Goal: Communication & Community: Ask a question

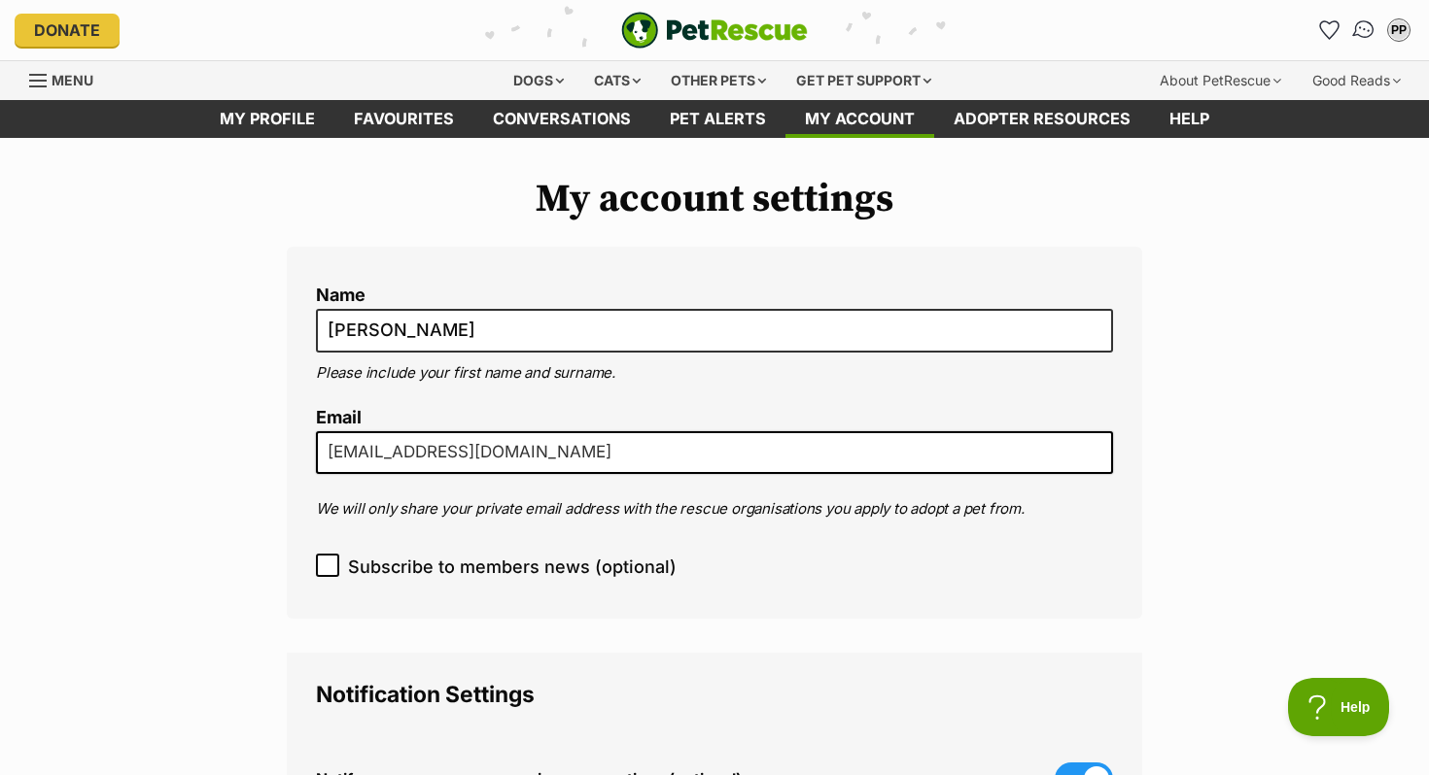
click at [1362, 37] on img "Conversations" at bounding box center [1364, 29] width 26 height 25
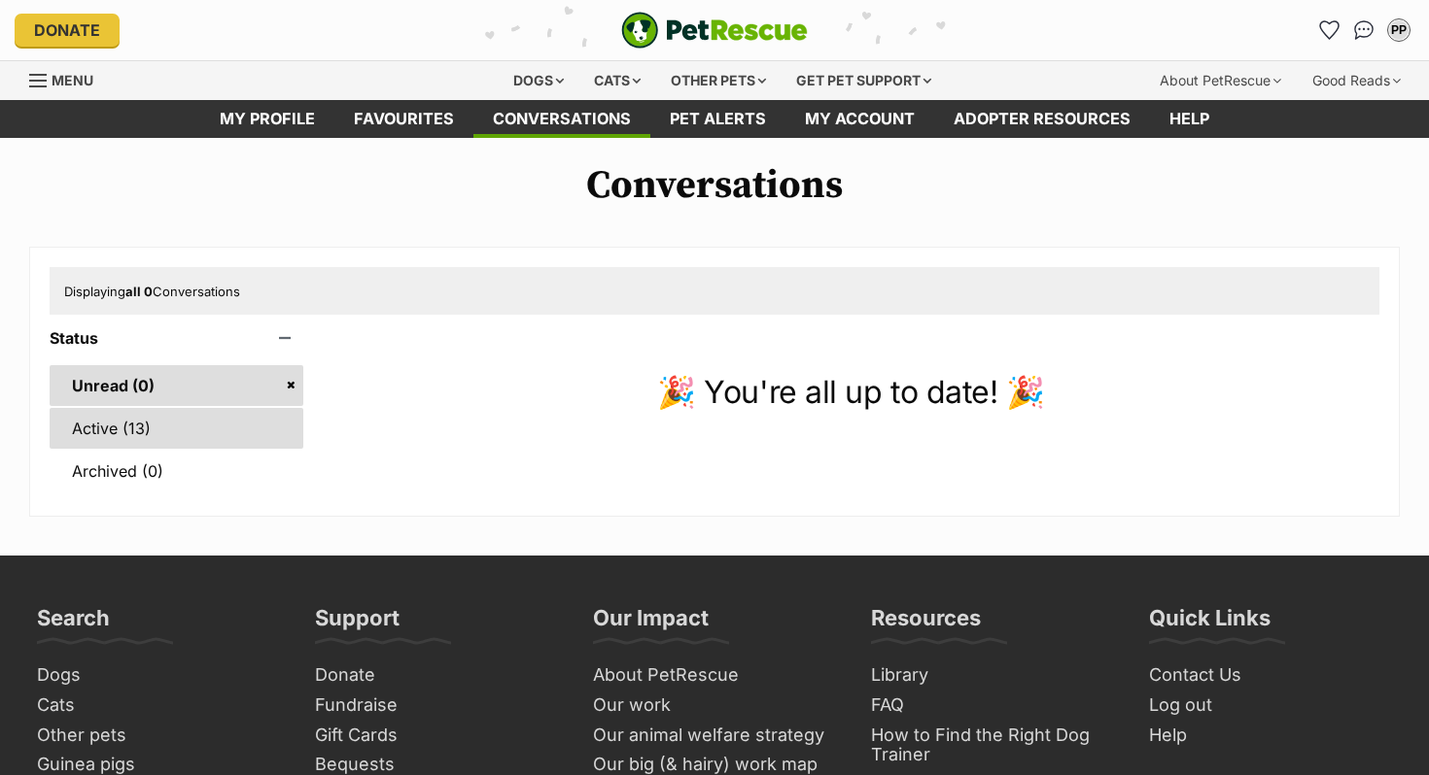
click at [168, 415] on link "Active (13)" at bounding box center [177, 428] width 254 height 41
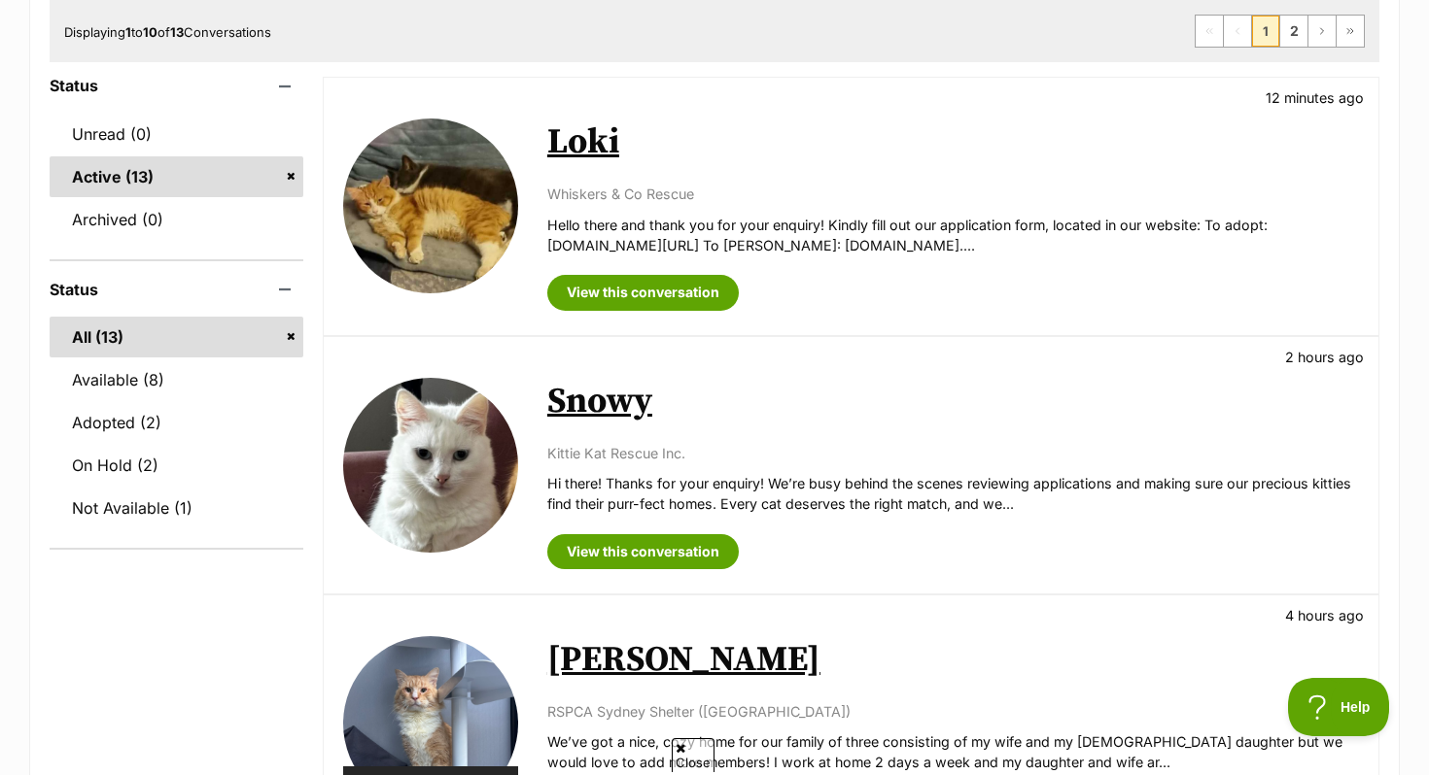
click at [458, 487] on img at bounding box center [430, 465] width 175 height 175
click at [557, 184] on p "Whiskers & Co Rescue" at bounding box center [952, 194] width 811 height 20
click at [500, 165] on img at bounding box center [430, 206] width 175 height 175
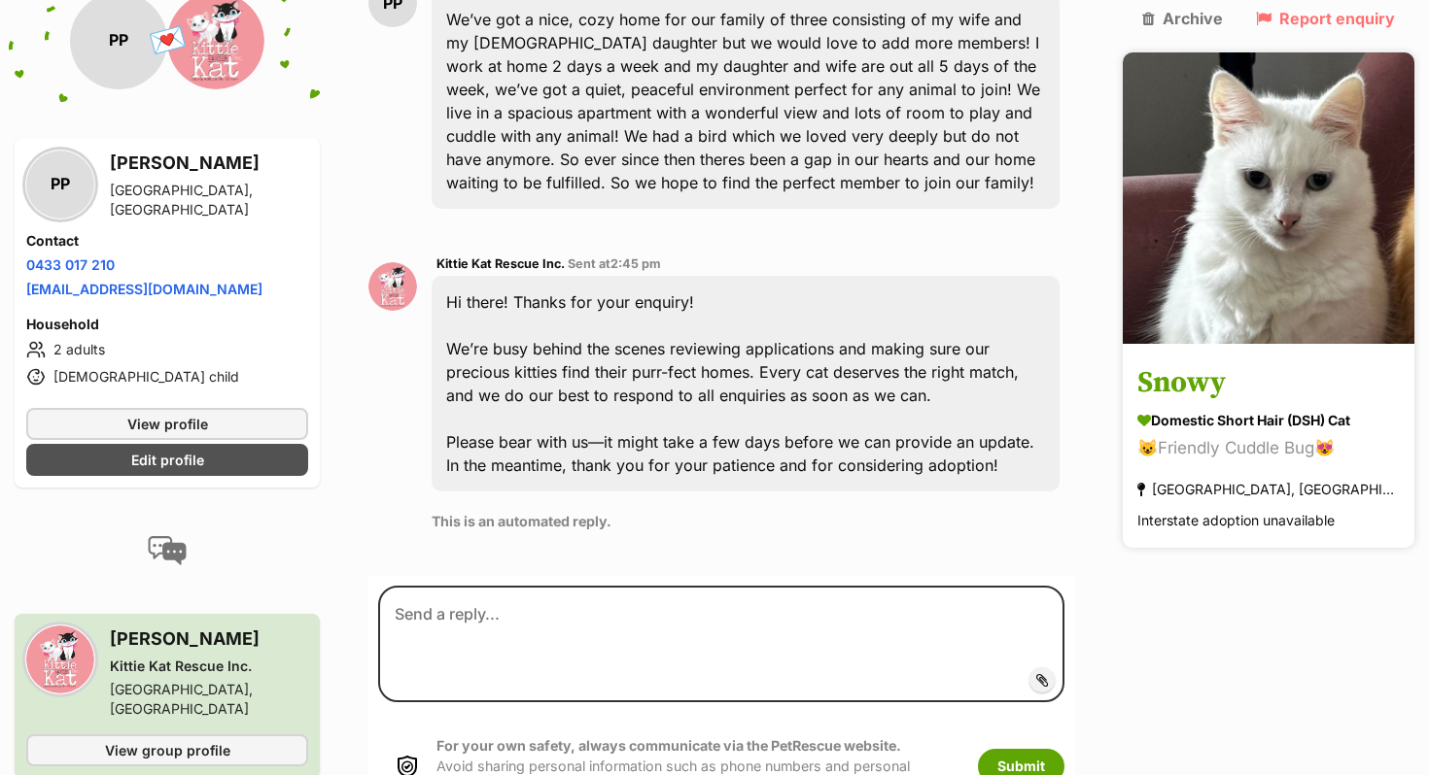
scroll to position [556, 0]
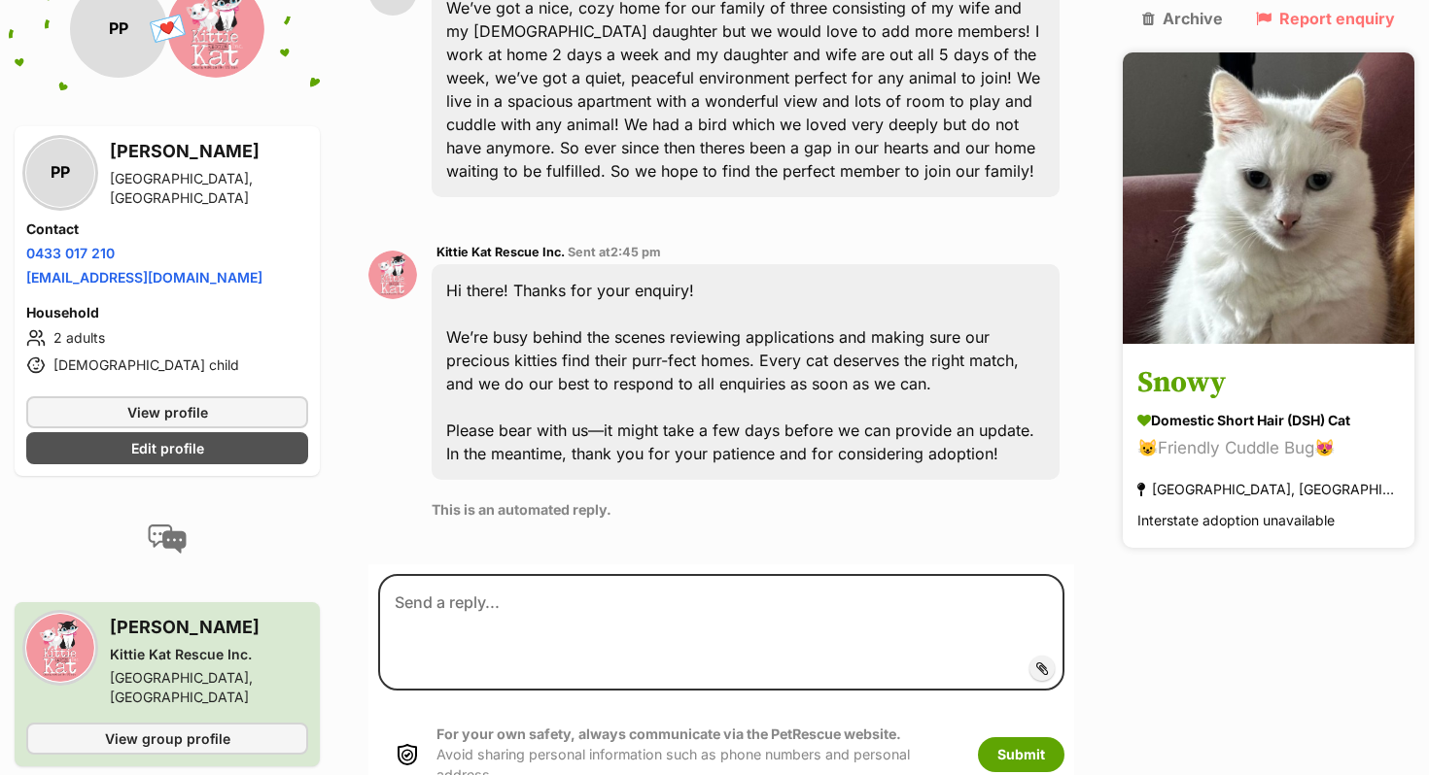
click at [1230, 231] on img at bounding box center [1268, 198] width 292 height 292
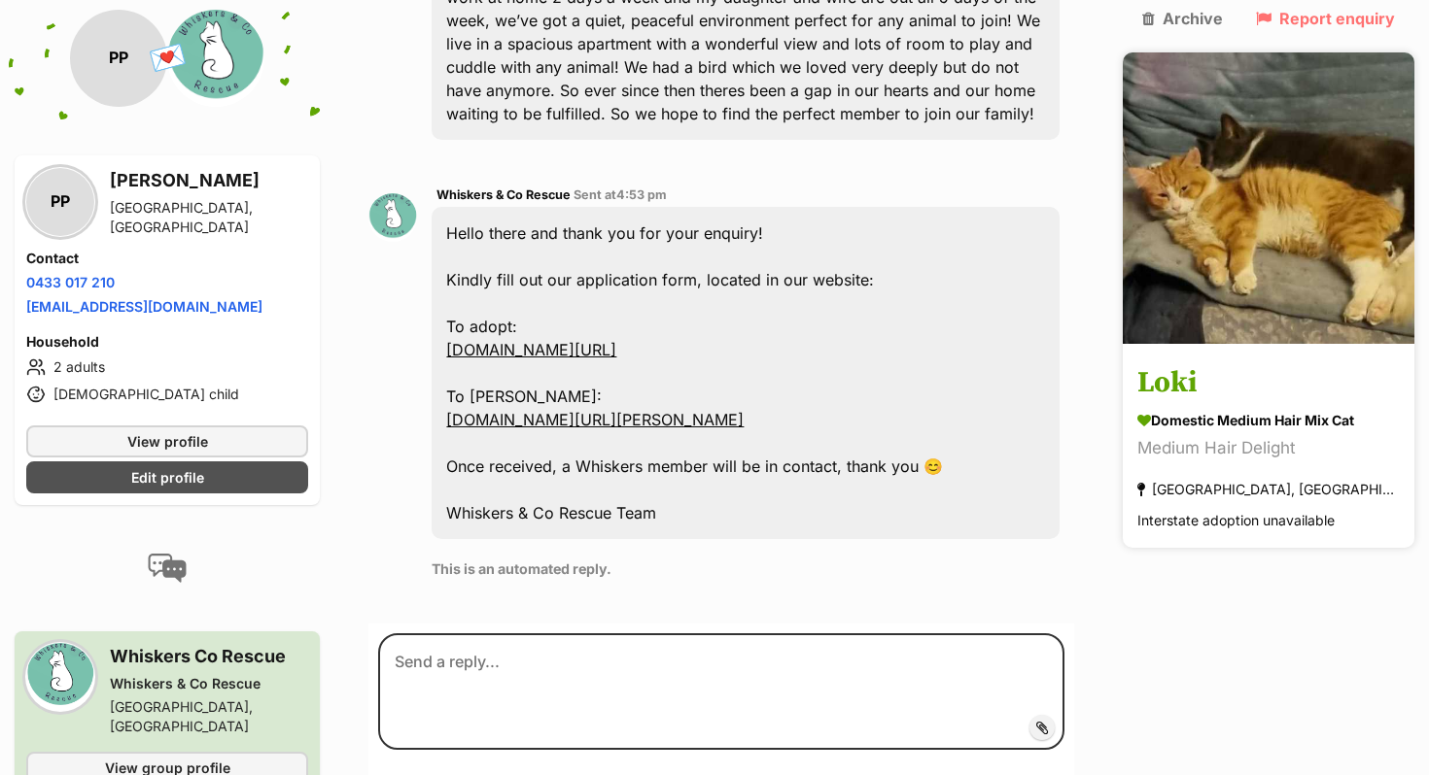
scroll to position [614, 0]
click at [1199, 411] on div "Domestic Medium Hair Mix Cat" at bounding box center [1268, 421] width 262 height 20
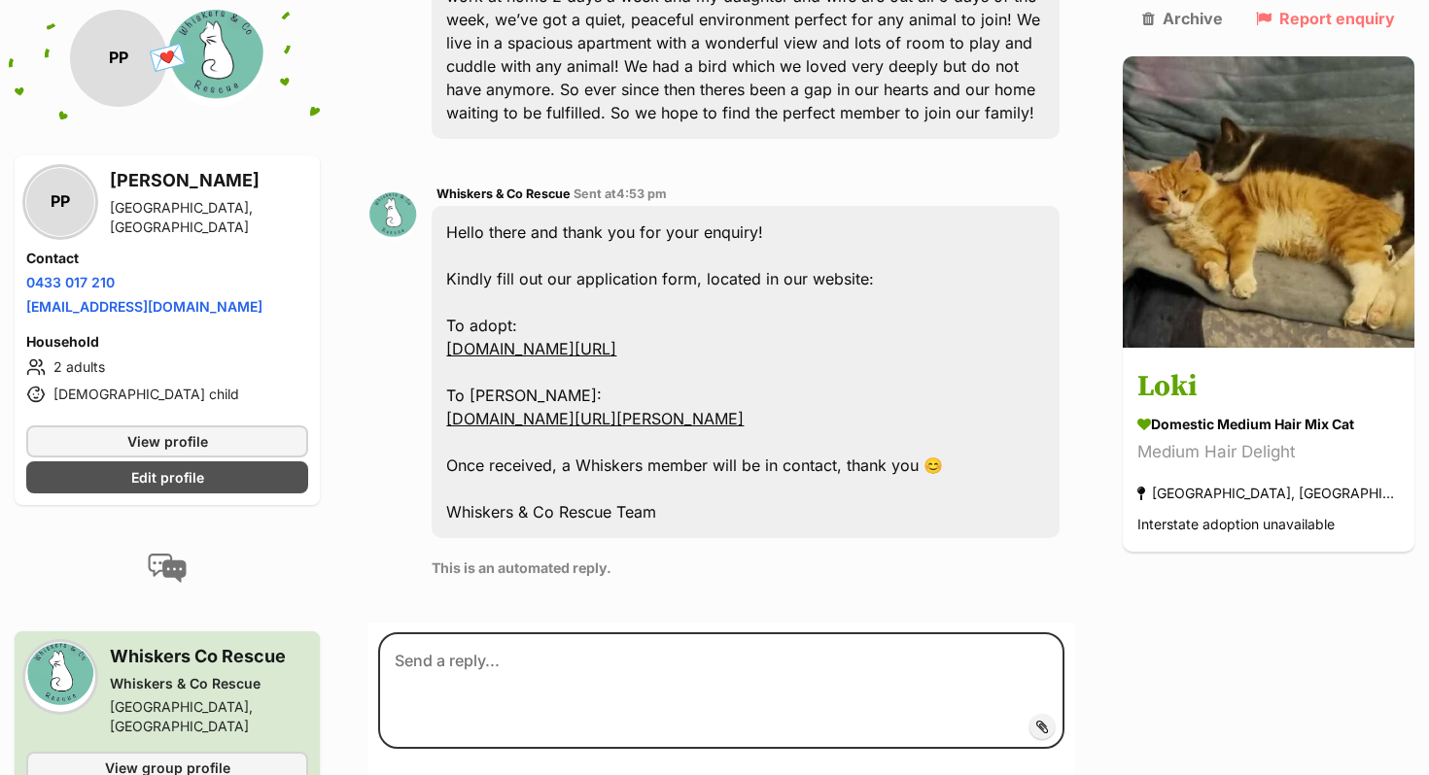
click at [616, 355] on link "www.whiskerscorescue.com.au/adopt" at bounding box center [531, 348] width 170 height 19
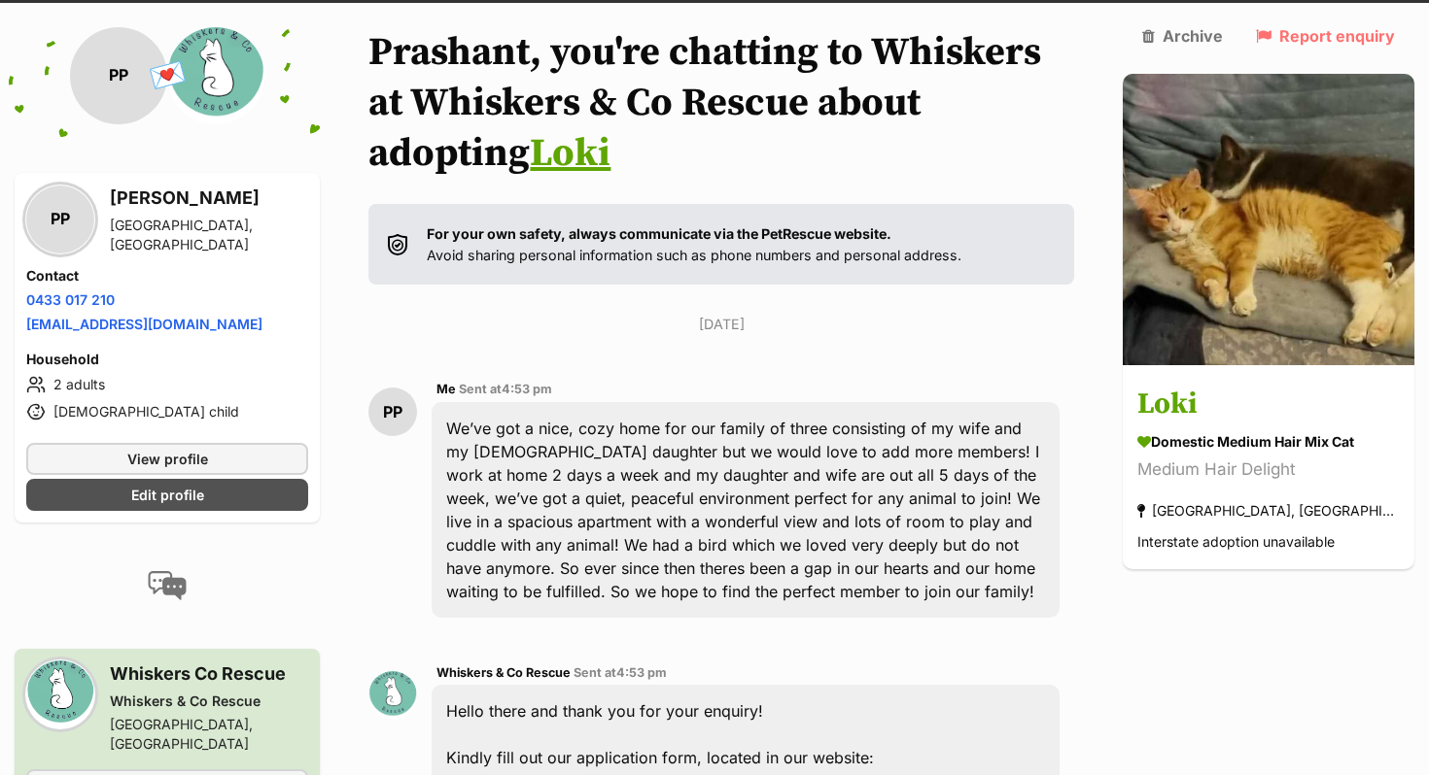
scroll to position [0, 0]
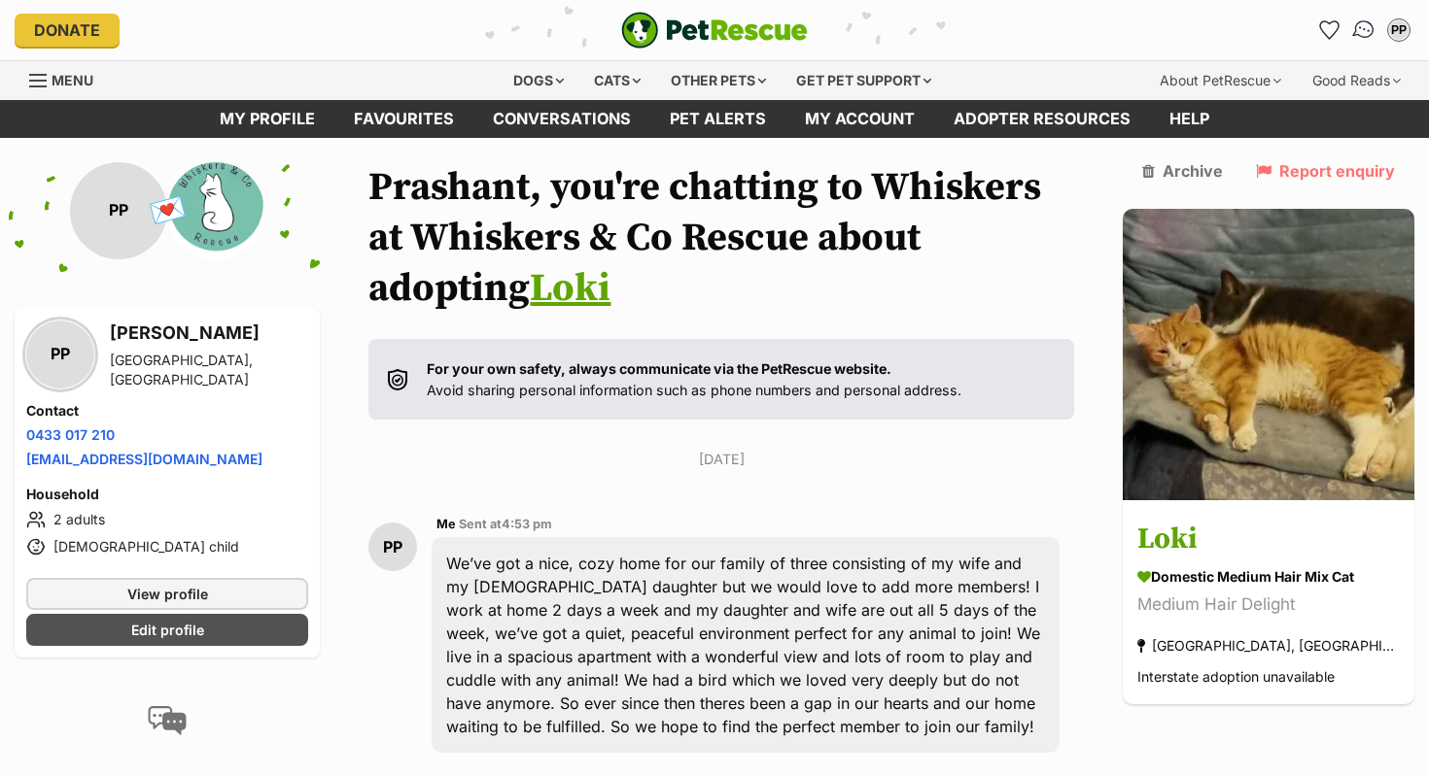
click at [1358, 32] on img "Conversations" at bounding box center [1364, 29] width 26 height 25
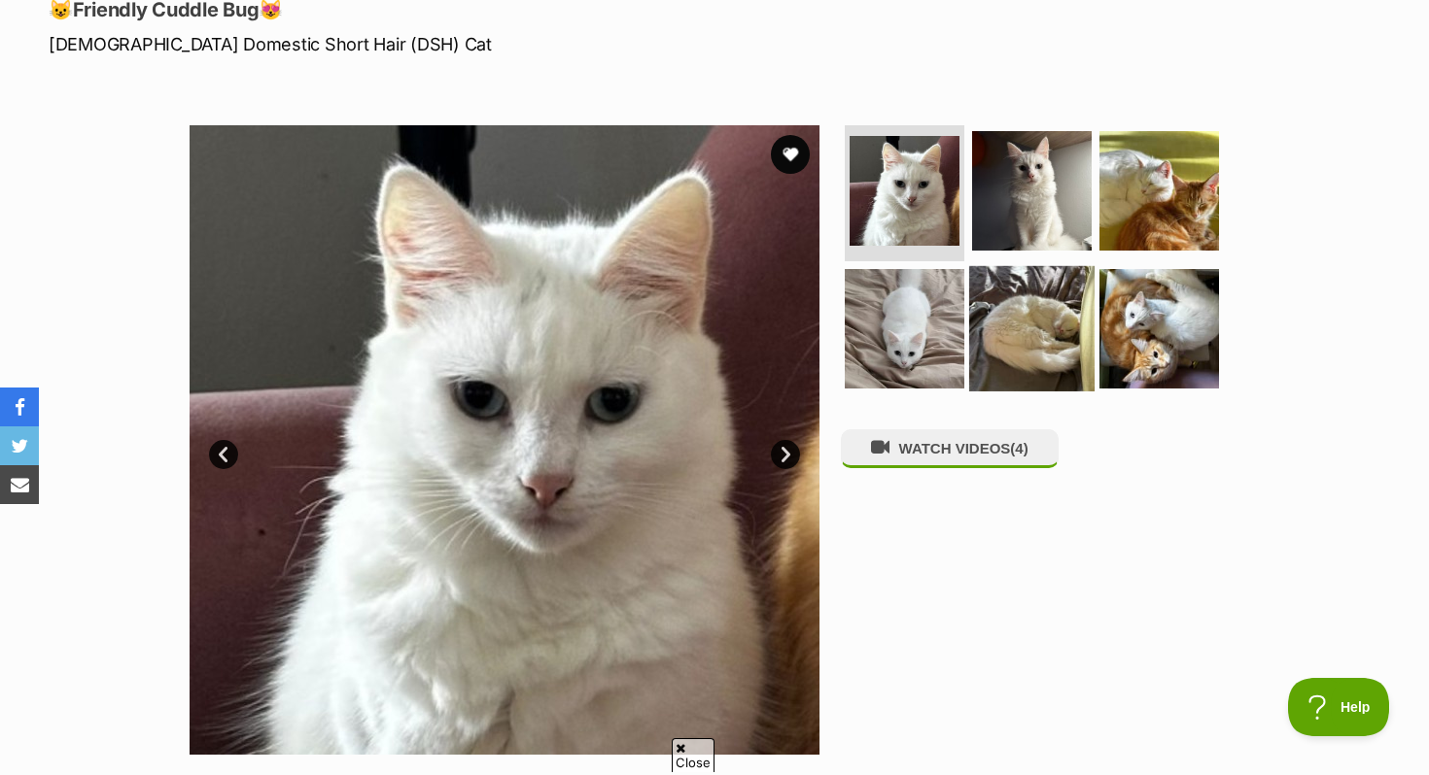
click at [1002, 327] on img at bounding box center [1031, 327] width 125 height 125
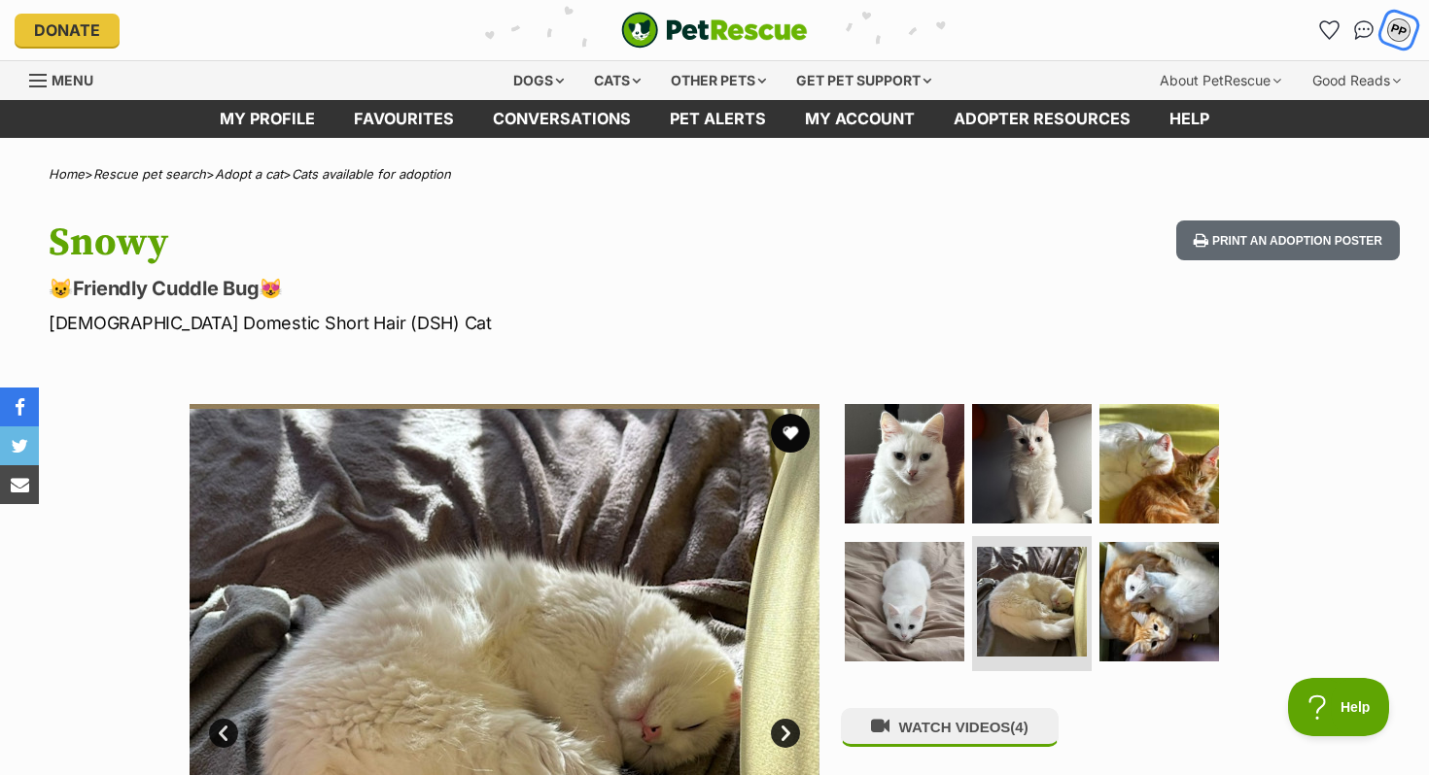
click at [1395, 43] on button "PP" at bounding box center [1398, 31] width 40 height 40
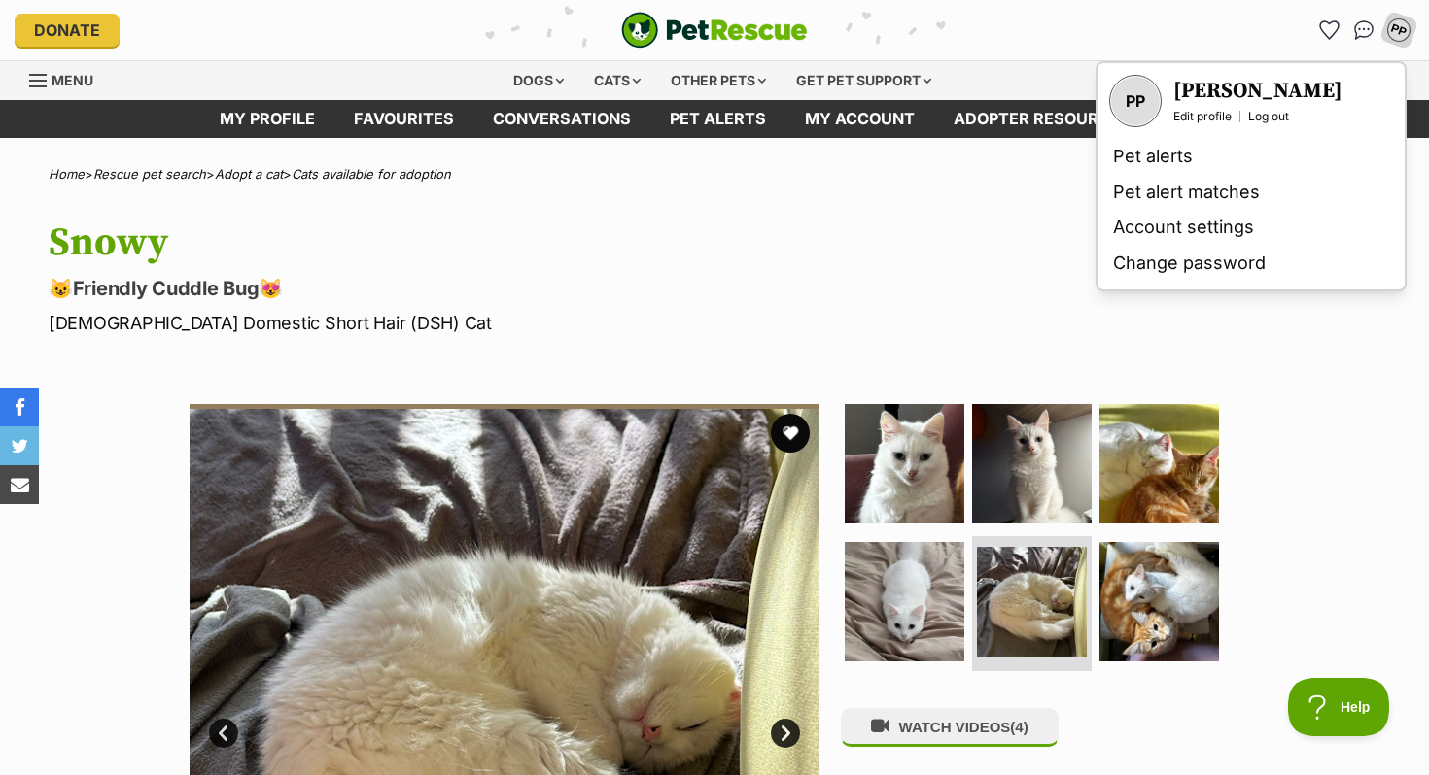
click at [1206, 86] on h3 "[PERSON_NAME]" at bounding box center [1257, 91] width 169 height 27
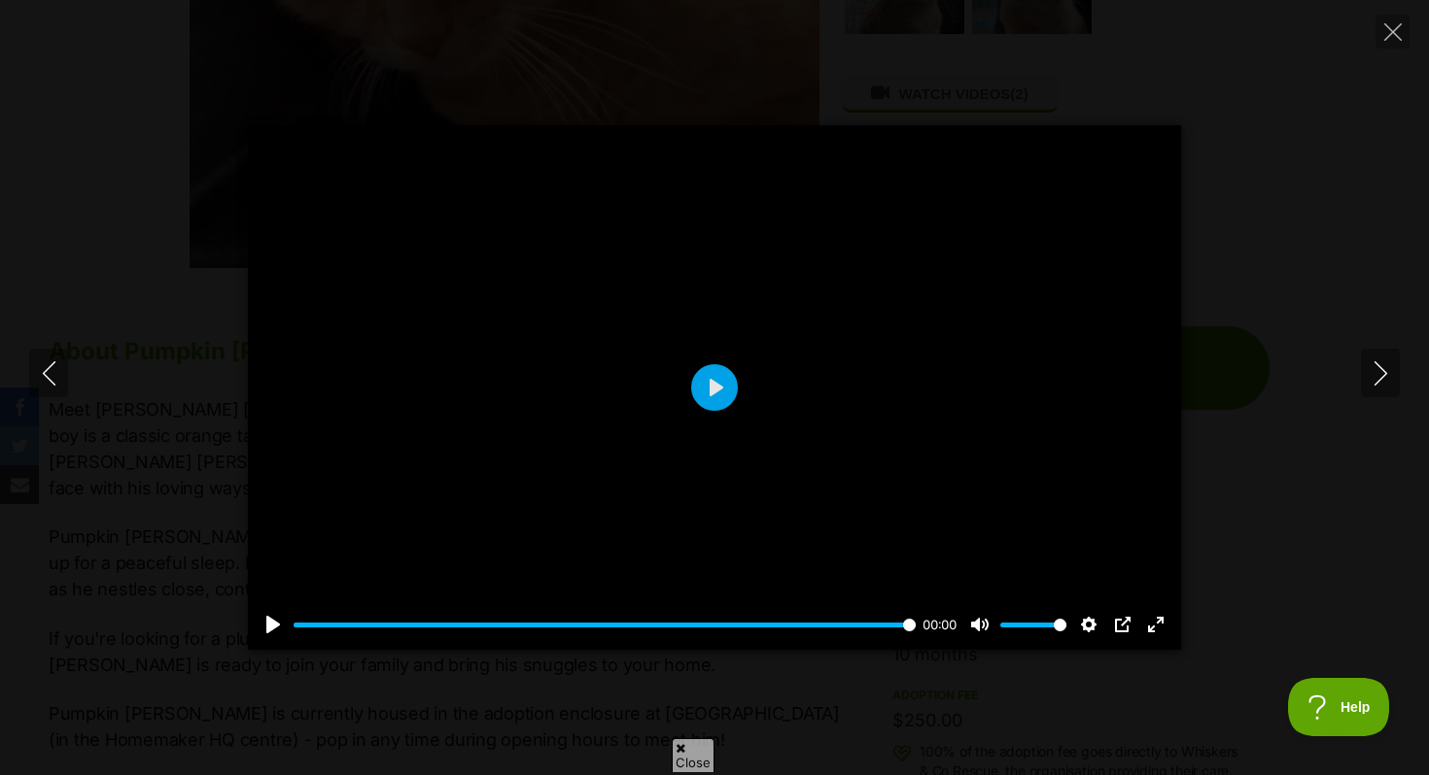
click at [810, 349] on div at bounding box center [714, 387] width 933 height 525
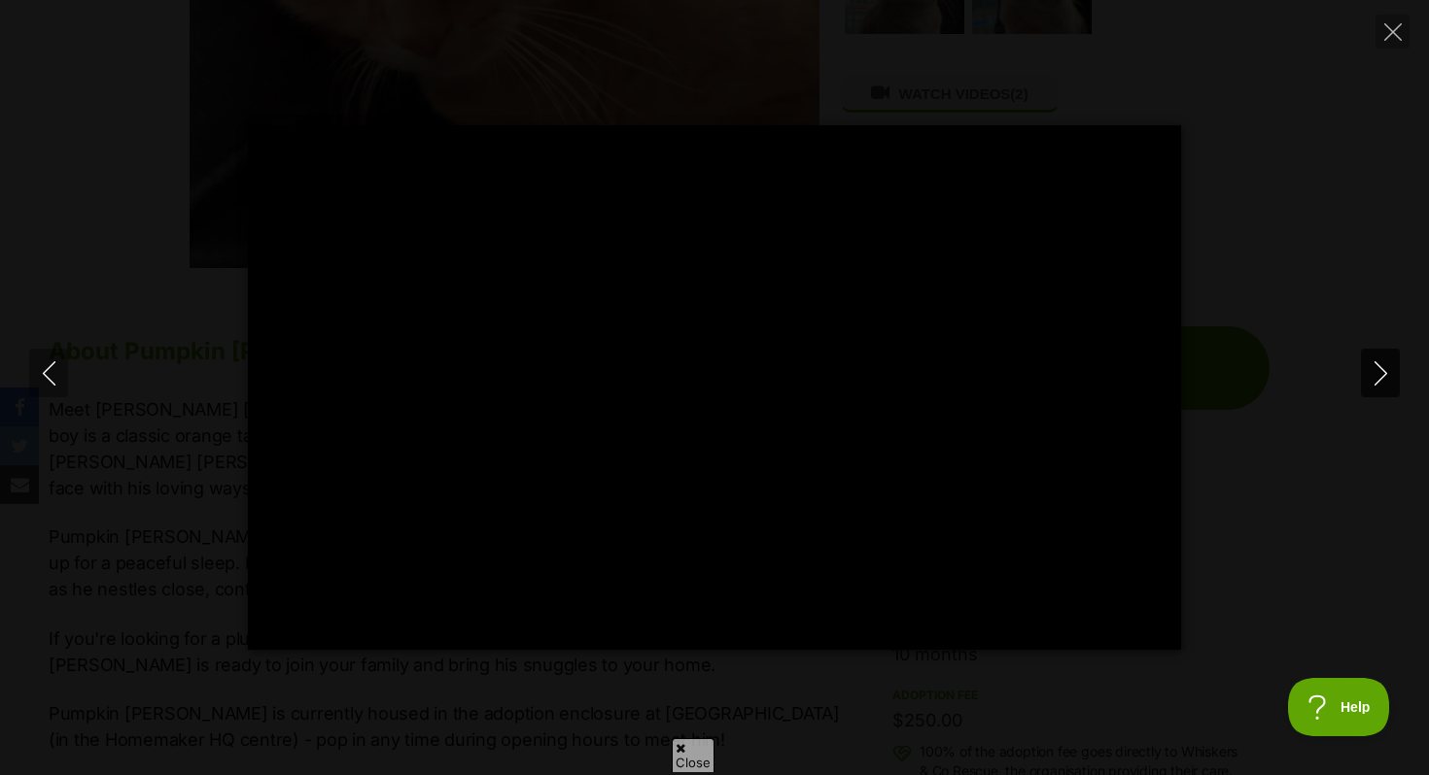
click at [1376, 376] on icon "Next" at bounding box center [1380, 374] width 24 height 24
type input "8.34"
type input "100"
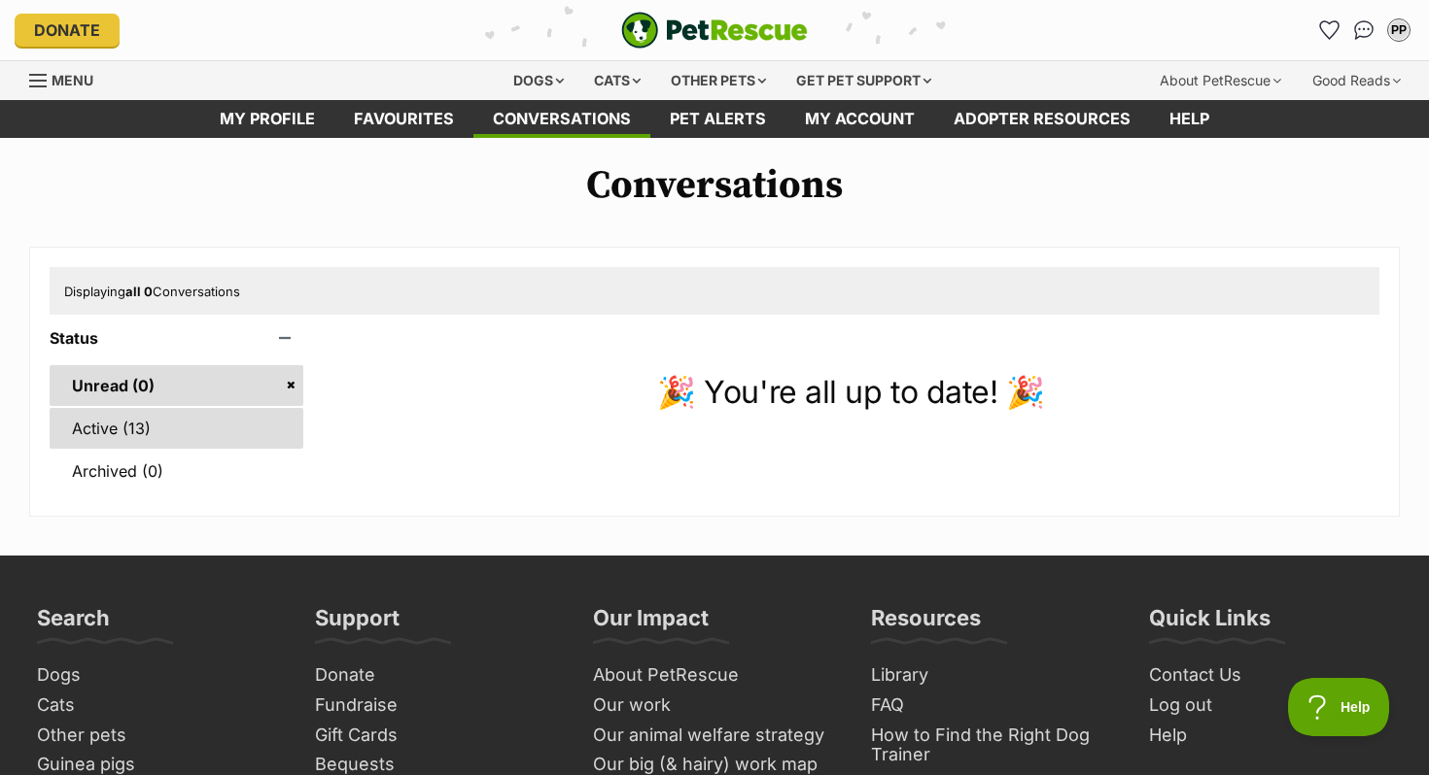
click at [228, 423] on link "Active (13)" at bounding box center [177, 428] width 254 height 41
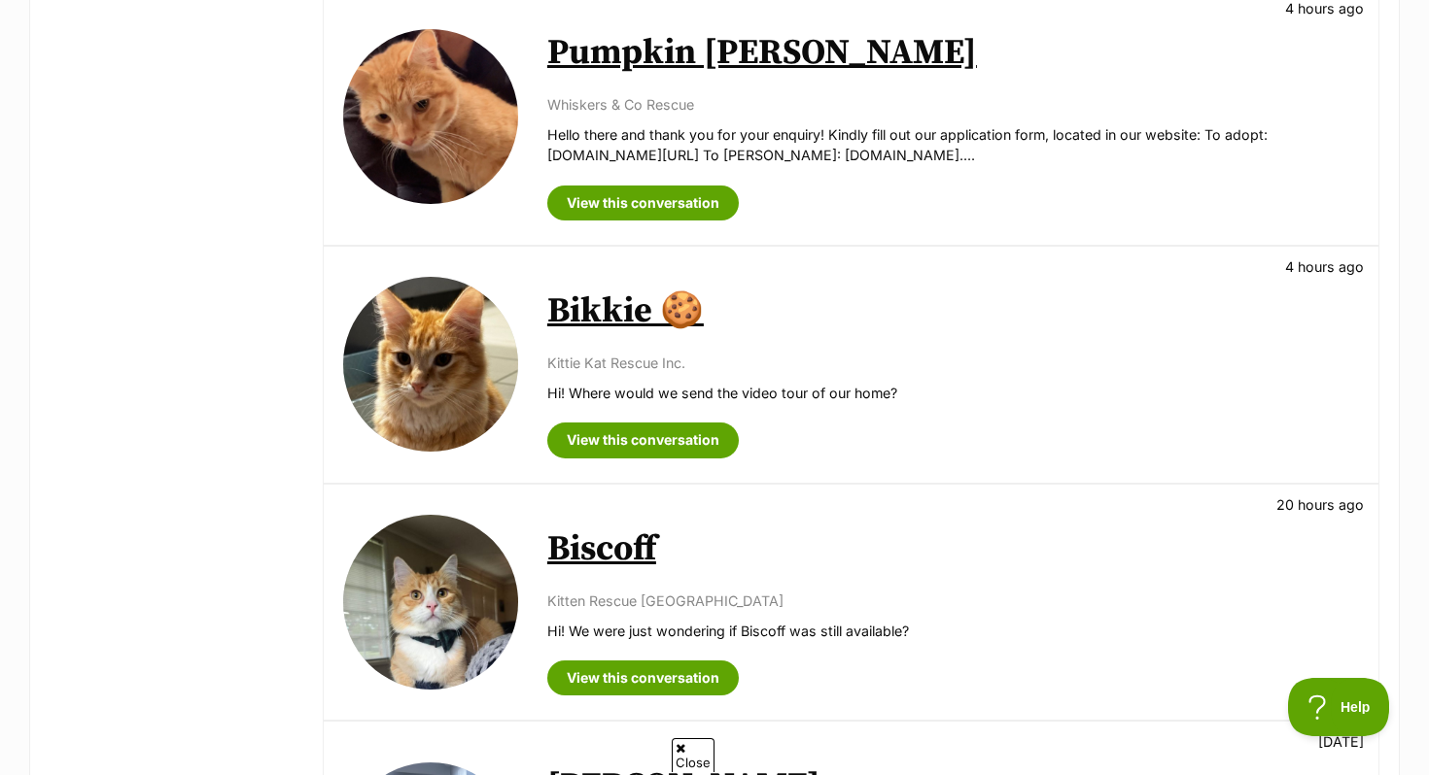
scroll to position [1139, 0]
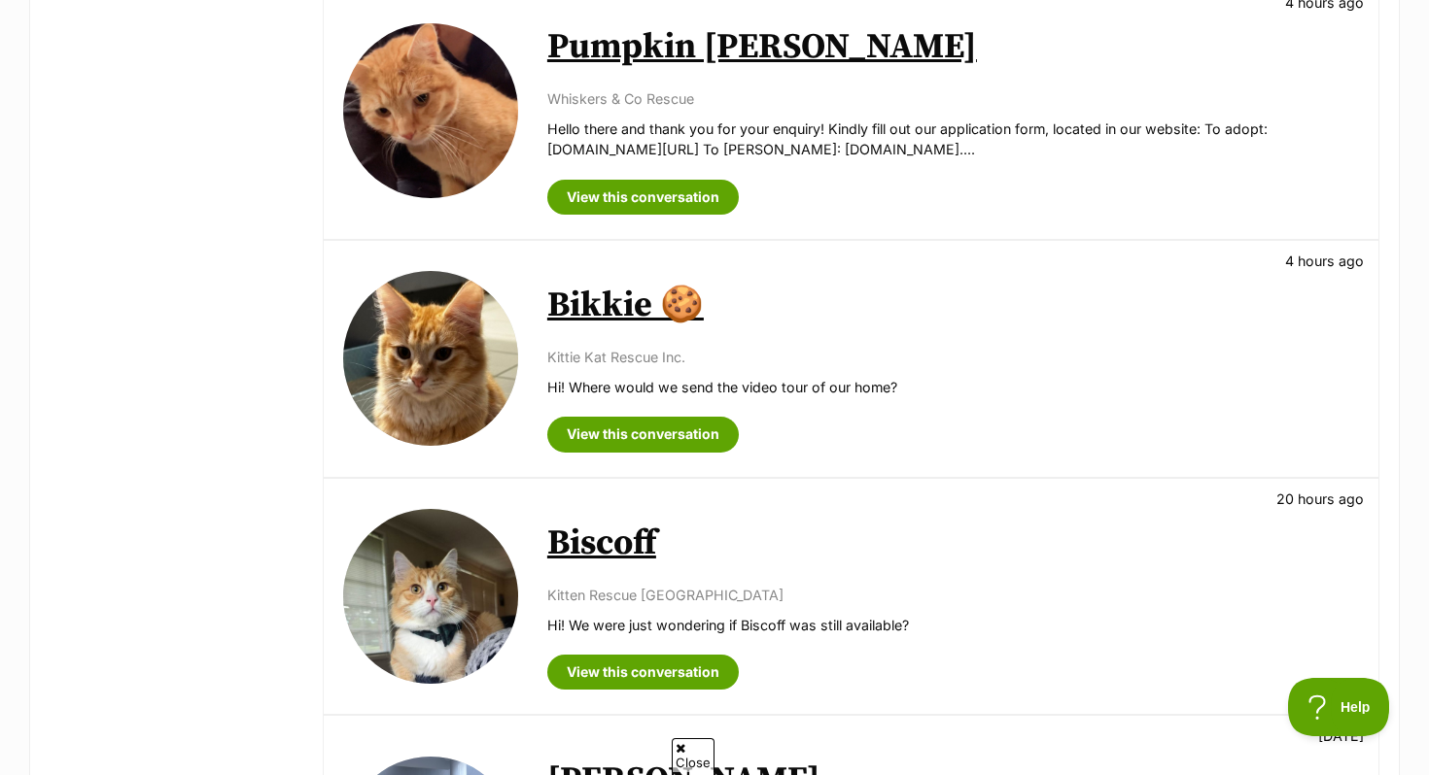
click at [600, 306] on link "Bikkie 🍪" at bounding box center [625, 306] width 156 height 44
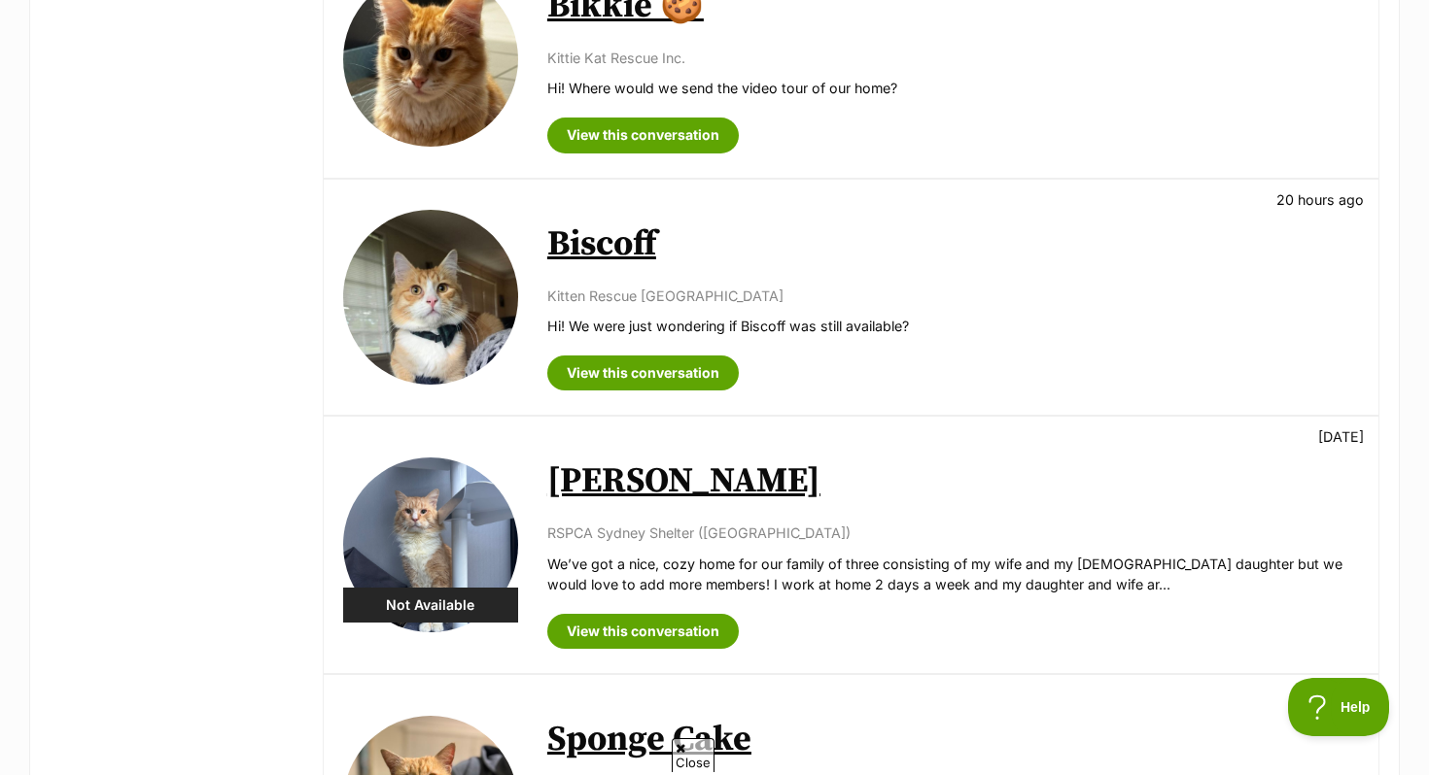
scroll to position [1435, 0]
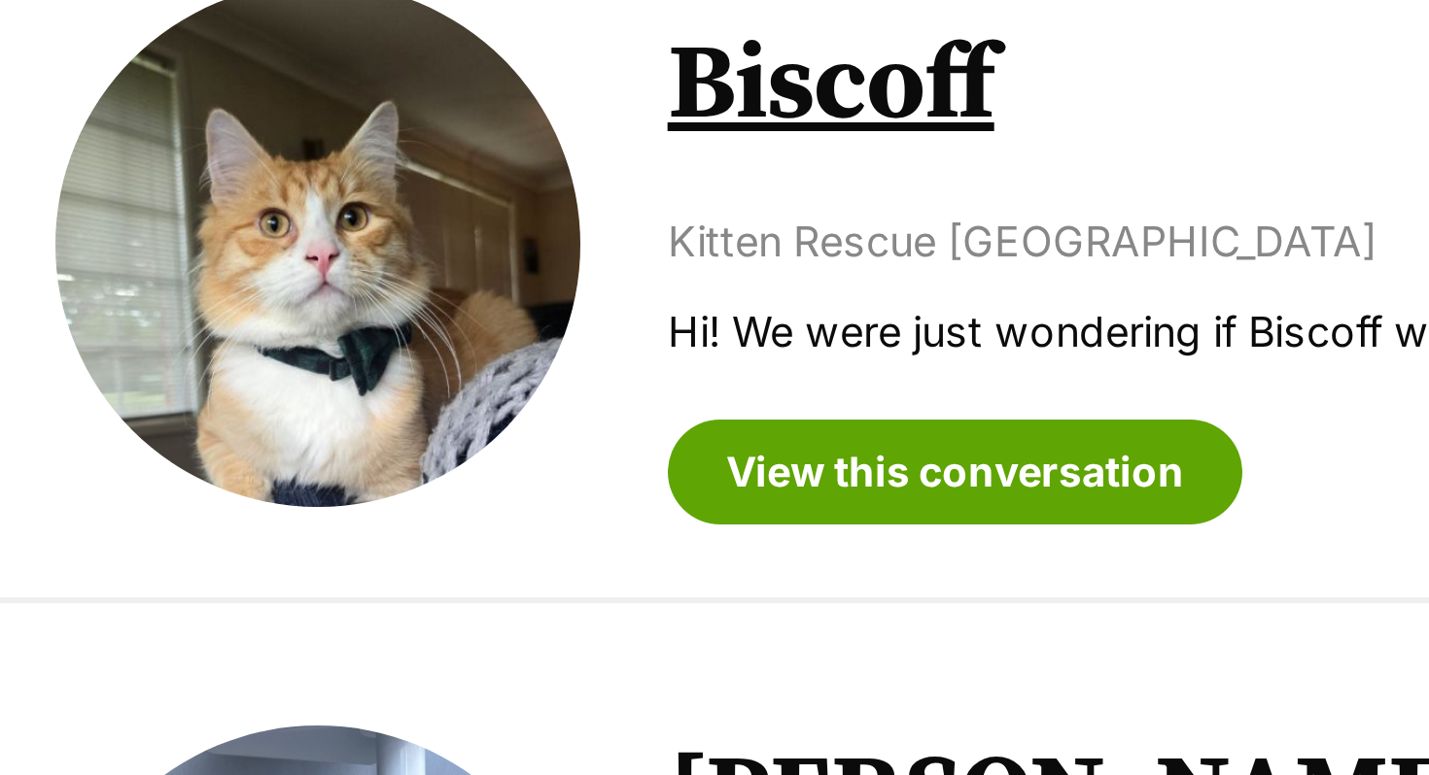
click at [540, 261] on div "Available Biscoff 20 hours ago Kitten Rescue Australia Hi! We were just wonderi…" at bounding box center [851, 301] width 1054 height 236
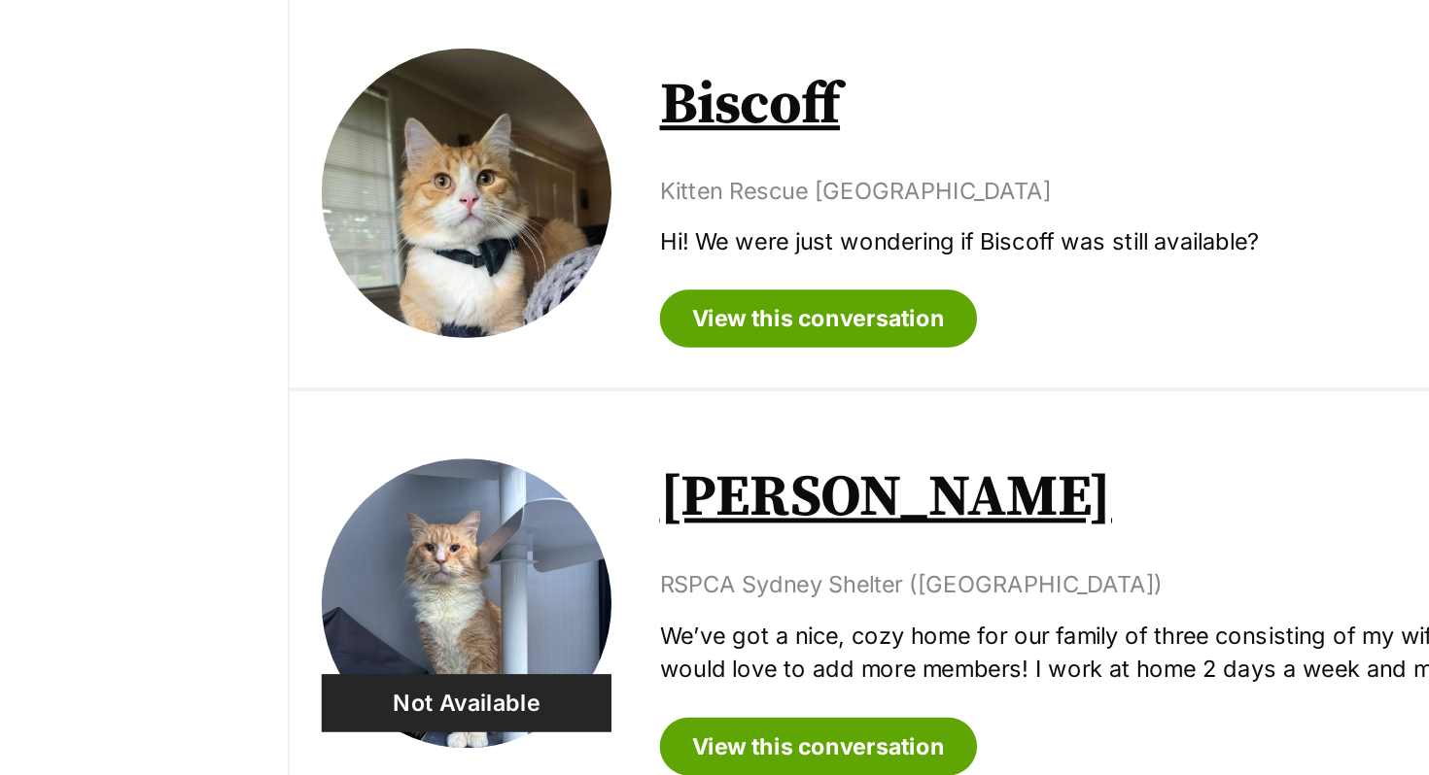
click at [496, 297] on img at bounding box center [430, 300] width 175 height 175
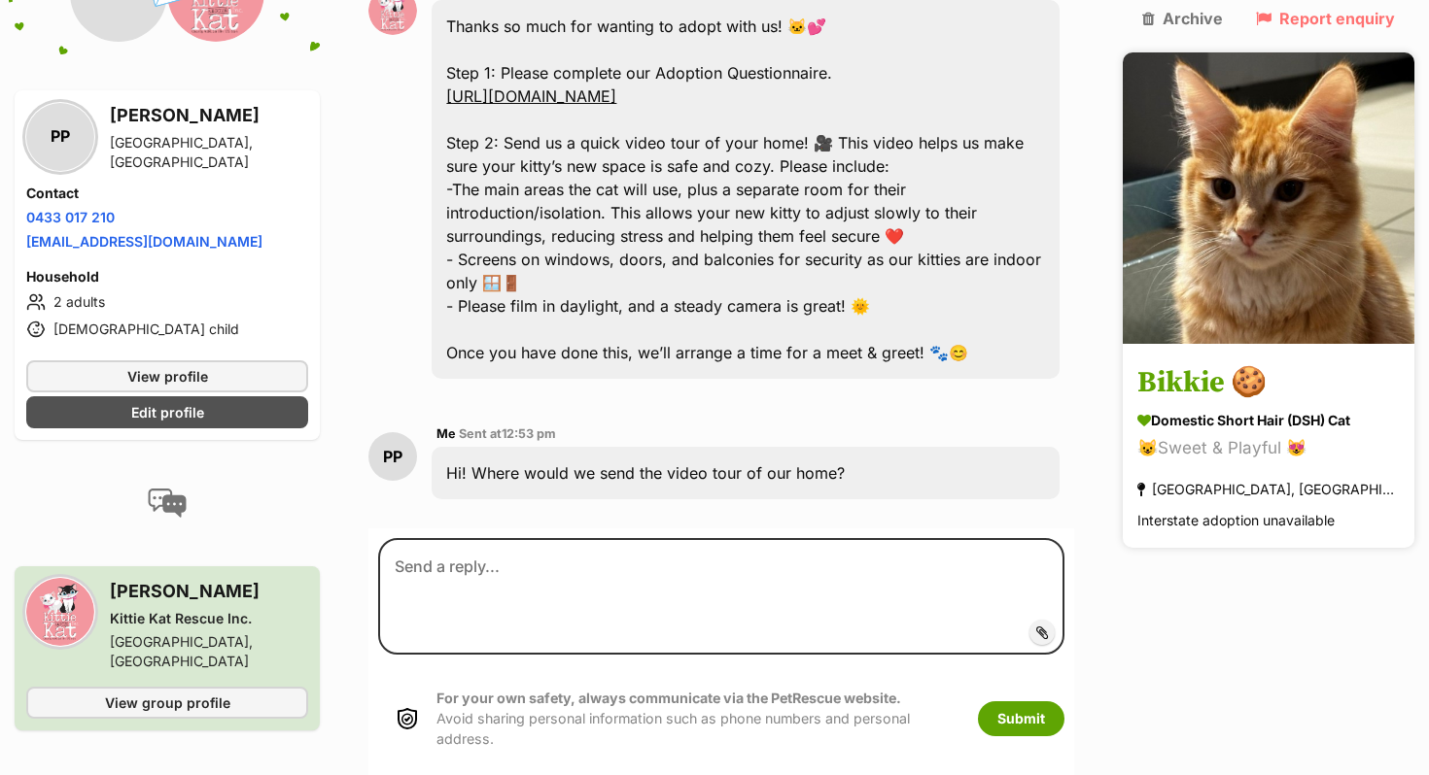
click at [1182, 362] on h3 "Bikkie 🍪" at bounding box center [1268, 384] width 262 height 44
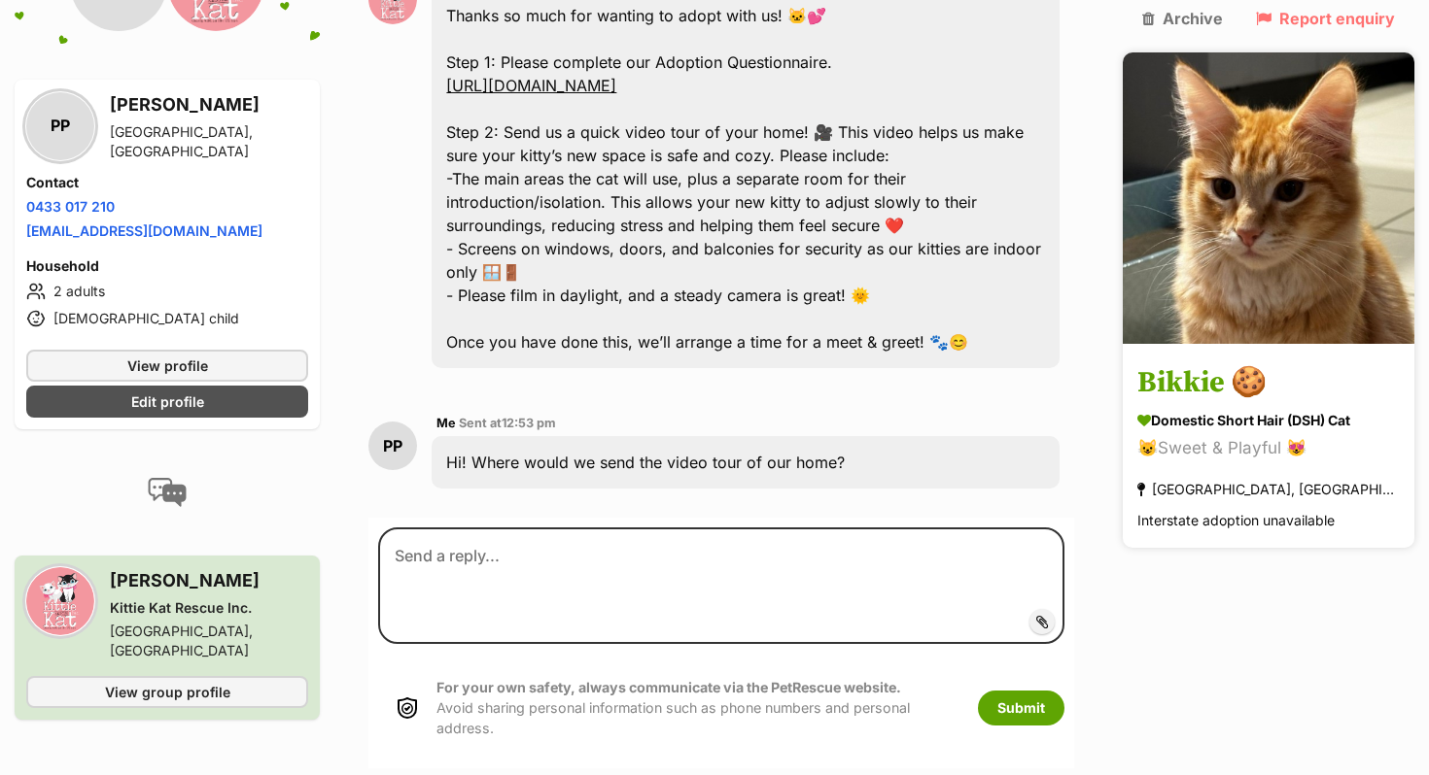
scroll to position [1416, 0]
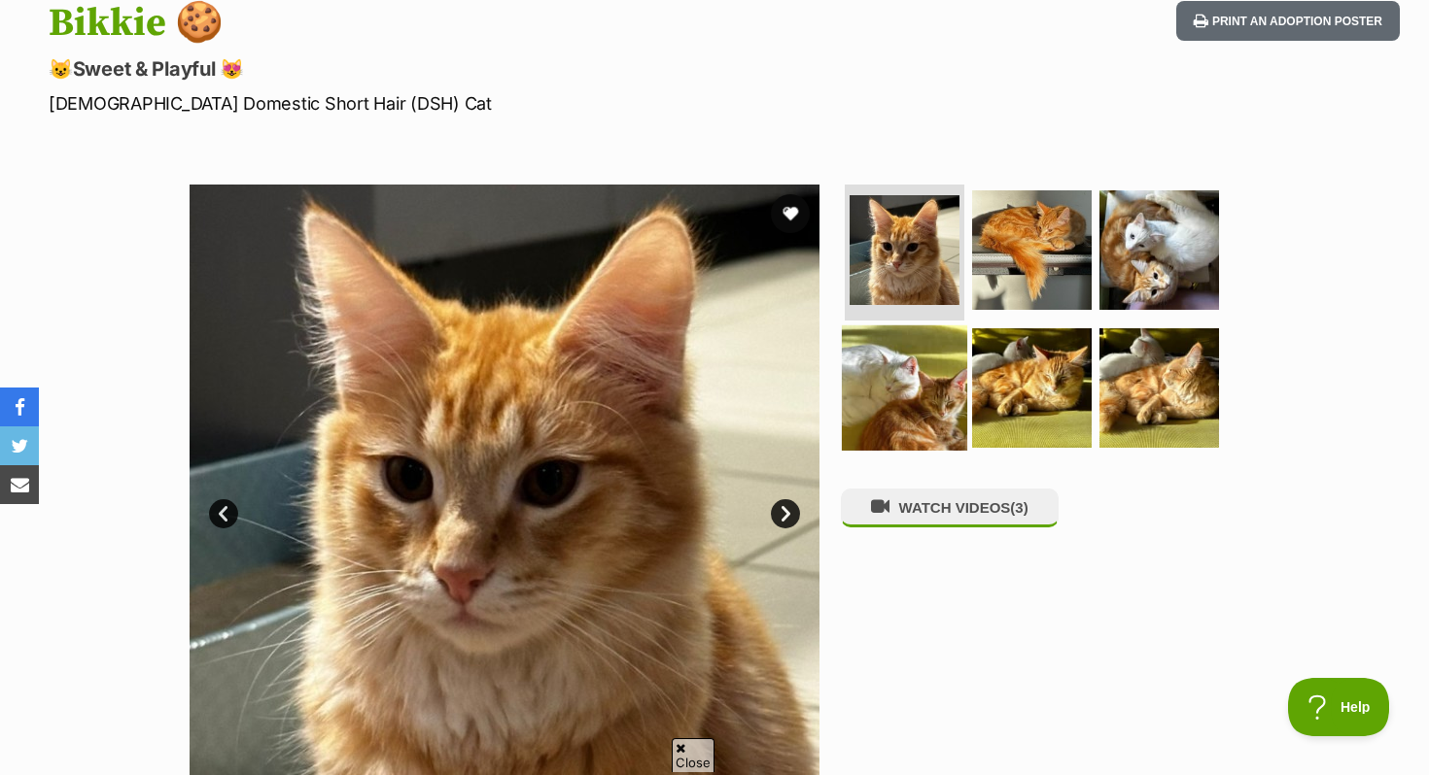
click at [938, 382] on img at bounding box center [904, 387] width 125 height 125
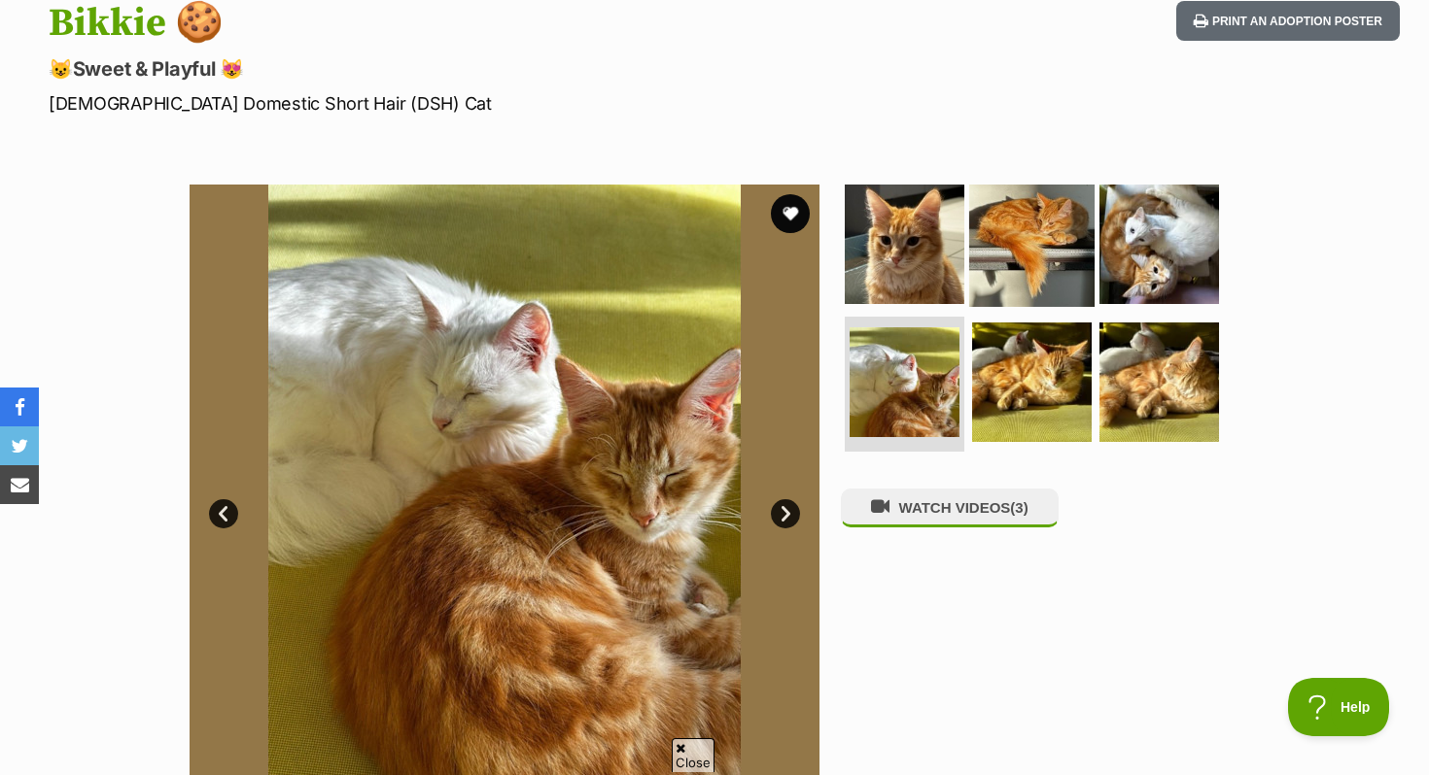
click at [971, 239] on img at bounding box center [1031, 244] width 125 height 125
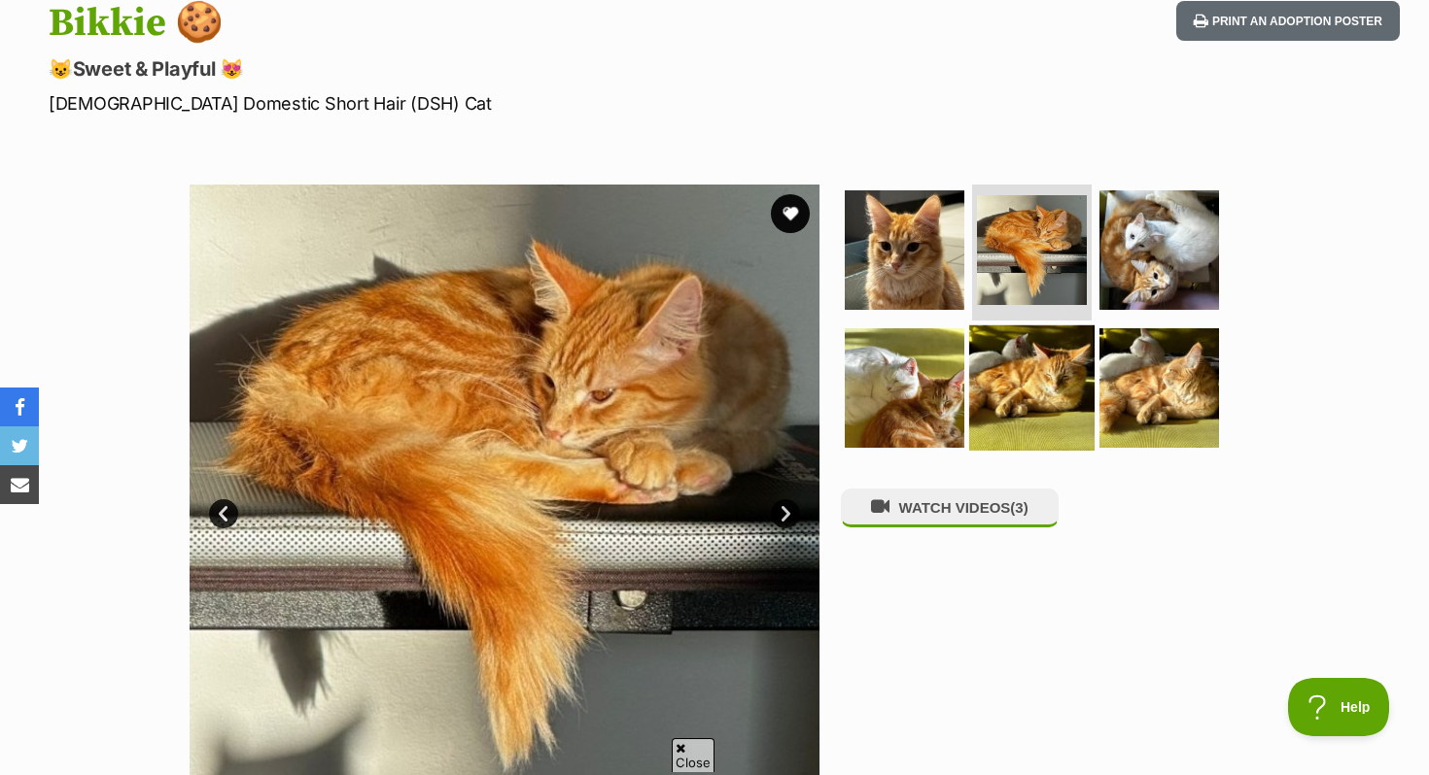
click at [1000, 371] on img at bounding box center [1031, 387] width 125 height 125
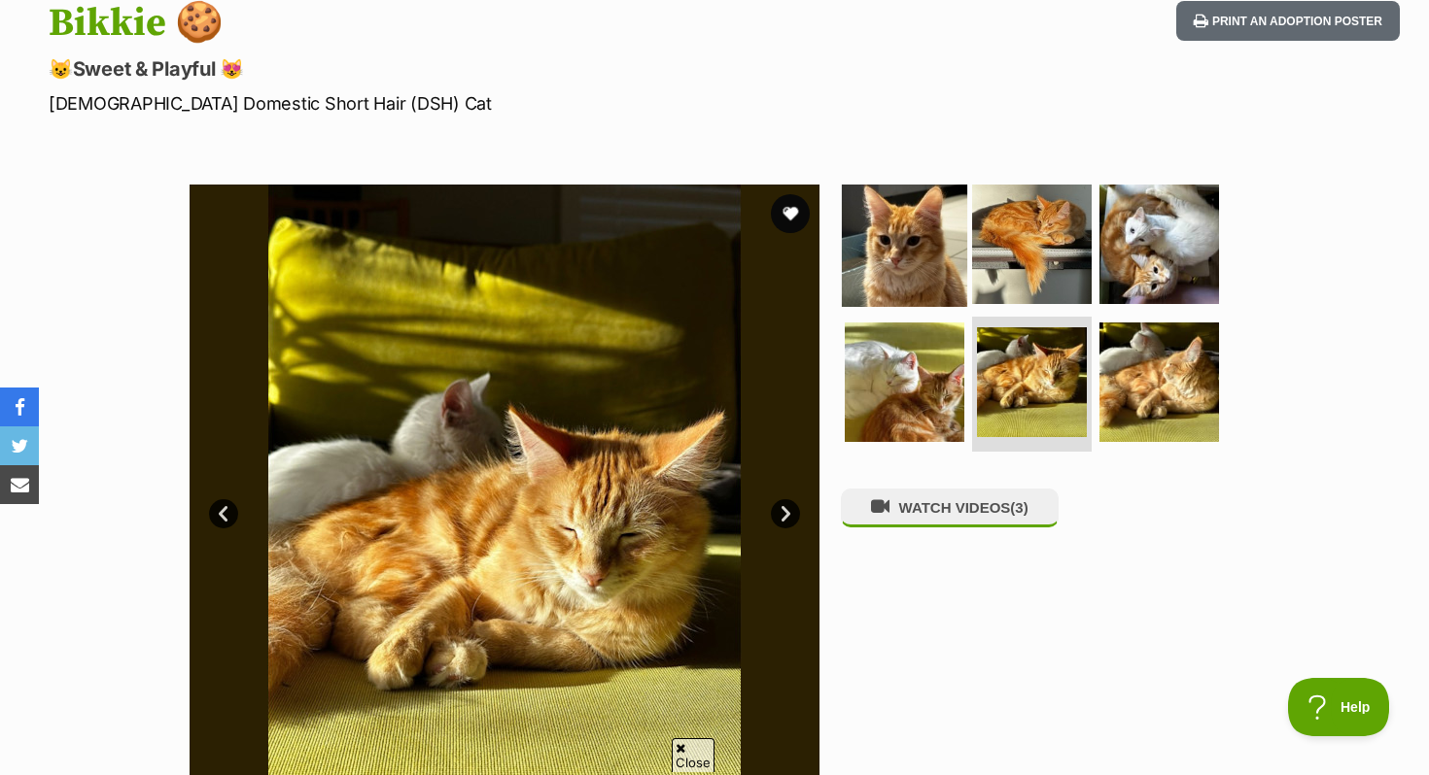
click at [943, 267] on img at bounding box center [904, 244] width 125 height 125
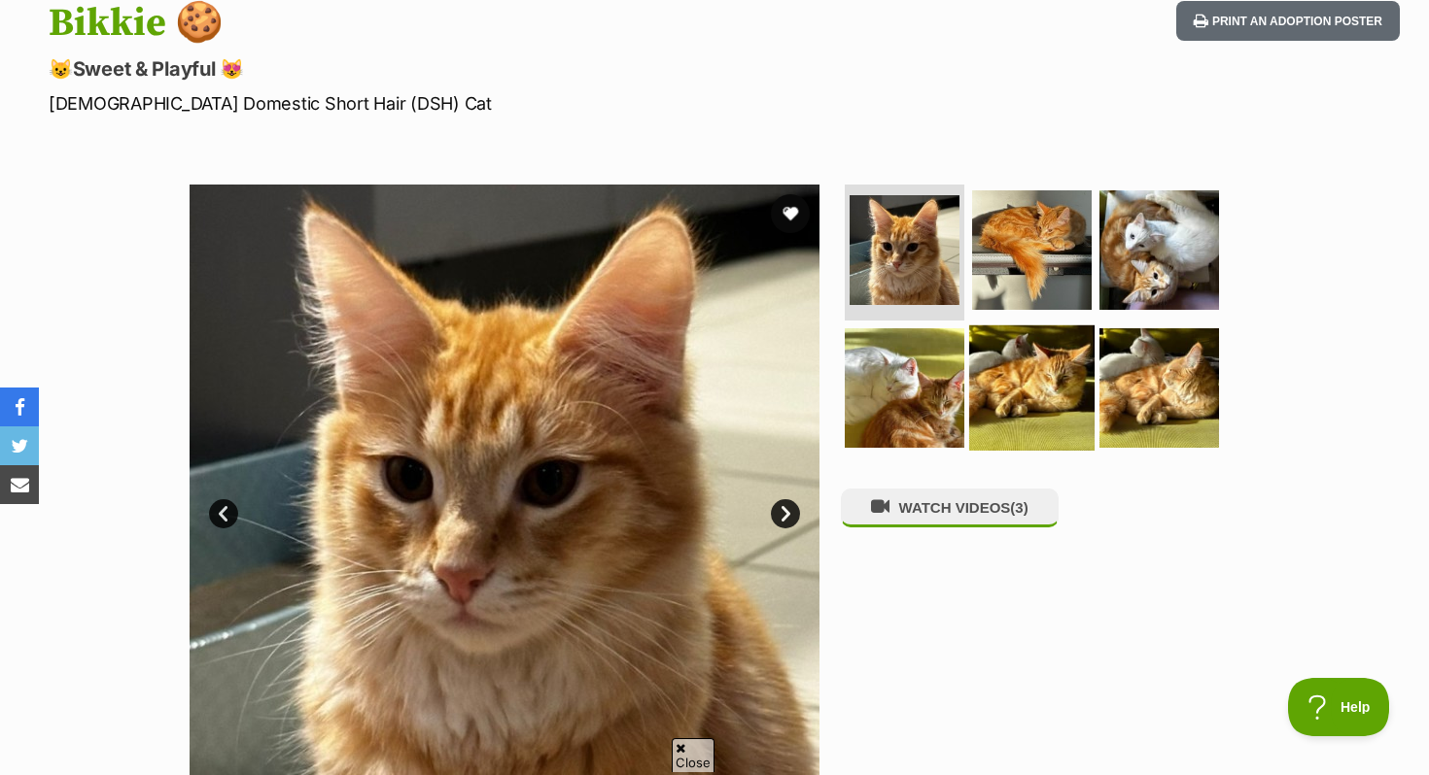
click at [1053, 400] on img at bounding box center [1031, 387] width 125 height 125
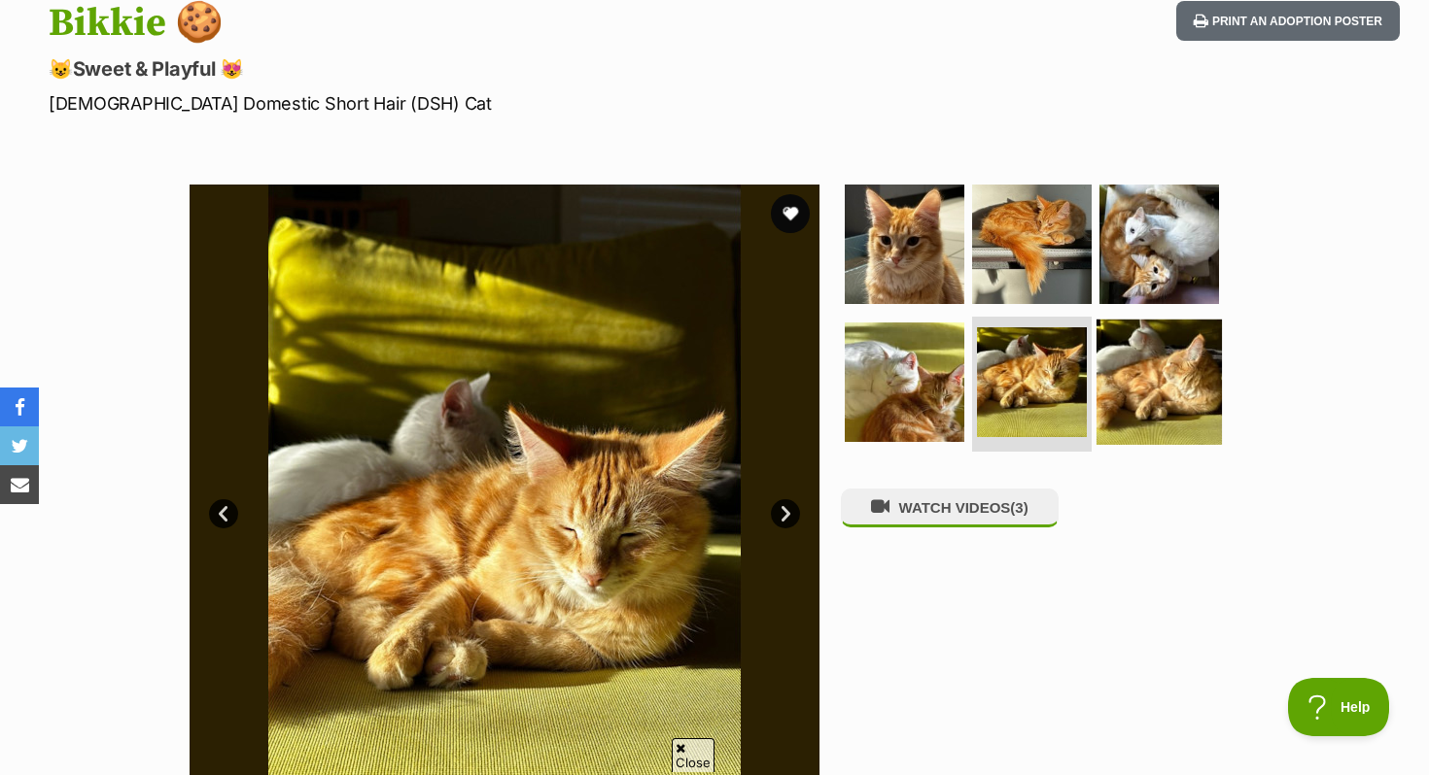
click at [1154, 362] on img at bounding box center [1158, 381] width 125 height 125
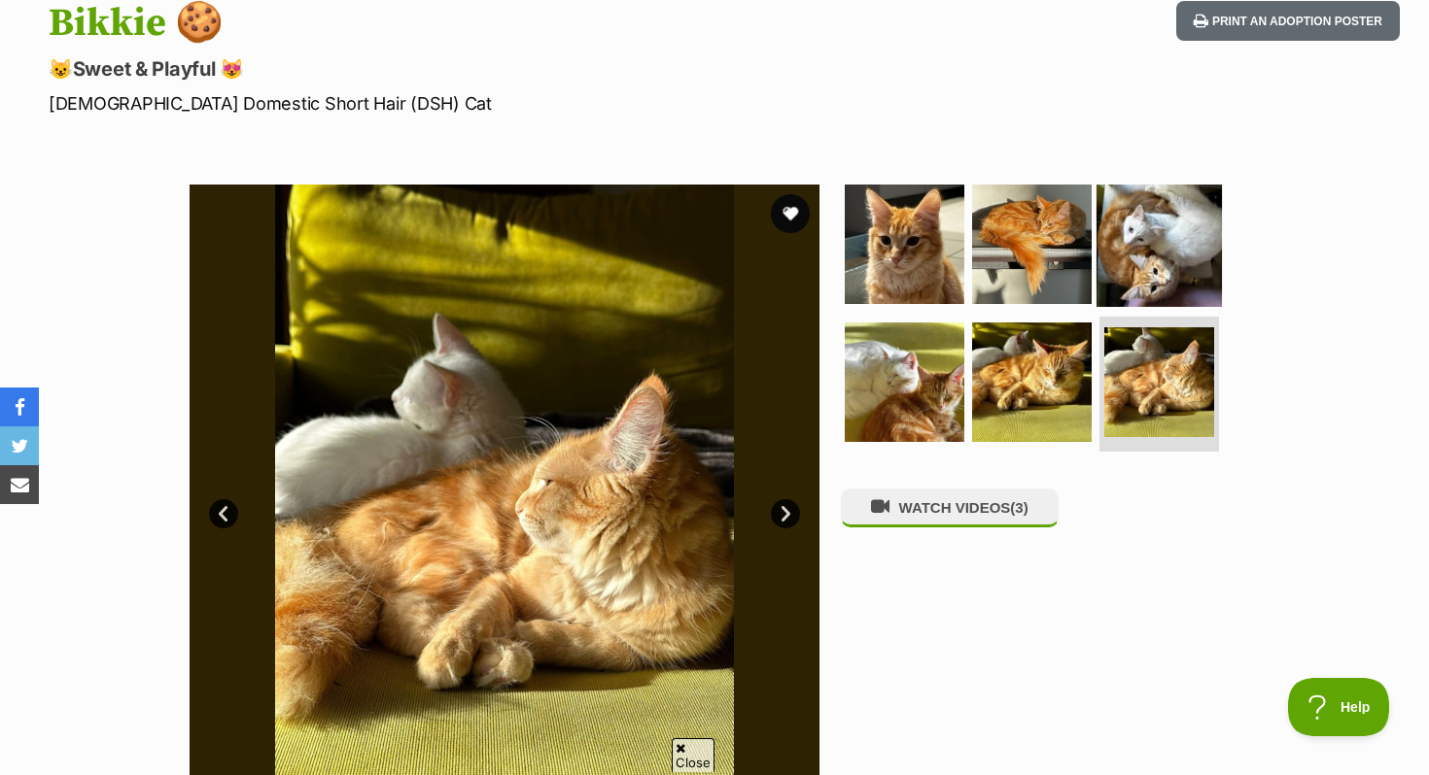
click at [1138, 288] on img at bounding box center [1158, 244] width 125 height 125
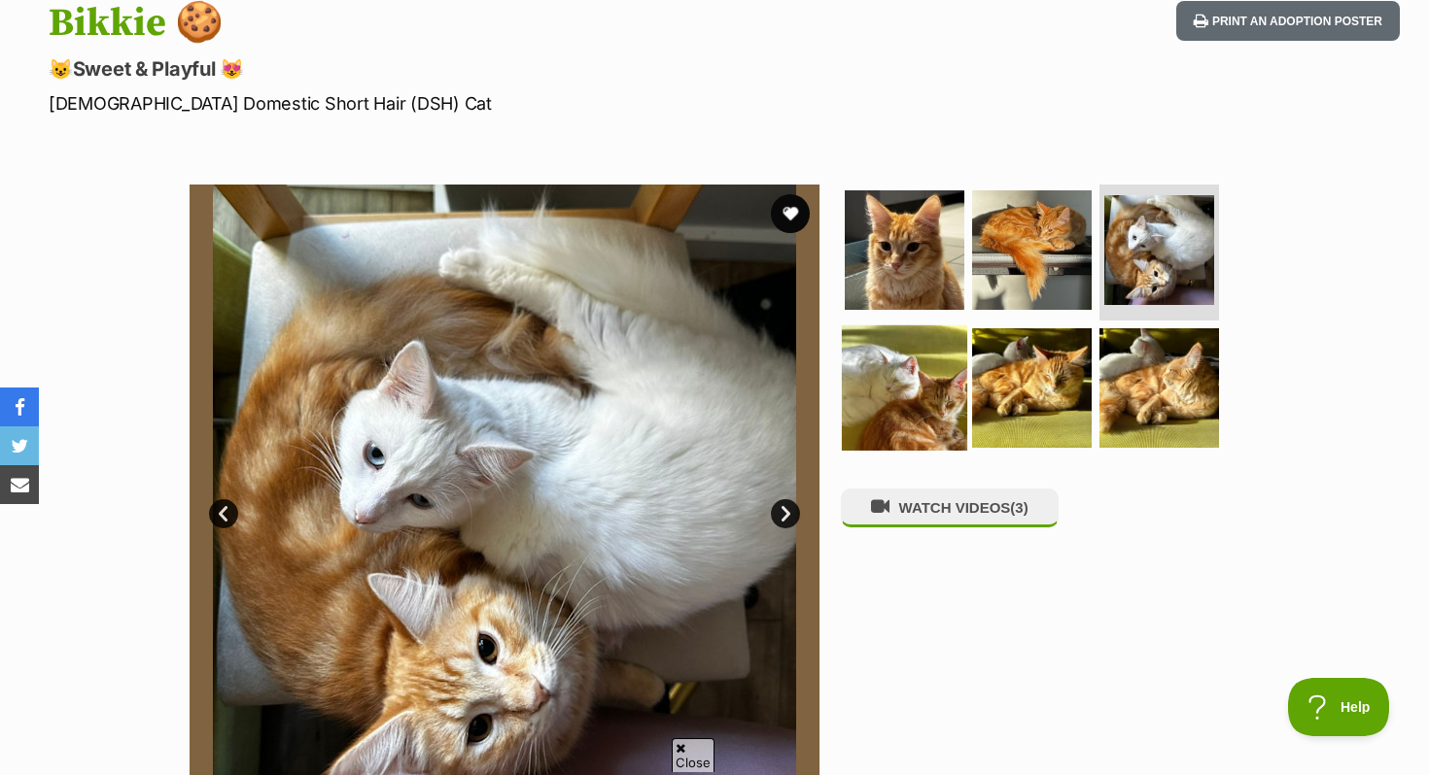
click at [940, 386] on img at bounding box center [904, 387] width 125 height 125
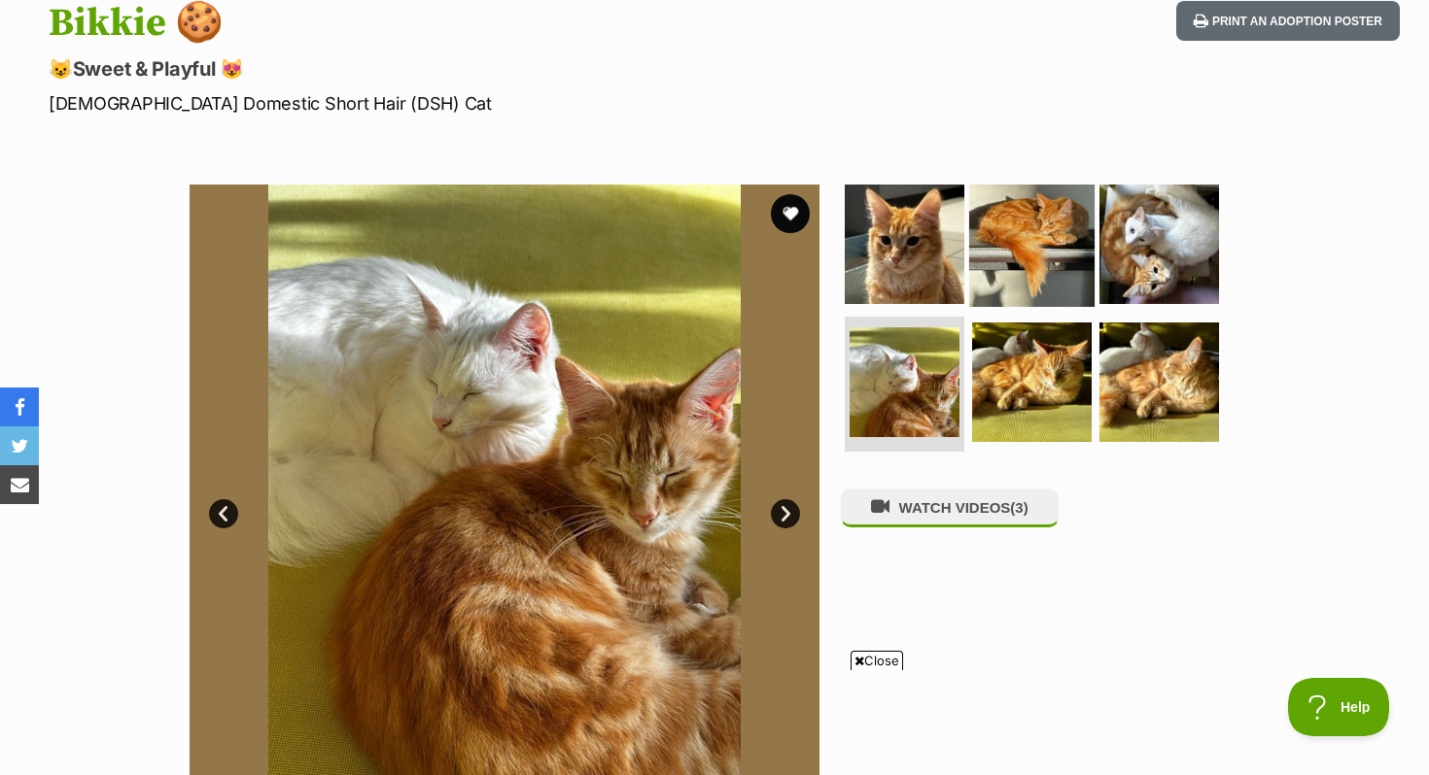
click at [1058, 224] on img at bounding box center [1031, 244] width 125 height 125
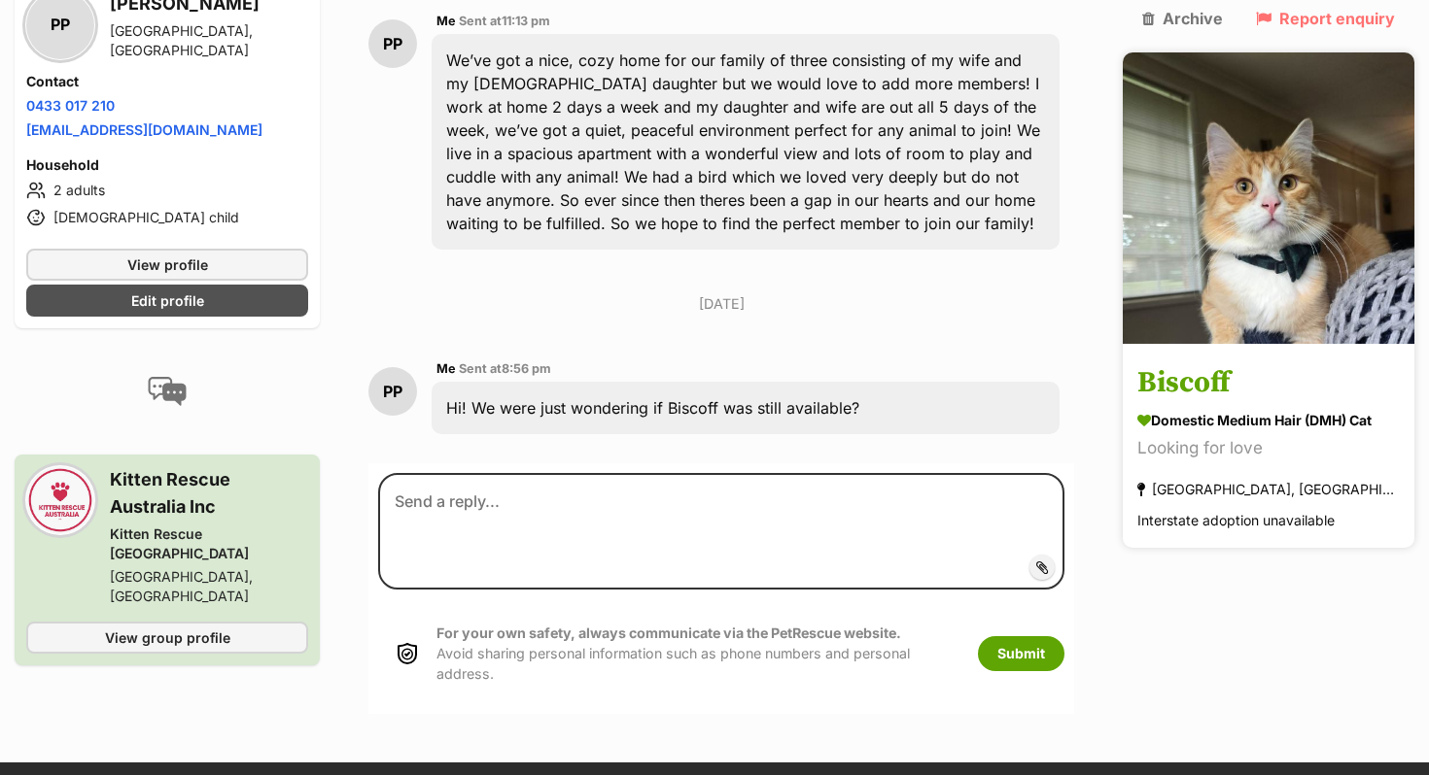
scroll to position [511, 0]
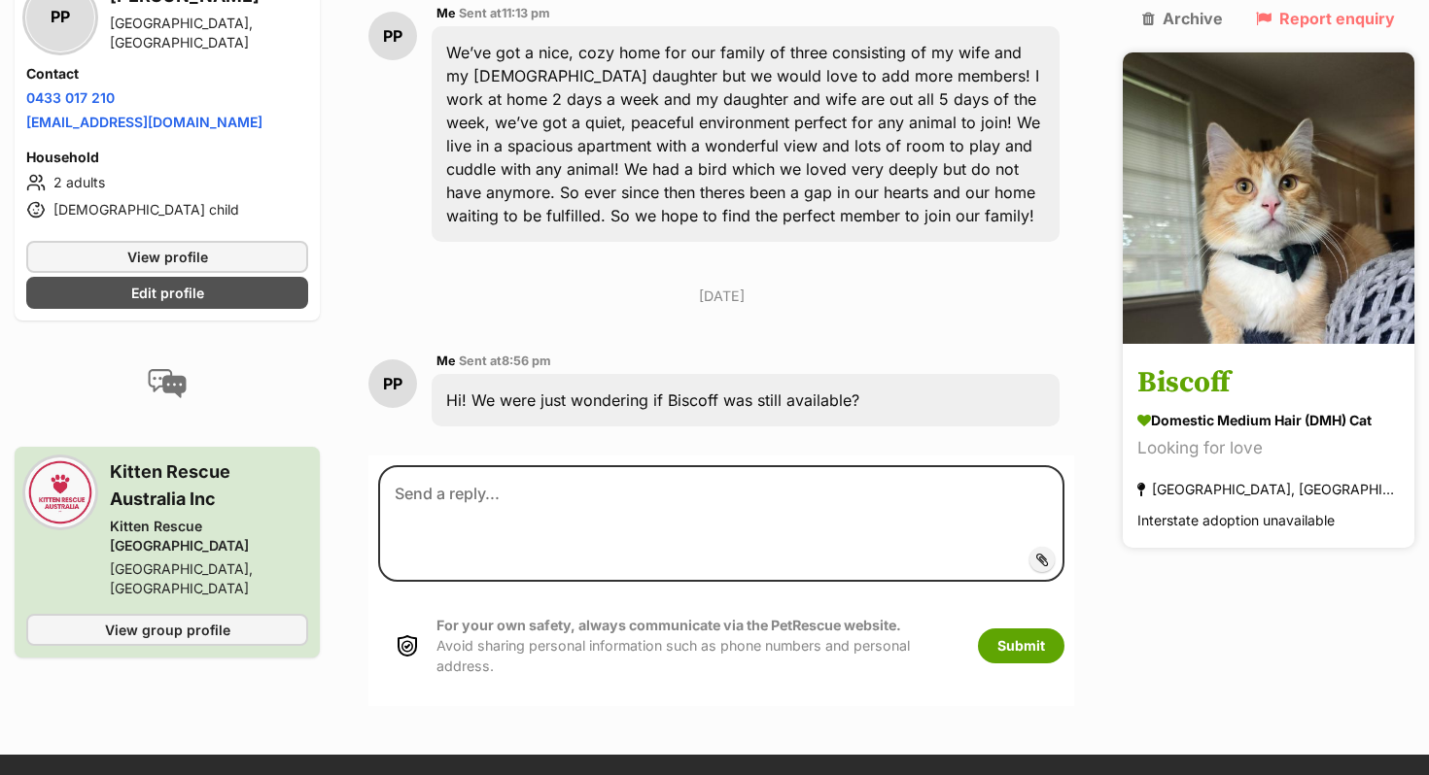
click at [1322, 348] on link "Biscoff Domestic Medium Hair (DMH) Cat Looking for love Quakers Hill, NSW Inter…" at bounding box center [1268, 448] width 292 height 201
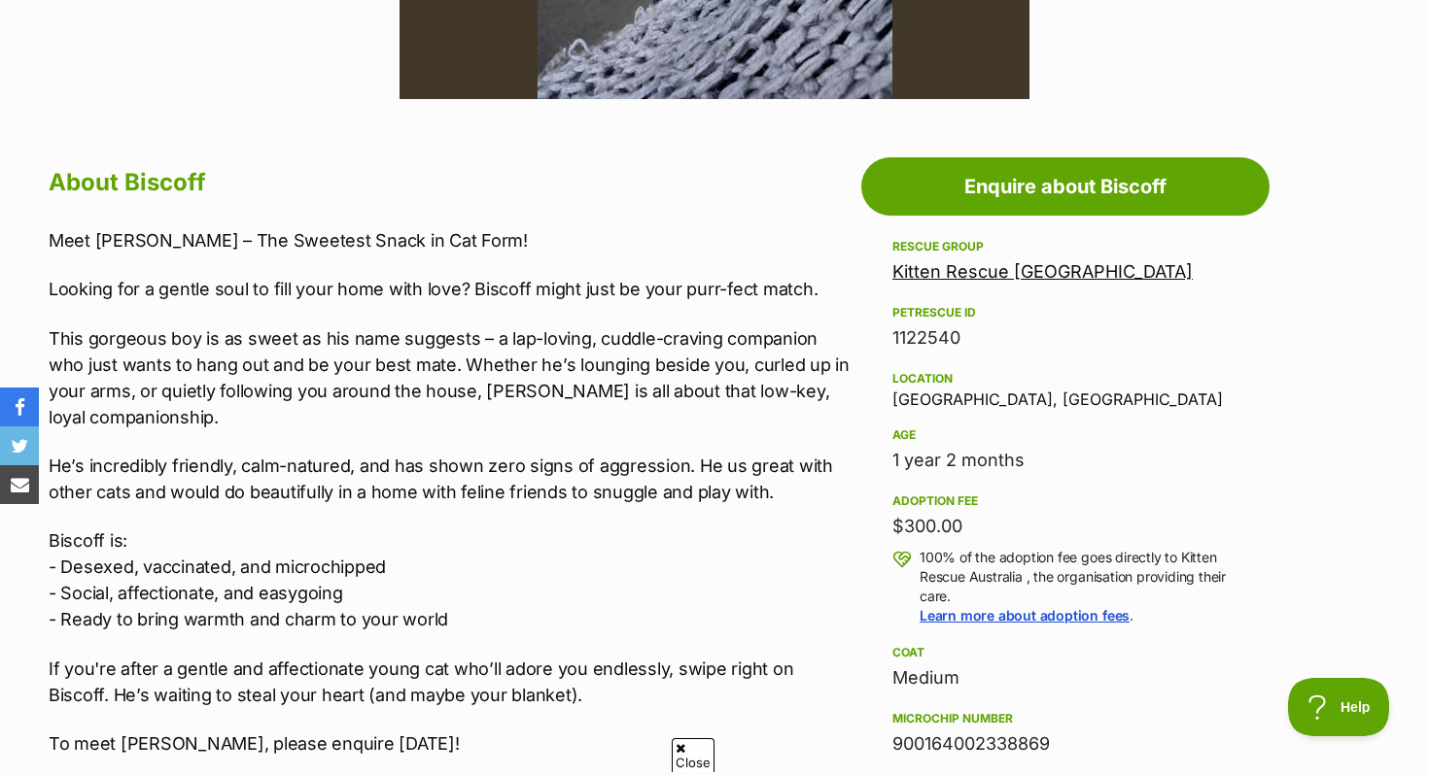
scroll to position [938, 0]
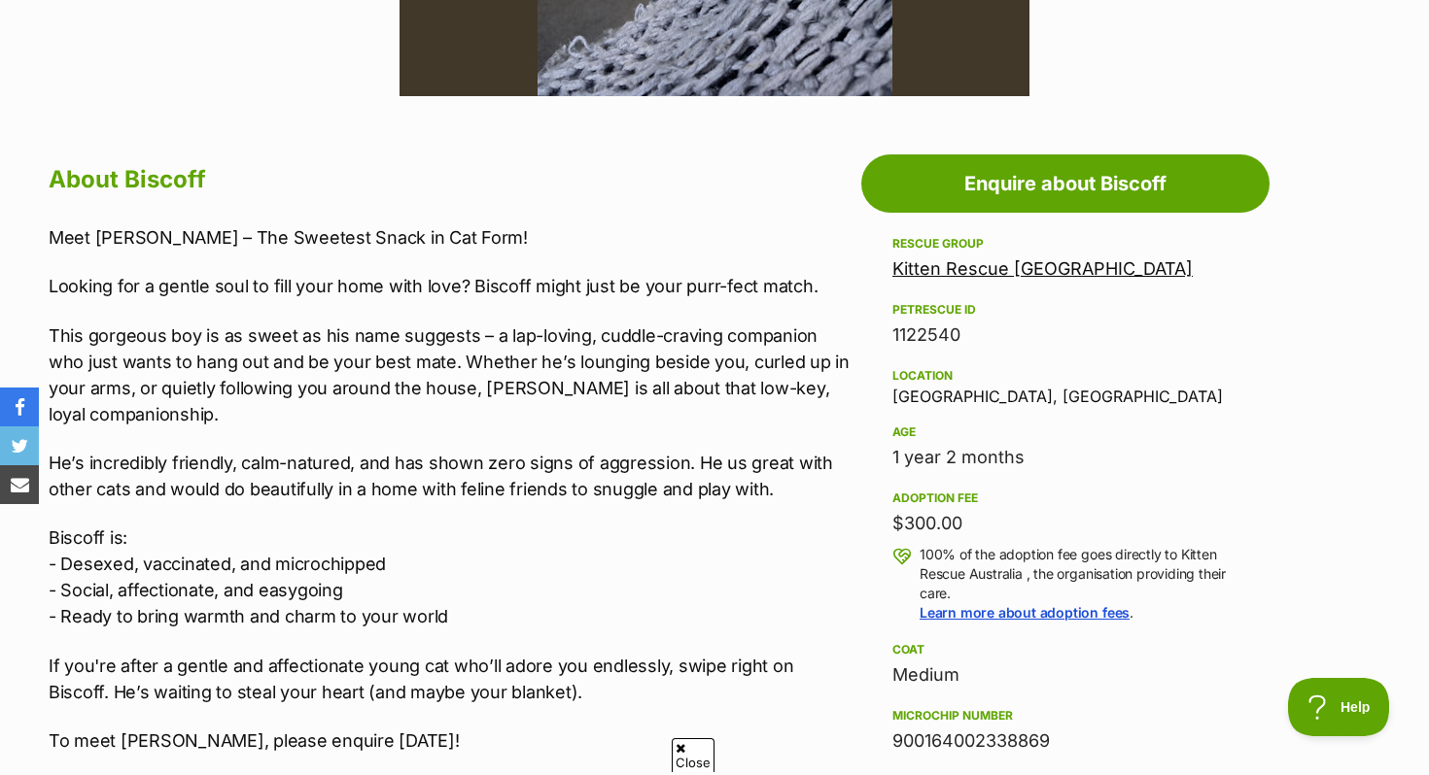
click at [1011, 281] on div "Kitten Rescue [GEOGRAPHIC_DATA]" at bounding box center [1065, 269] width 346 height 27
click at [1008, 271] on link "Kitten Rescue [GEOGRAPHIC_DATA]" at bounding box center [1042, 268] width 300 height 20
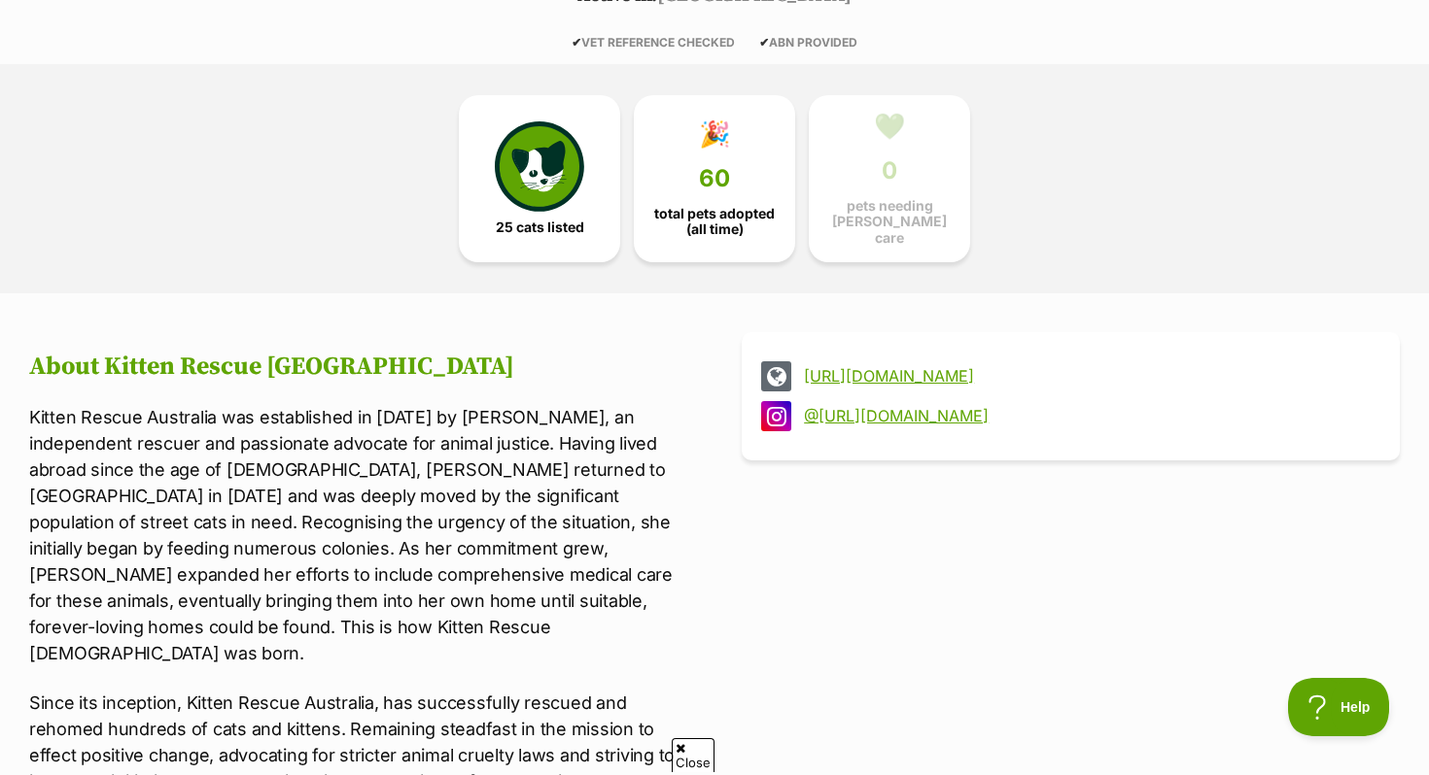
click at [991, 367] on link "http://www.kittenrescueaustralia.com" at bounding box center [1088, 375] width 568 height 17
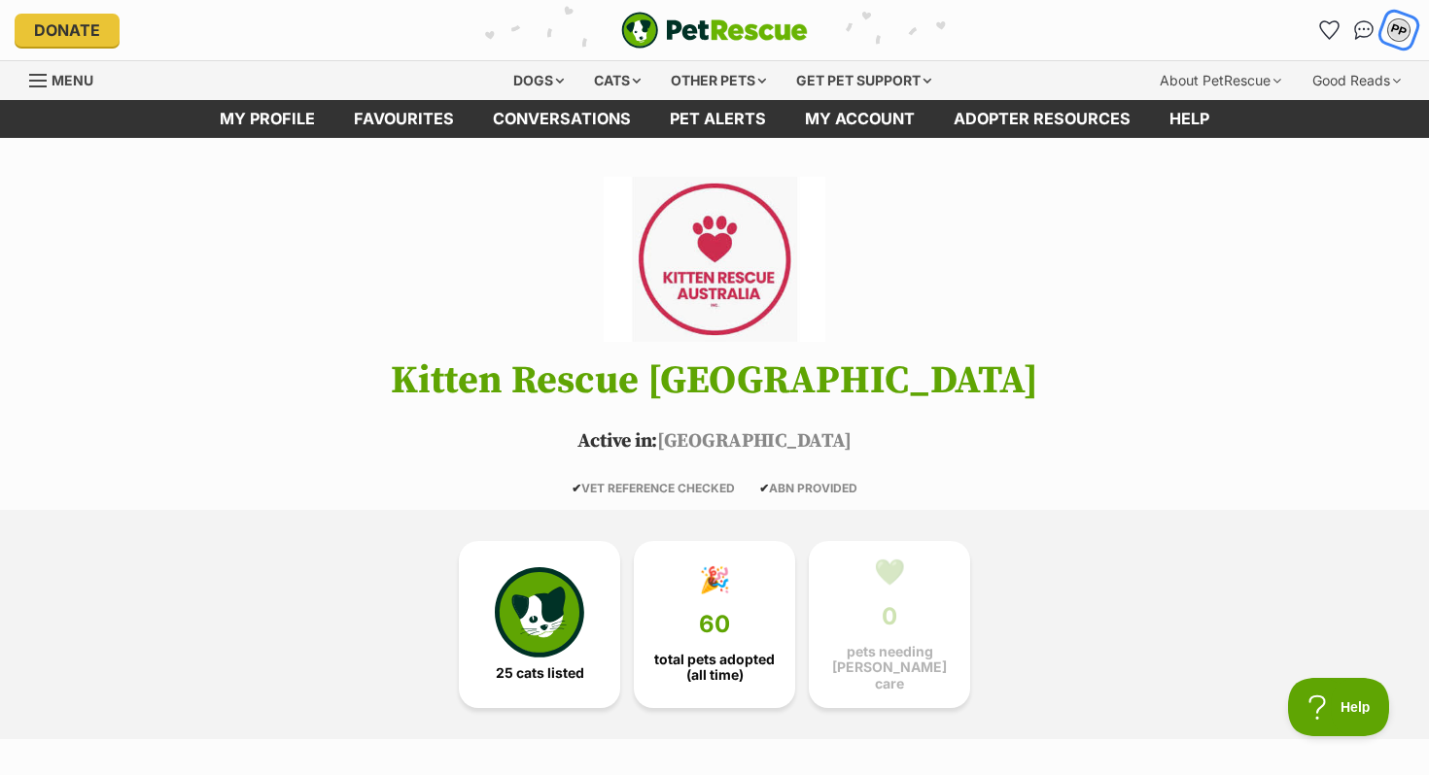
click at [1401, 26] on div "PP" at bounding box center [1398, 29] width 25 height 25
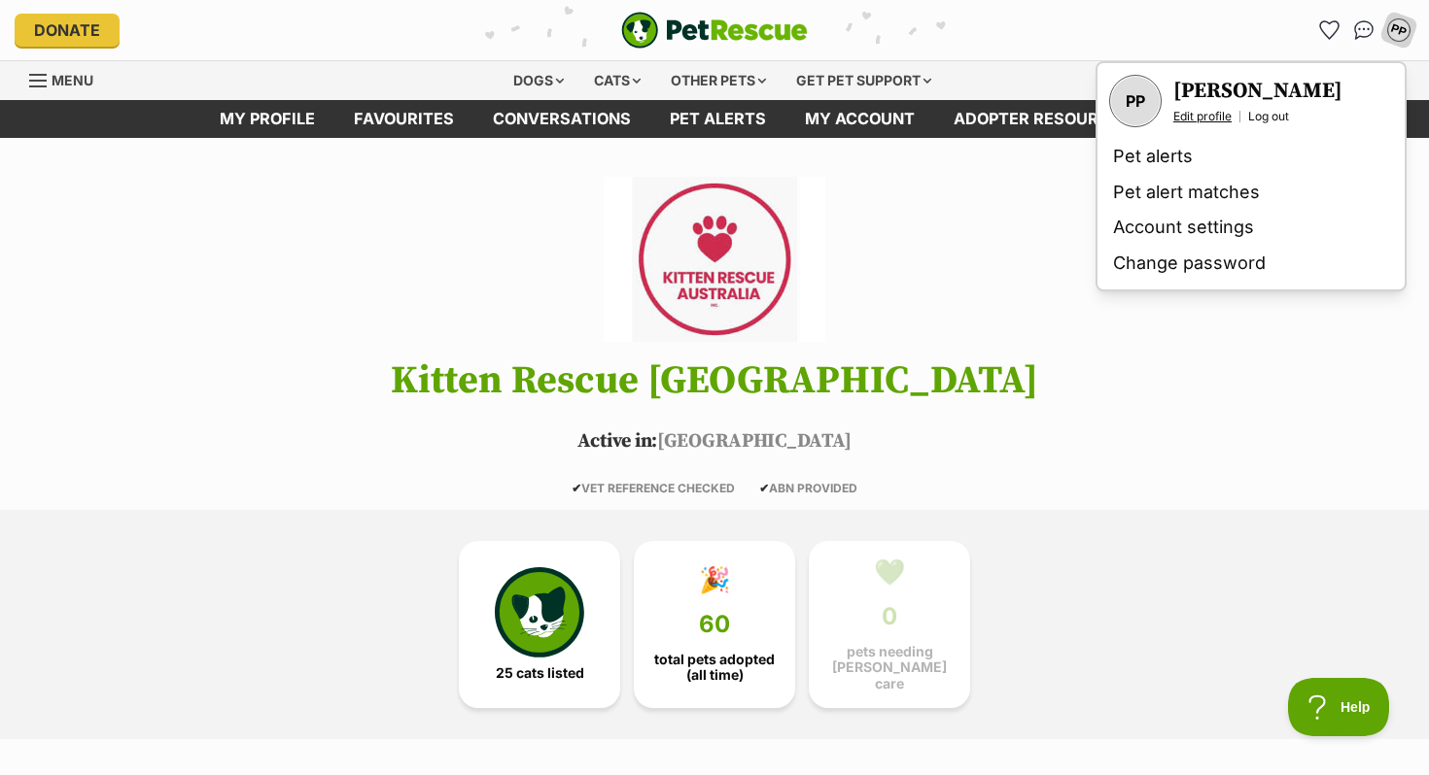
click at [1190, 120] on link "Edit profile" at bounding box center [1202, 117] width 58 height 16
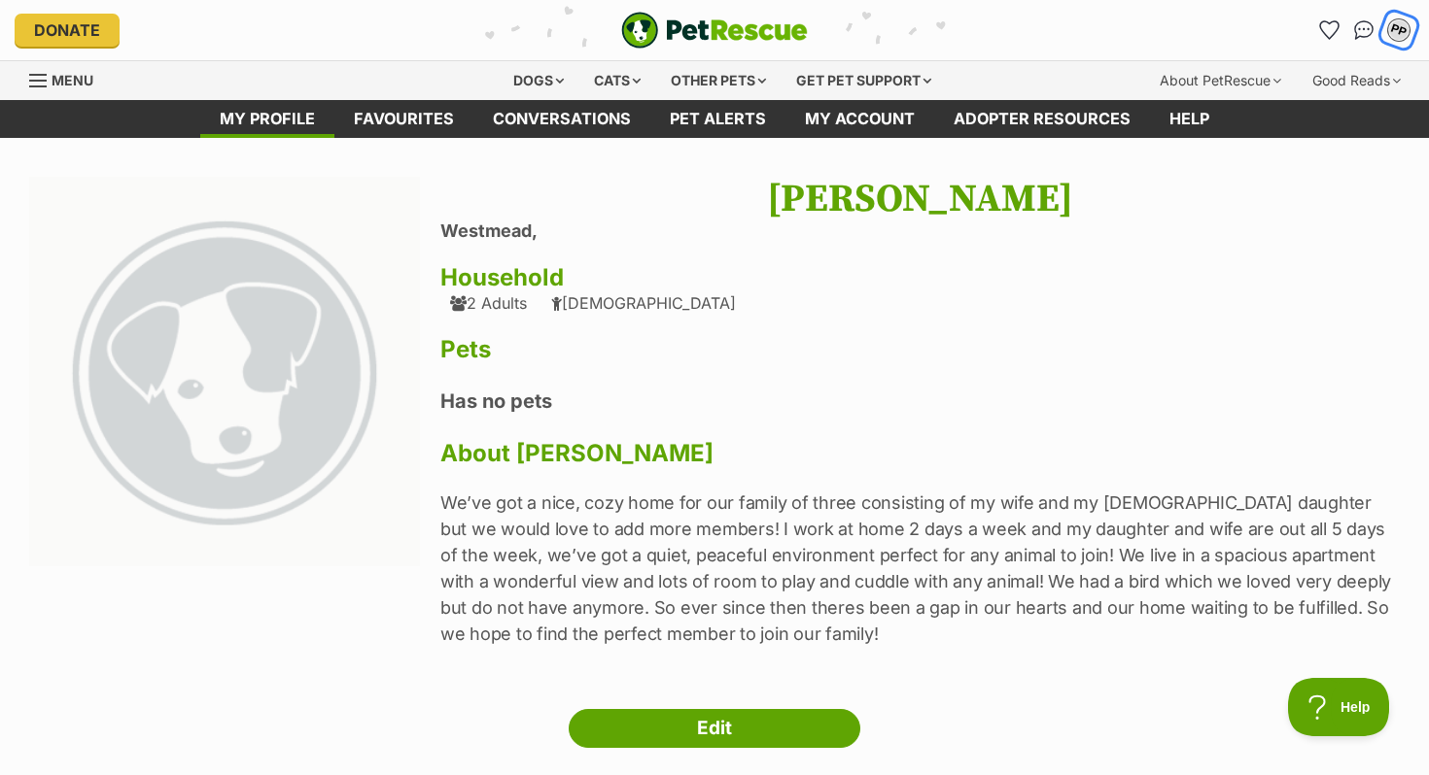
click at [1391, 26] on div "PP" at bounding box center [1398, 29] width 25 height 25
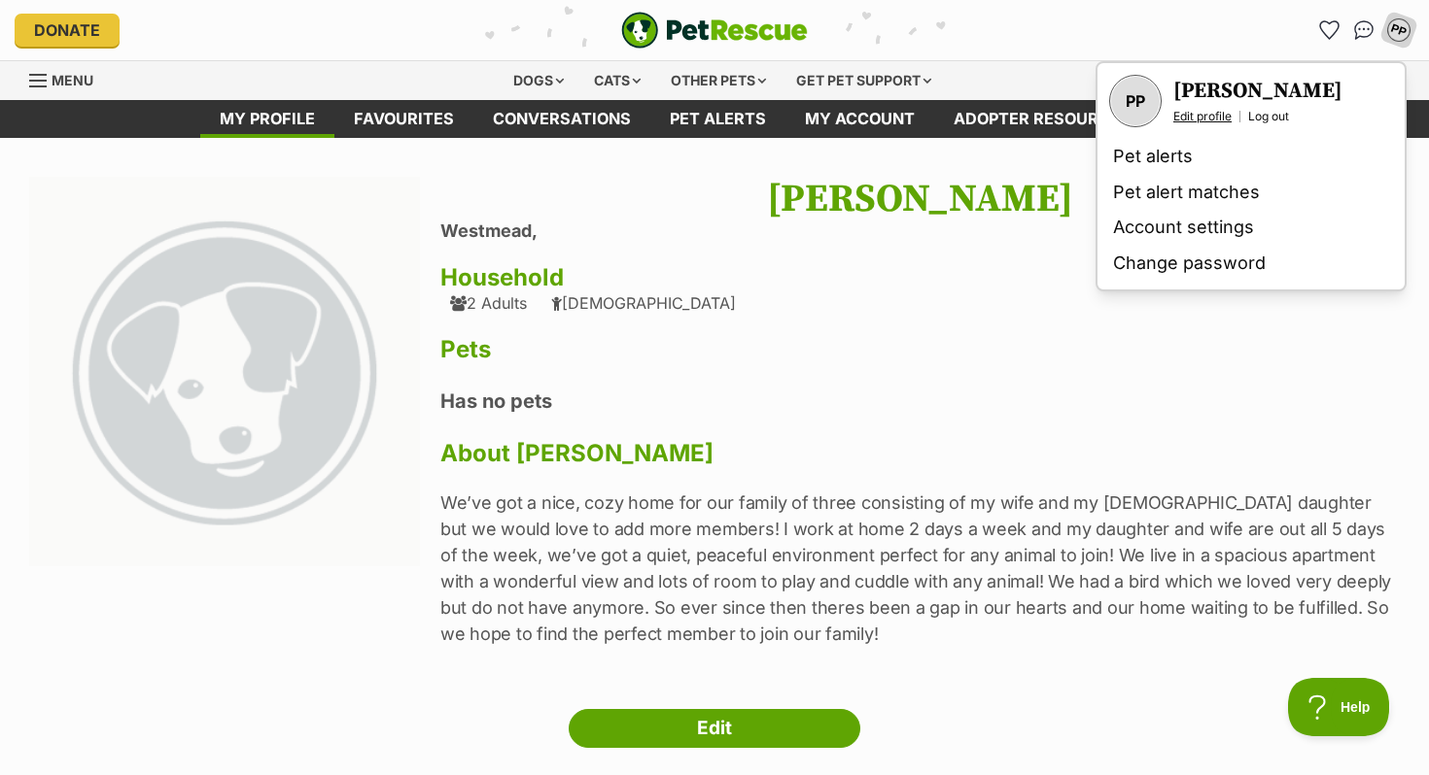
click at [1186, 120] on link "Edit profile" at bounding box center [1202, 117] width 58 height 16
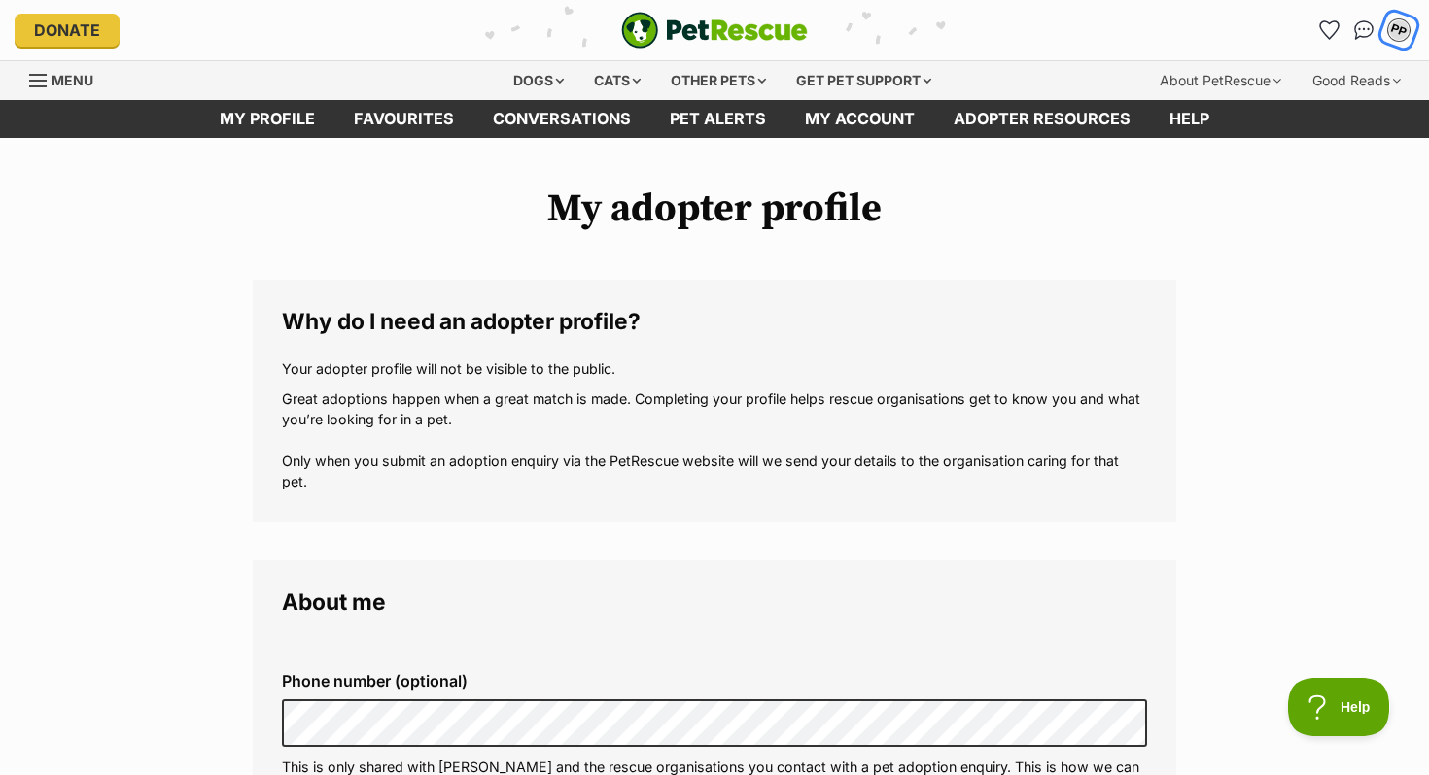
click at [1404, 37] on div "PP" at bounding box center [1398, 29] width 25 height 25
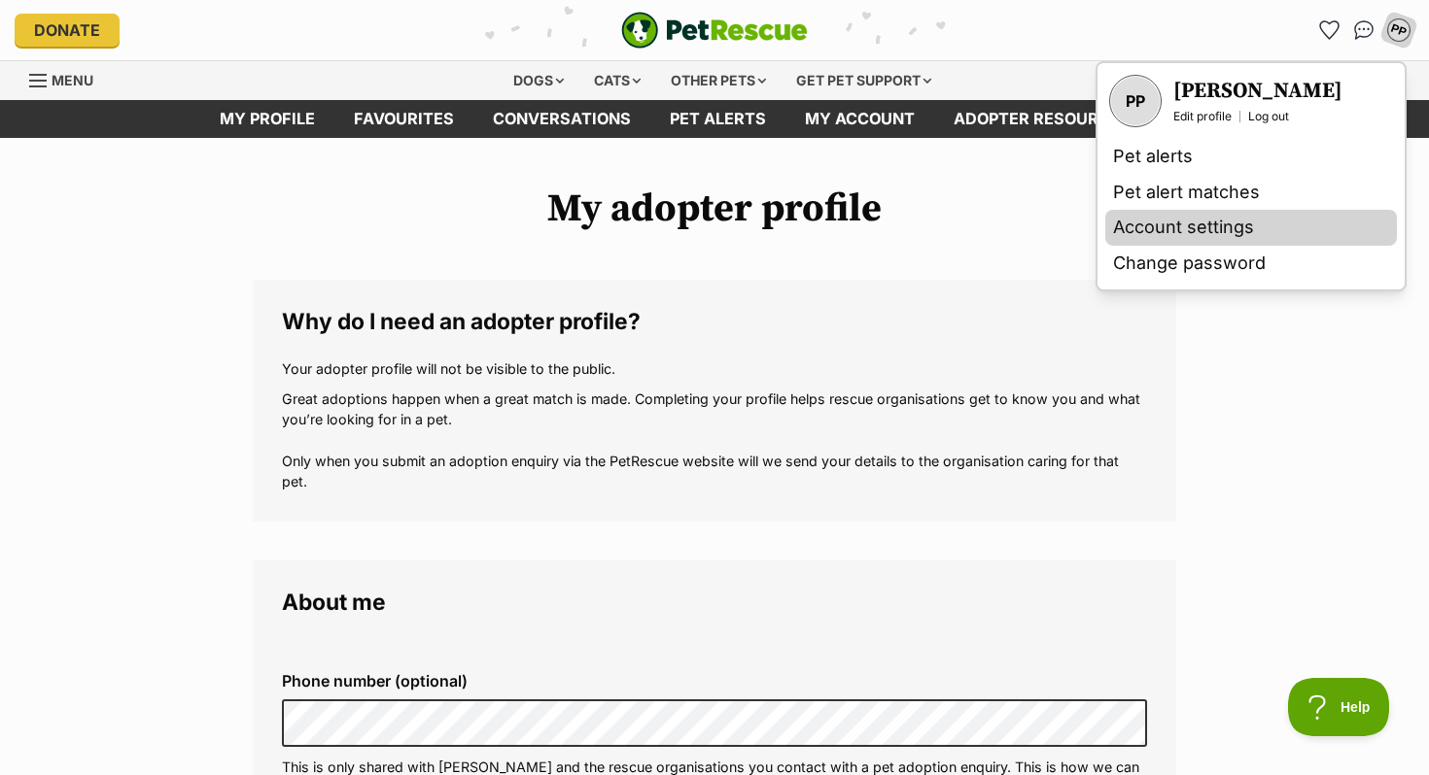
click at [1240, 221] on link "Account settings" at bounding box center [1251, 228] width 292 height 36
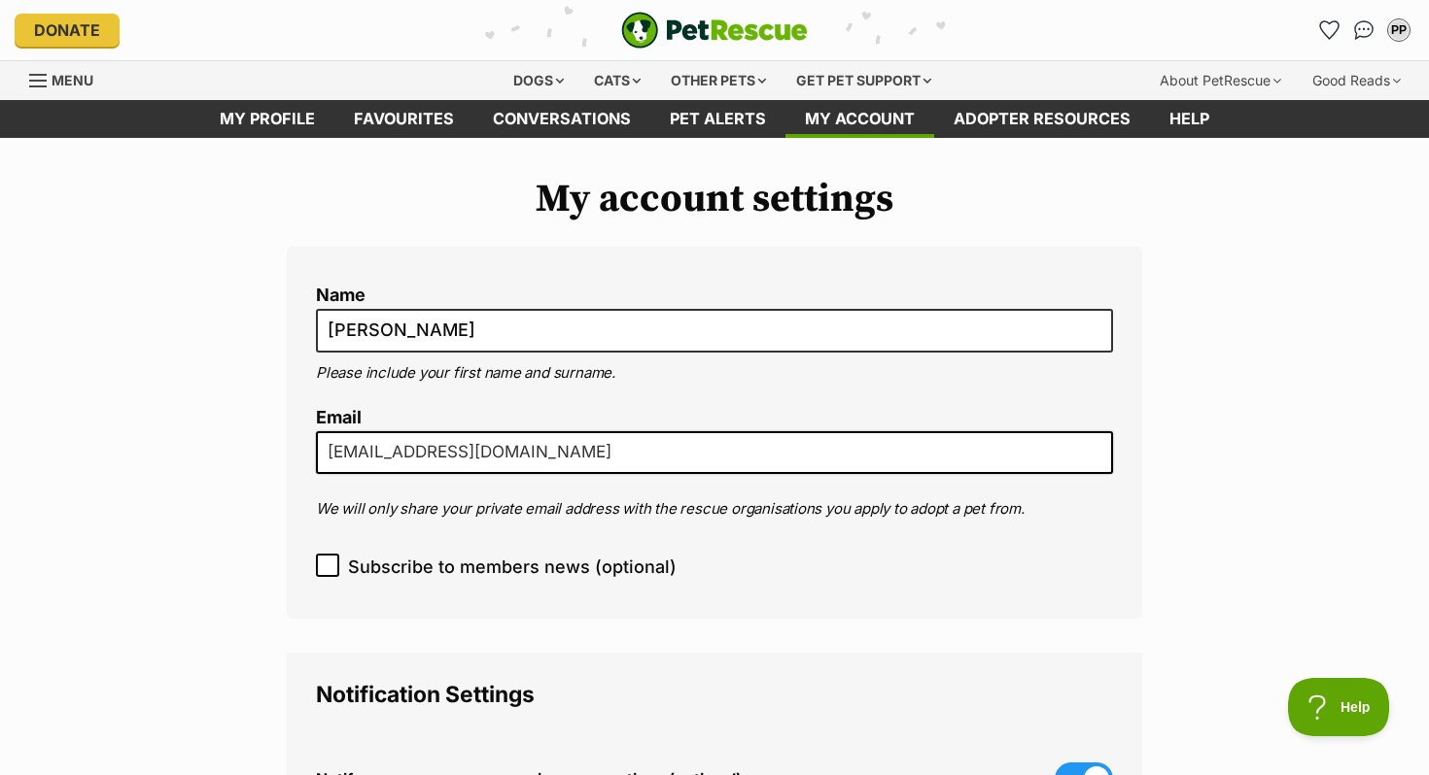
drag, startPoint x: 624, startPoint y: 460, endPoint x: 331, endPoint y: 453, distance: 292.6
click at [331, 453] on input "prashantpatel2011@hotmail.com" at bounding box center [714, 452] width 797 height 43
click at [601, 68] on div "Cats" at bounding box center [617, 80] width 74 height 39
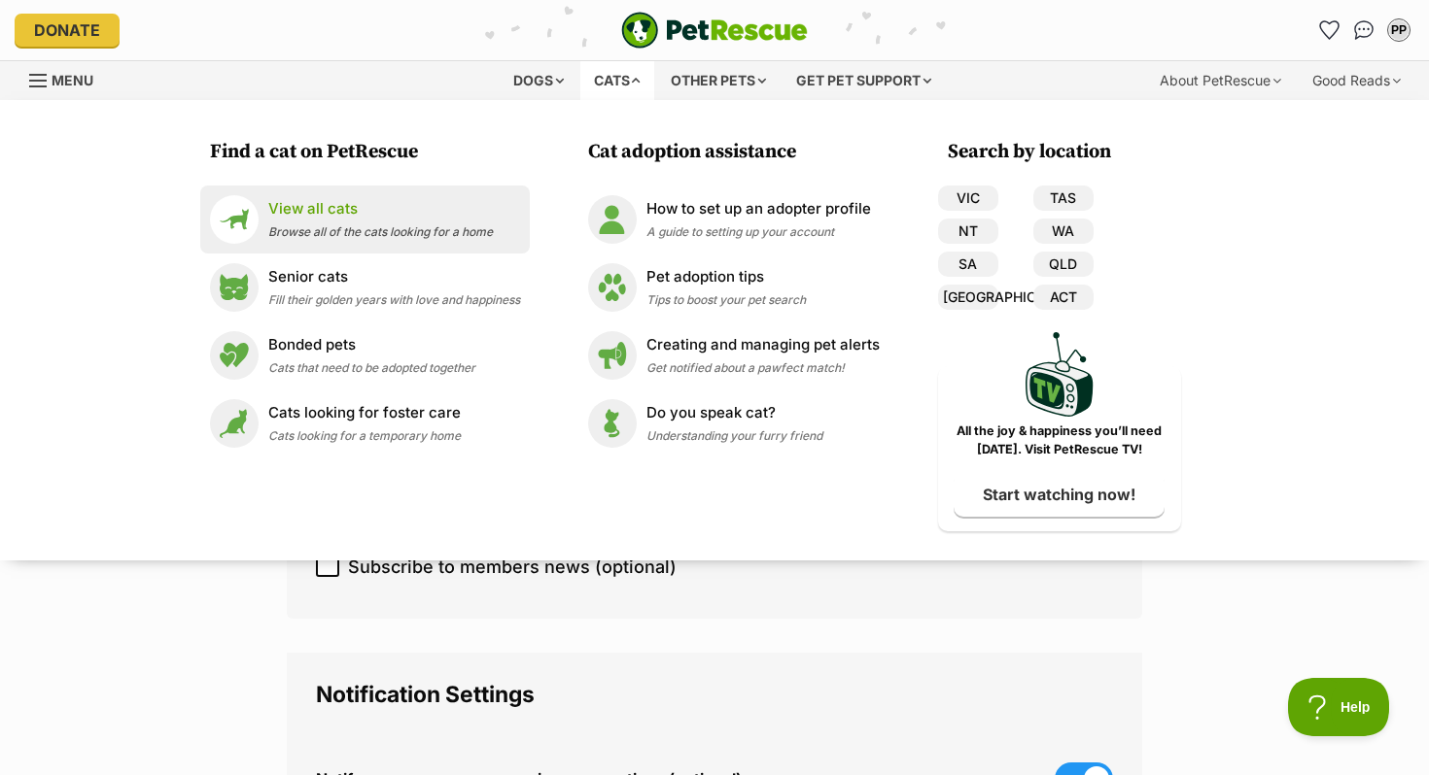
click at [359, 226] on span "Browse all of the cats looking for a home" at bounding box center [380, 231] width 224 height 15
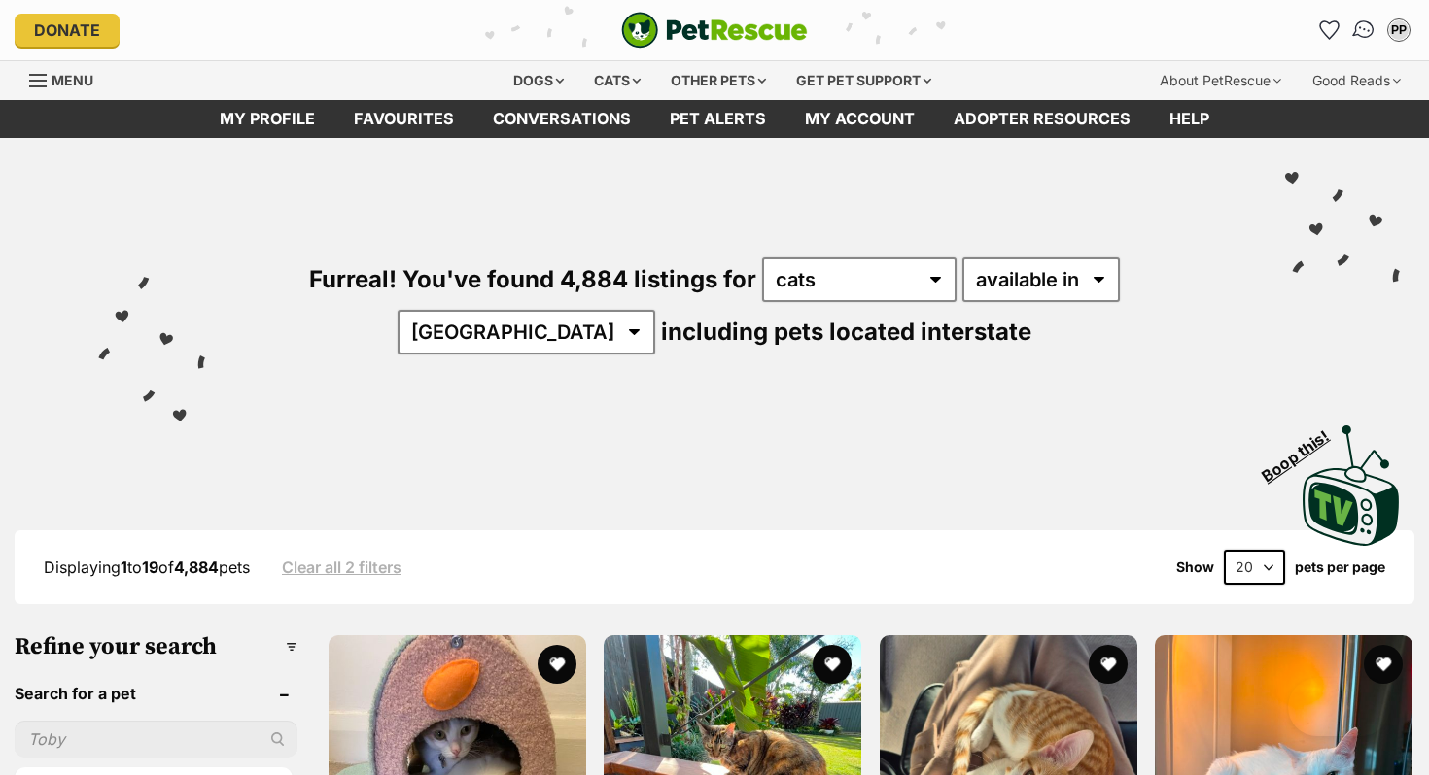
click at [1357, 27] on img "Conversations" at bounding box center [1364, 29] width 26 height 25
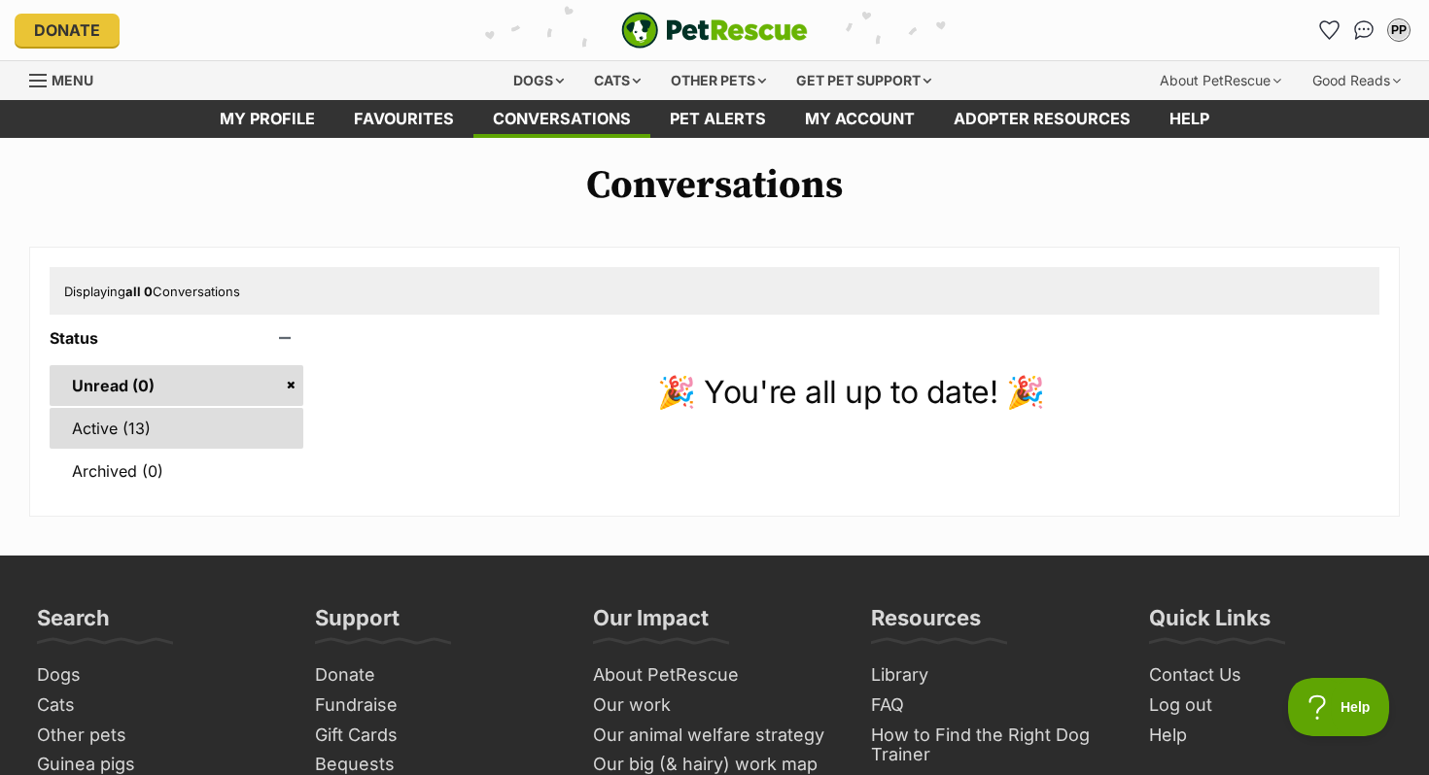
click at [221, 425] on link "Active (13)" at bounding box center [177, 428] width 254 height 41
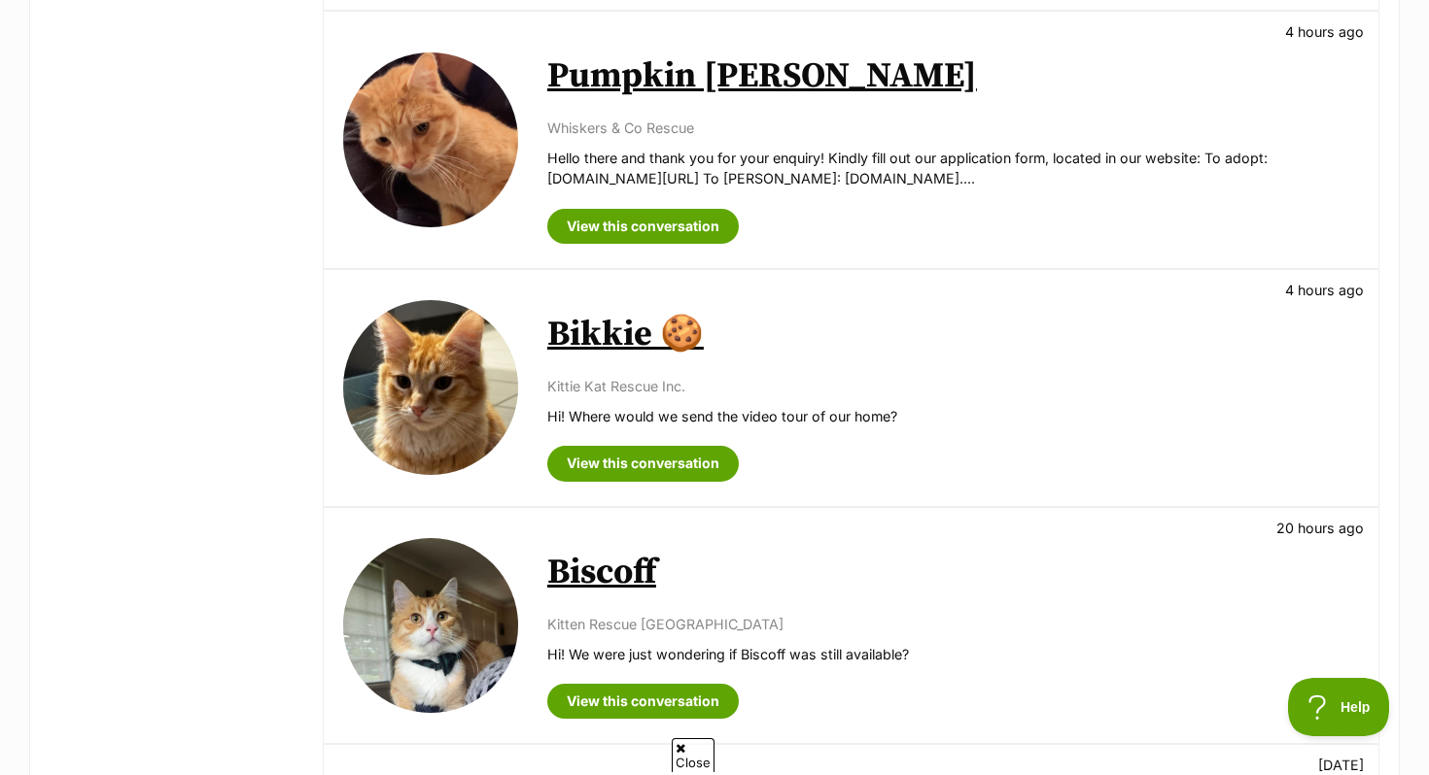
click at [484, 571] on img at bounding box center [430, 625] width 175 height 175
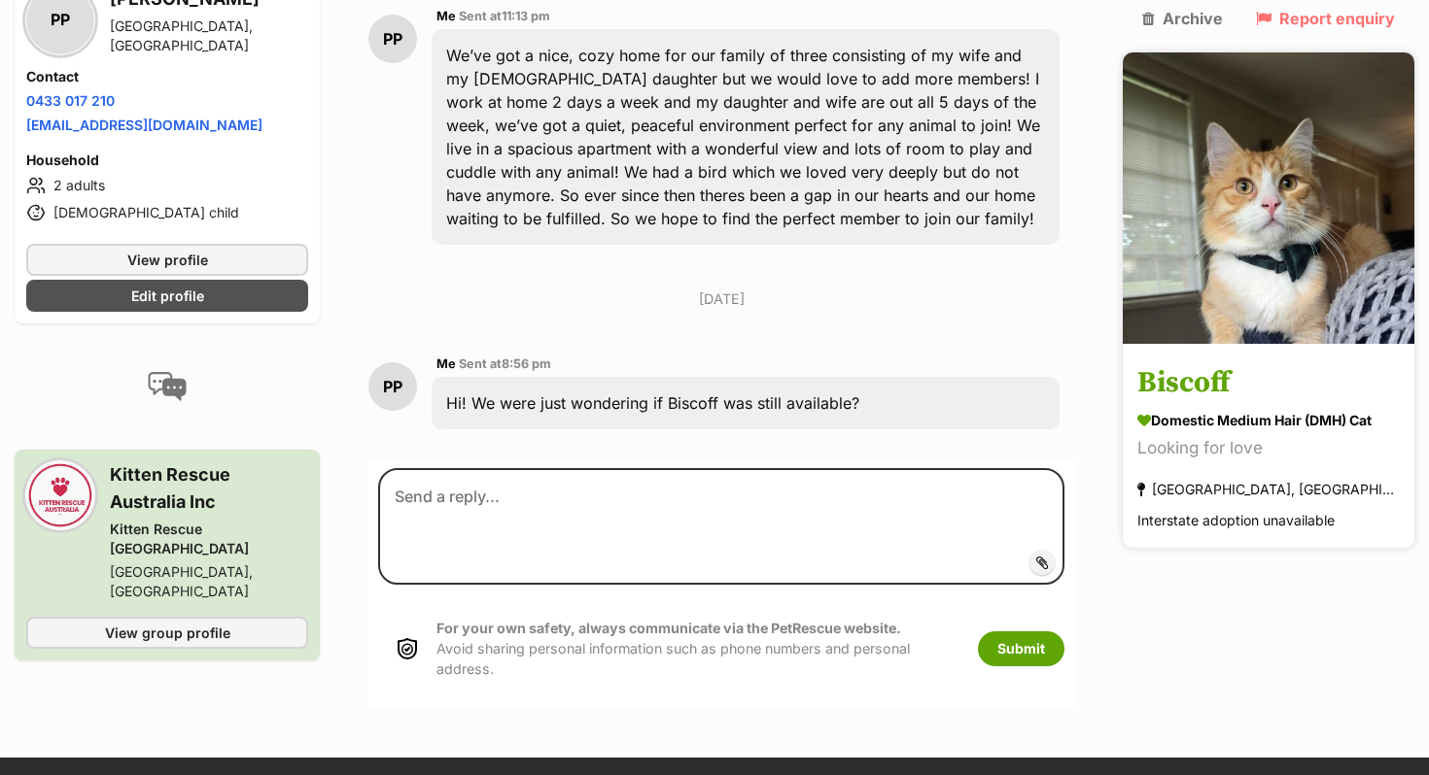
scroll to position [511, 0]
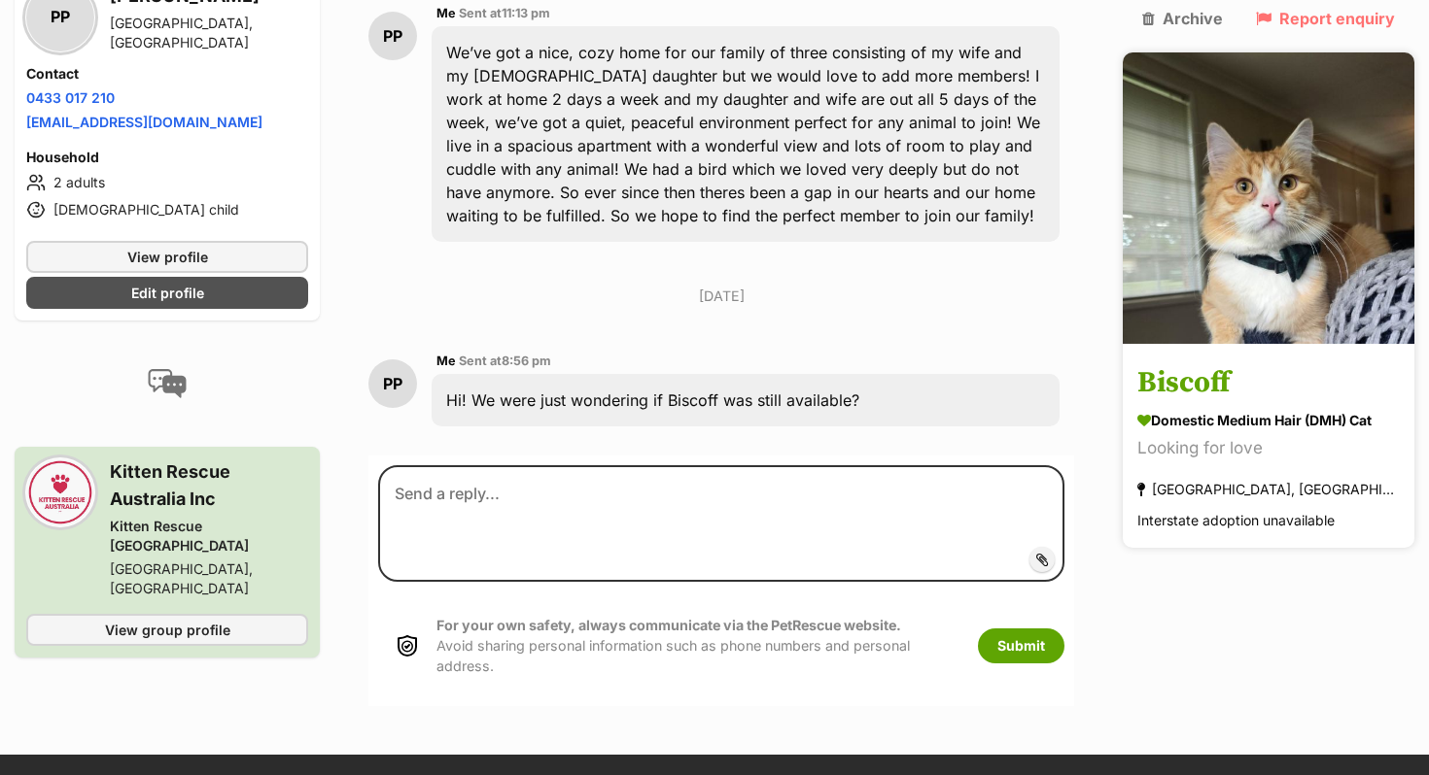
click at [1303, 303] on img at bounding box center [1268, 198] width 292 height 292
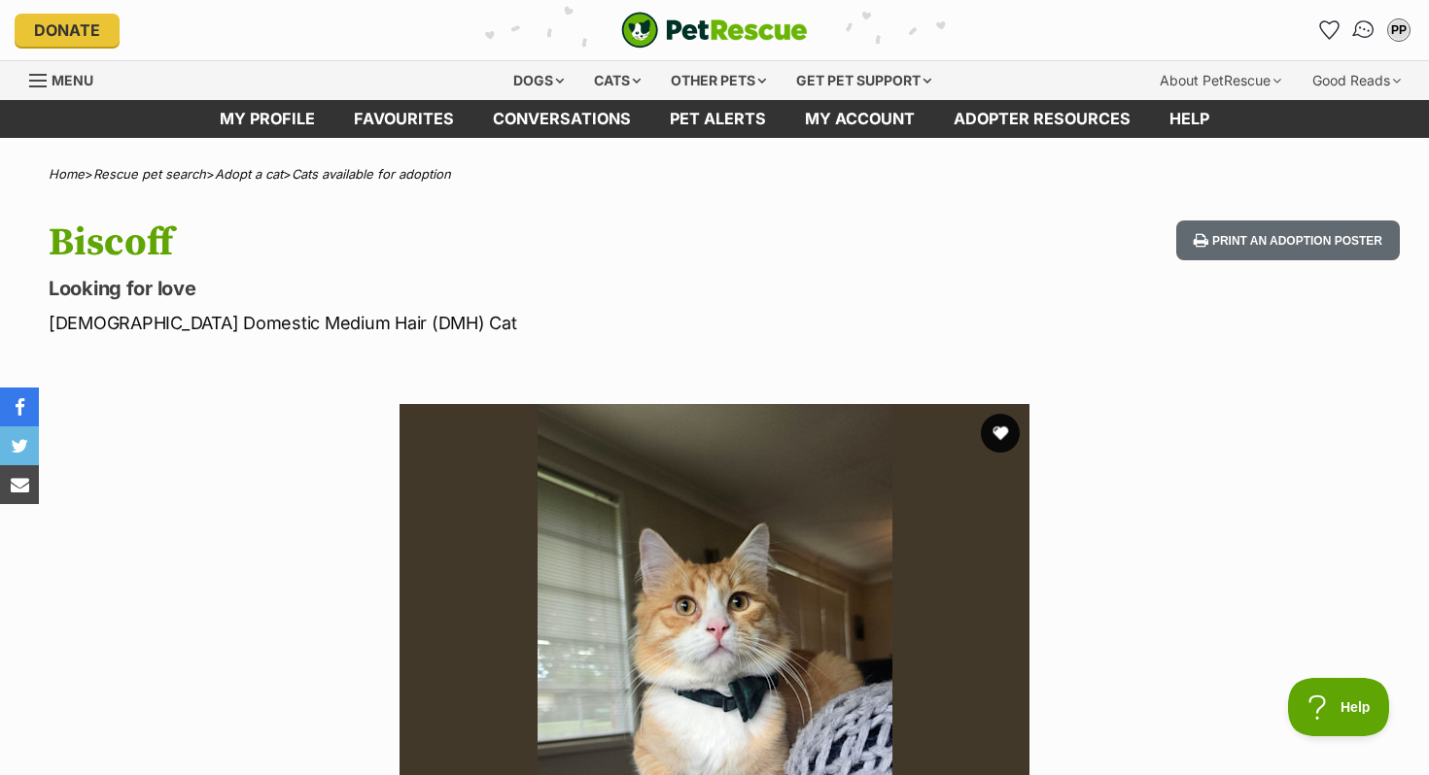
click at [1359, 17] on link "Conversations" at bounding box center [1363, 31] width 40 height 40
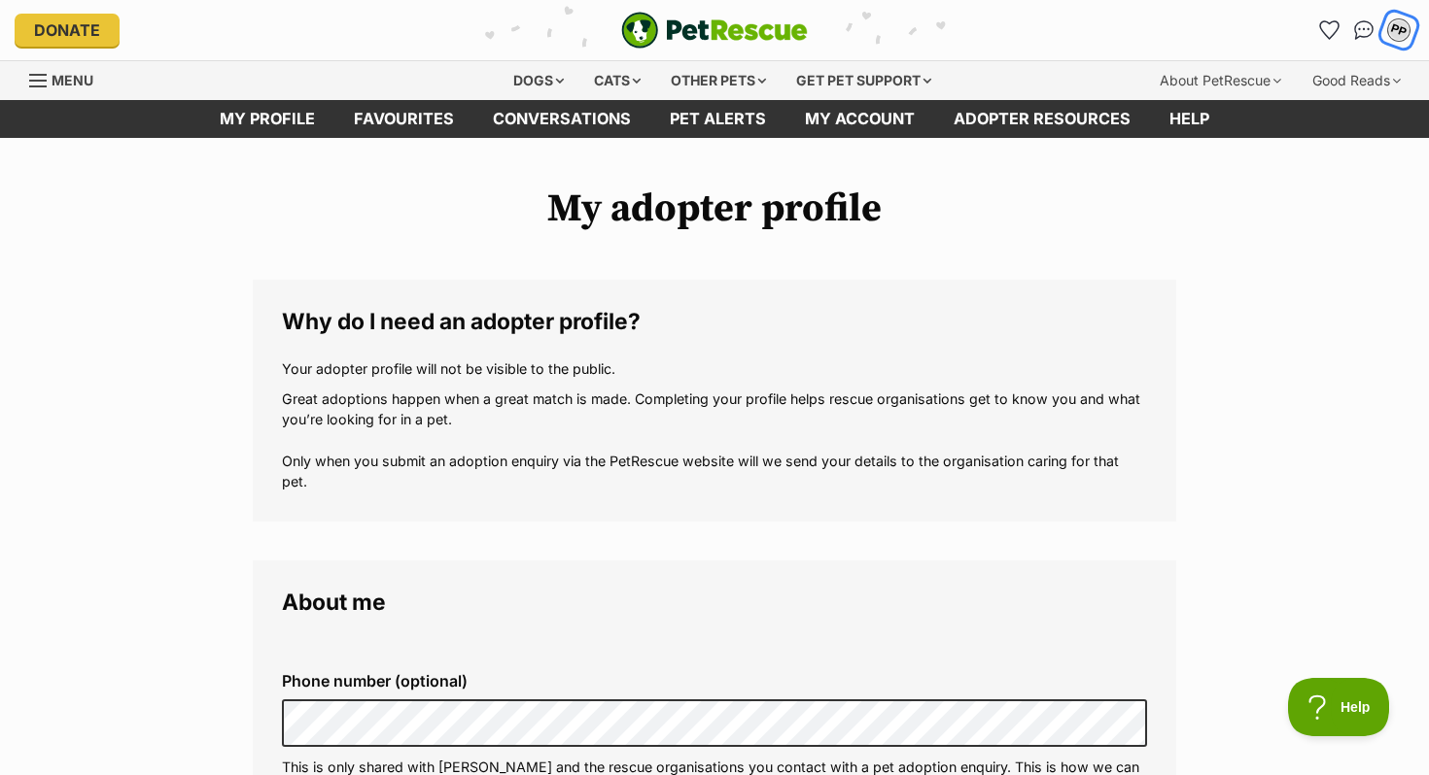
click at [1398, 30] on div "PP" at bounding box center [1398, 29] width 25 height 25
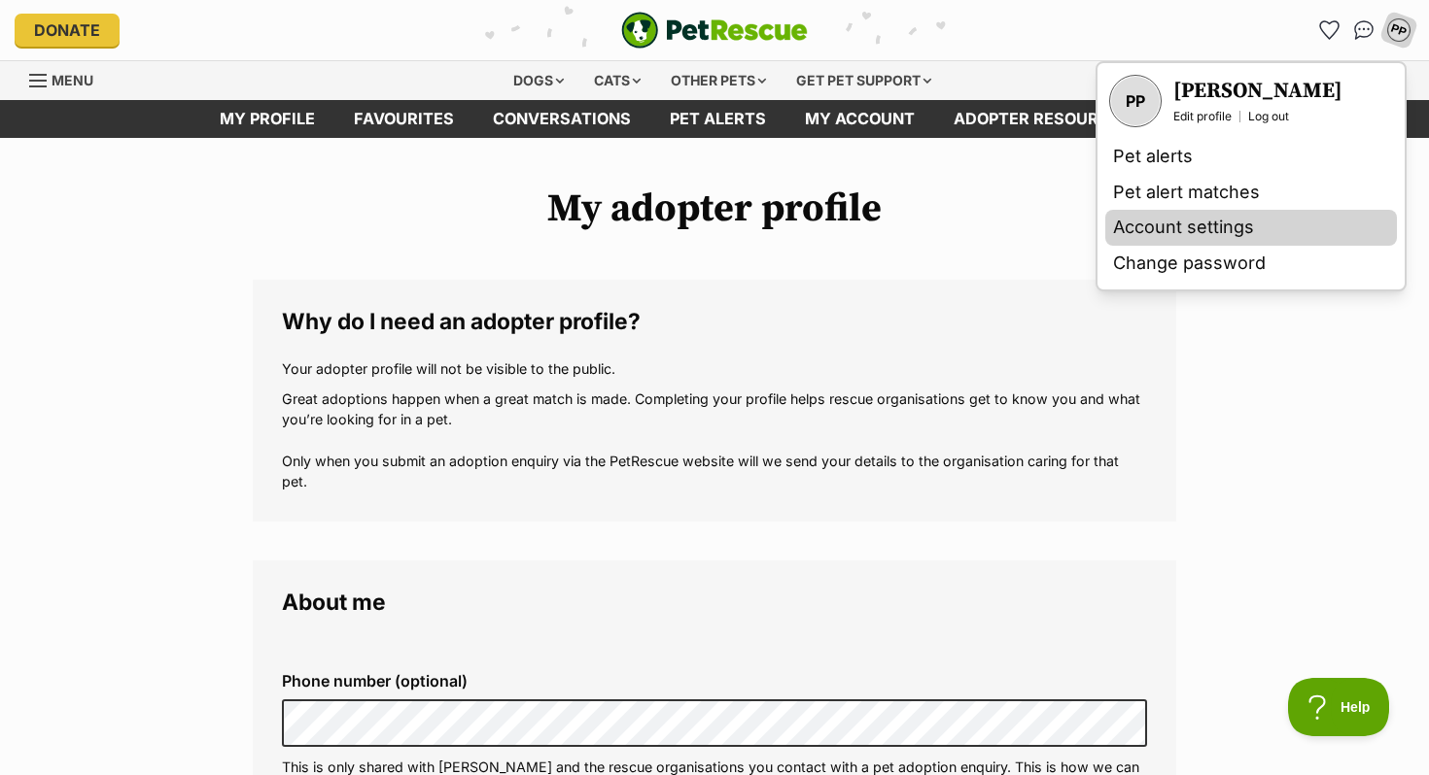
click at [1232, 219] on link "Account settings" at bounding box center [1251, 228] width 292 height 36
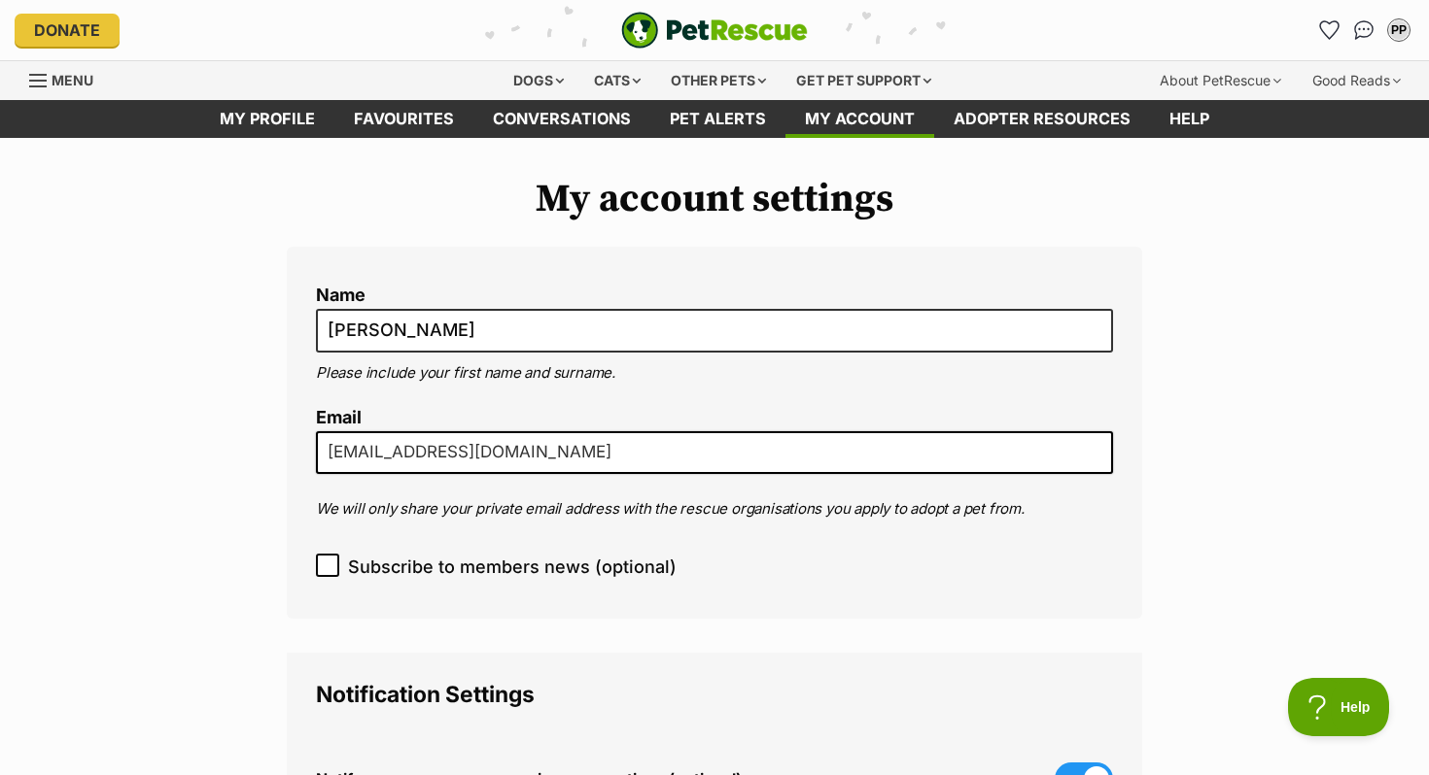
drag, startPoint x: 601, startPoint y: 454, endPoint x: 284, endPoint y: 451, distance: 316.8
click at [284, 451] on div "My account settings Name [PERSON_NAME] Please include your first name and surna…" at bounding box center [714, 773] width 913 height 1193
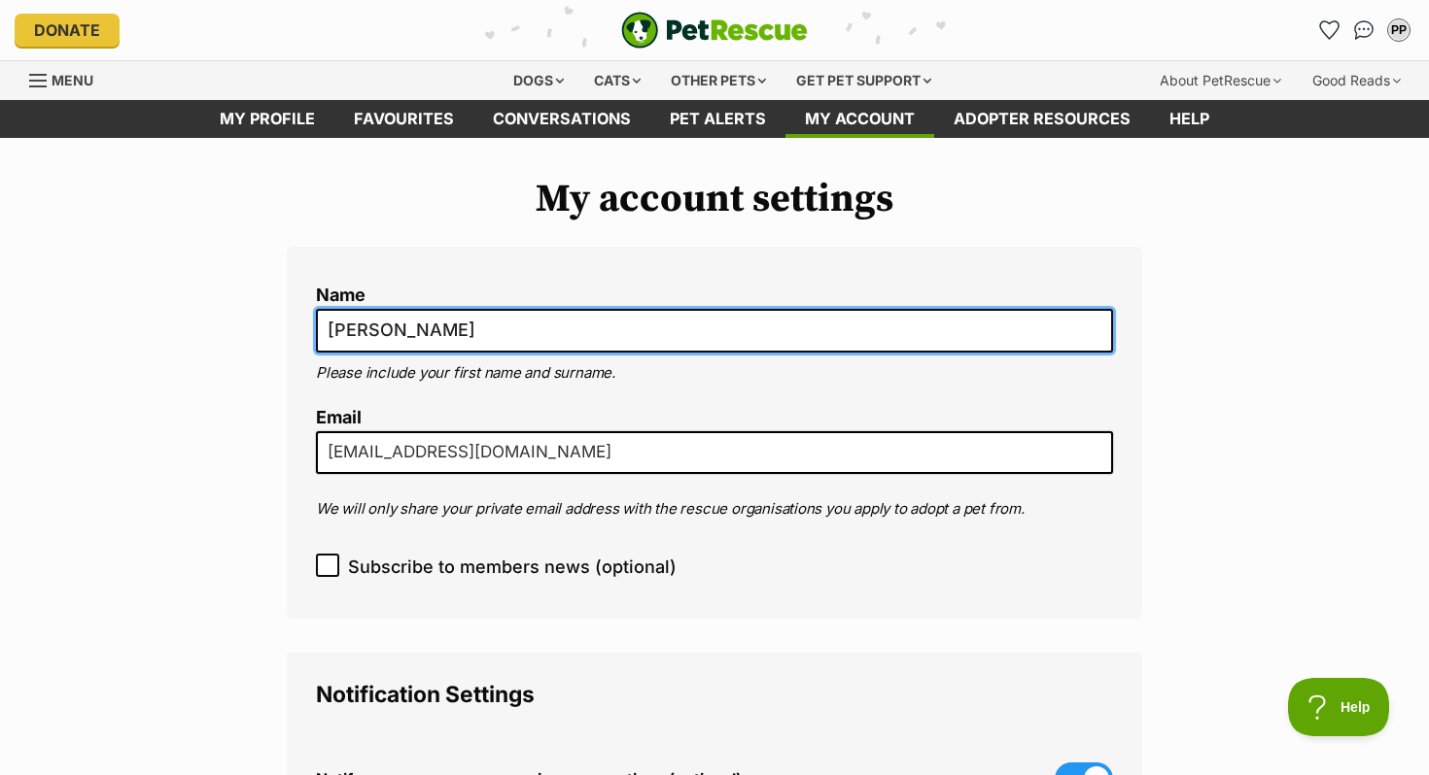
drag, startPoint x: 458, startPoint y: 334, endPoint x: 326, endPoint y: 328, distance: 132.3
click at [326, 328] on input "[PERSON_NAME]" at bounding box center [714, 331] width 797 height 44
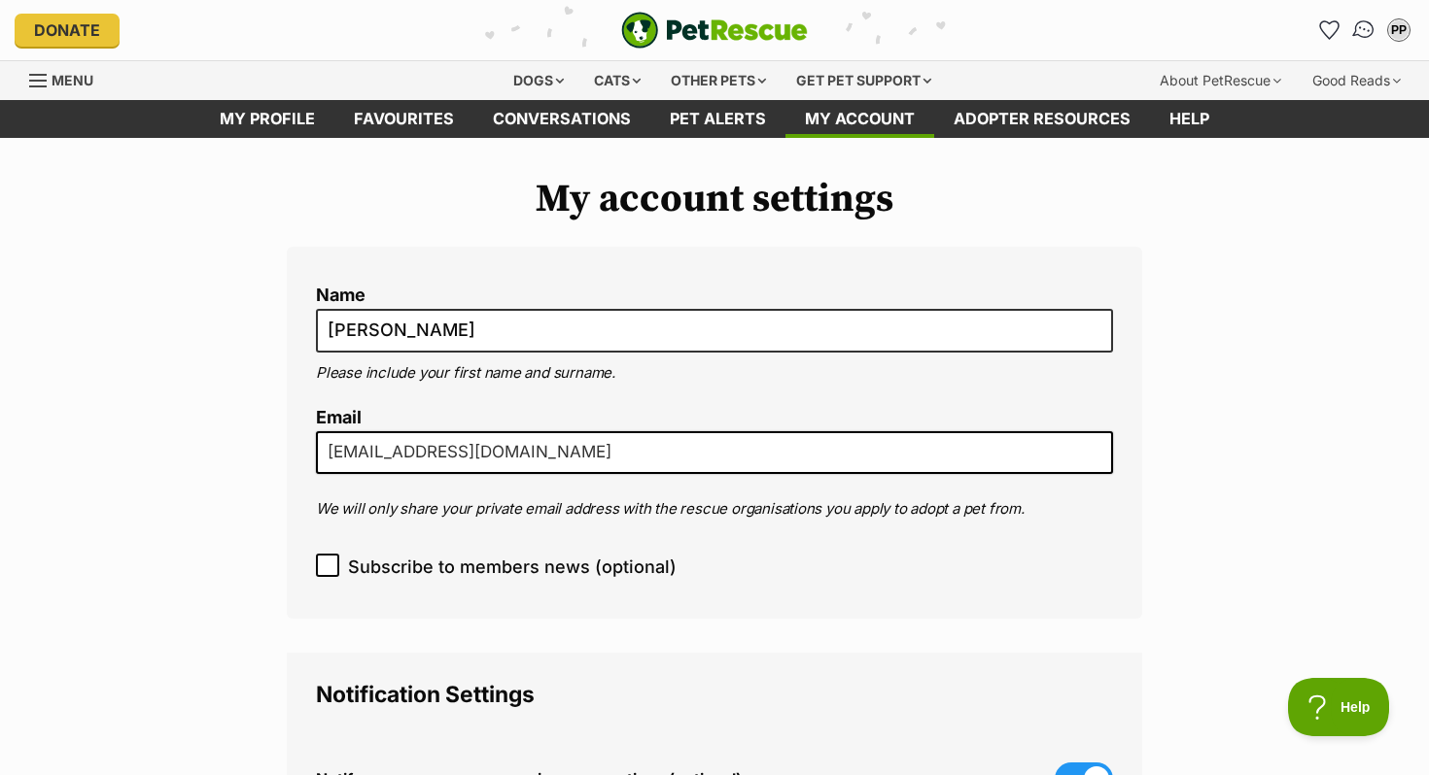
click at [1356, 19] on img "Conversations" at bounding box center [1364, 29] width 26 height 25
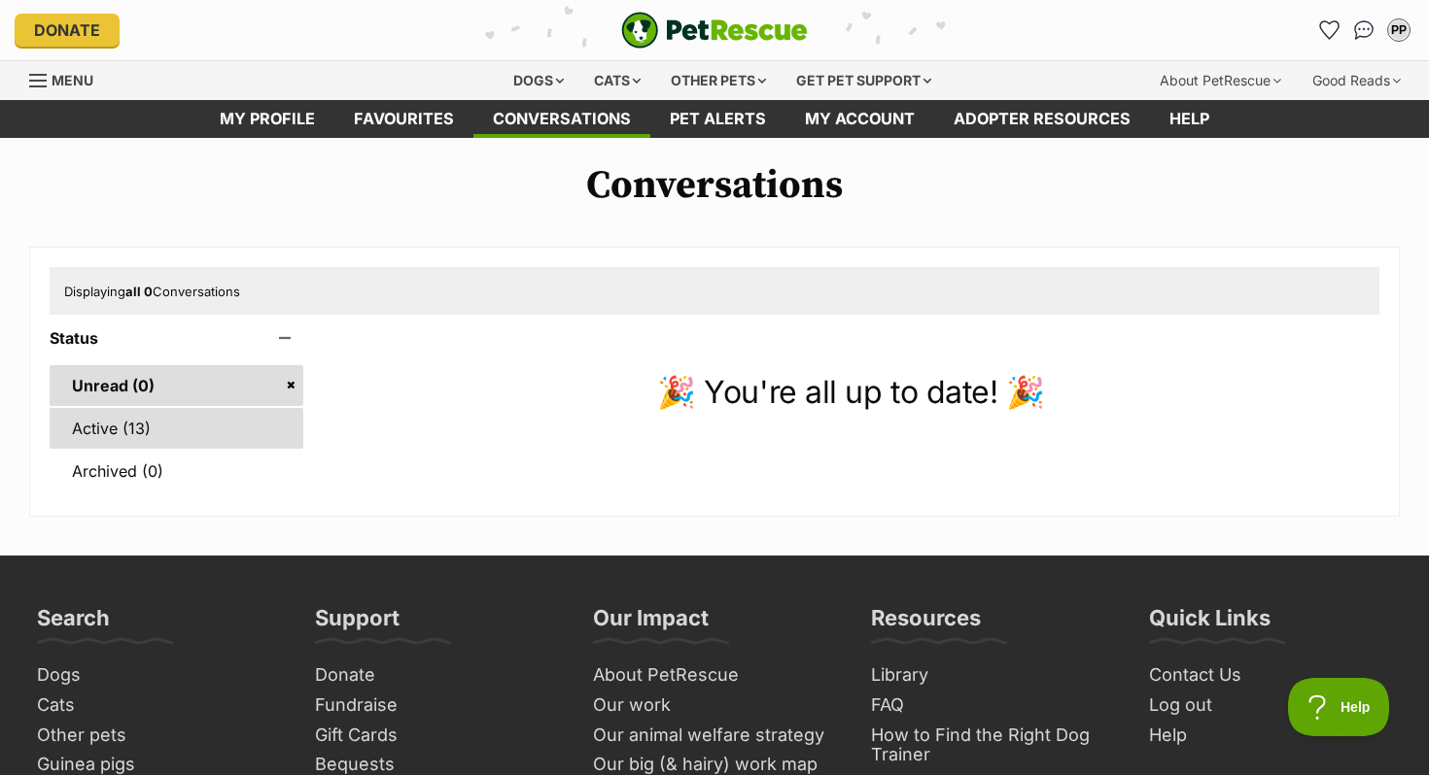
click at [183, 427] on link "Active (13)" at bounding box center [177, 428] width 254 height 41
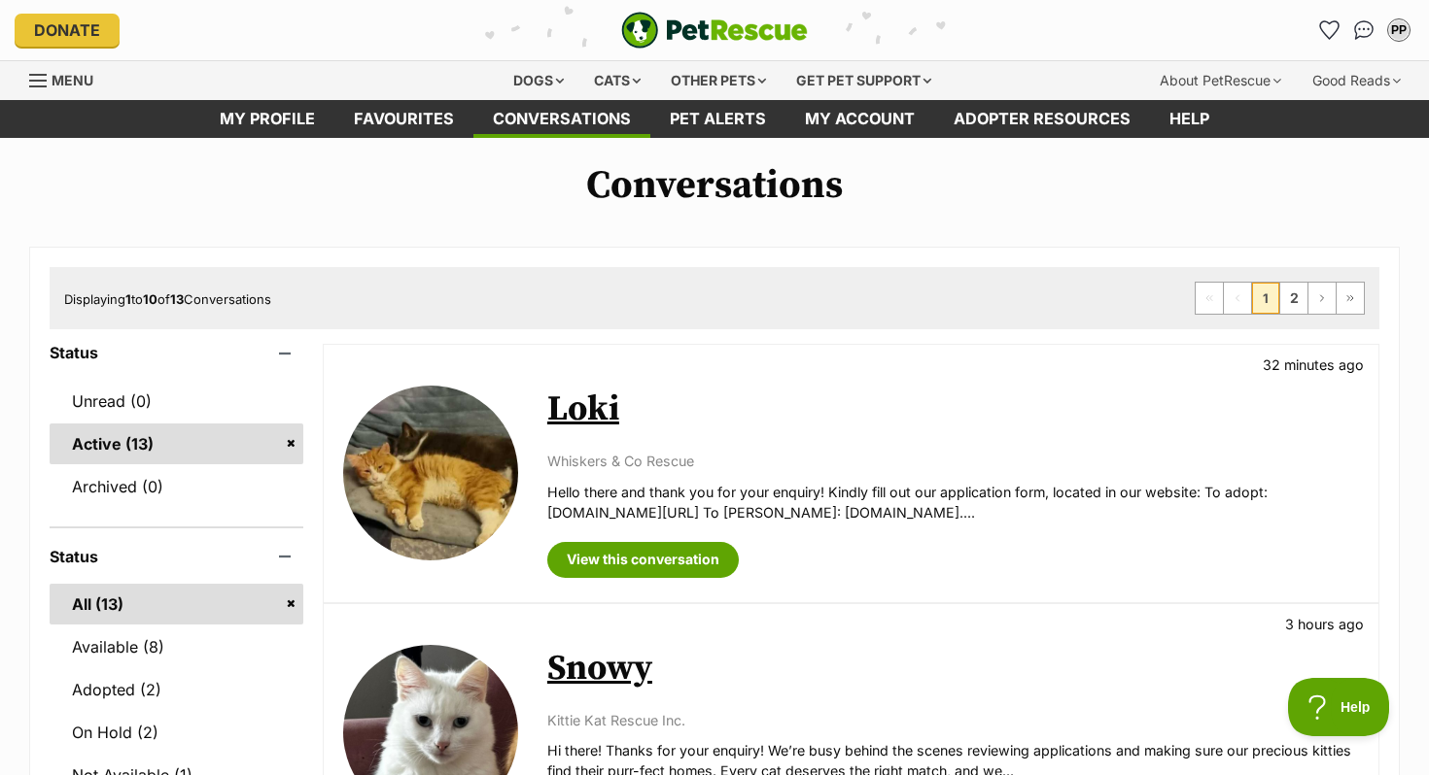
click at [590, 429] on link "Loki" at bounding box center [583, 410] width 72 height 44
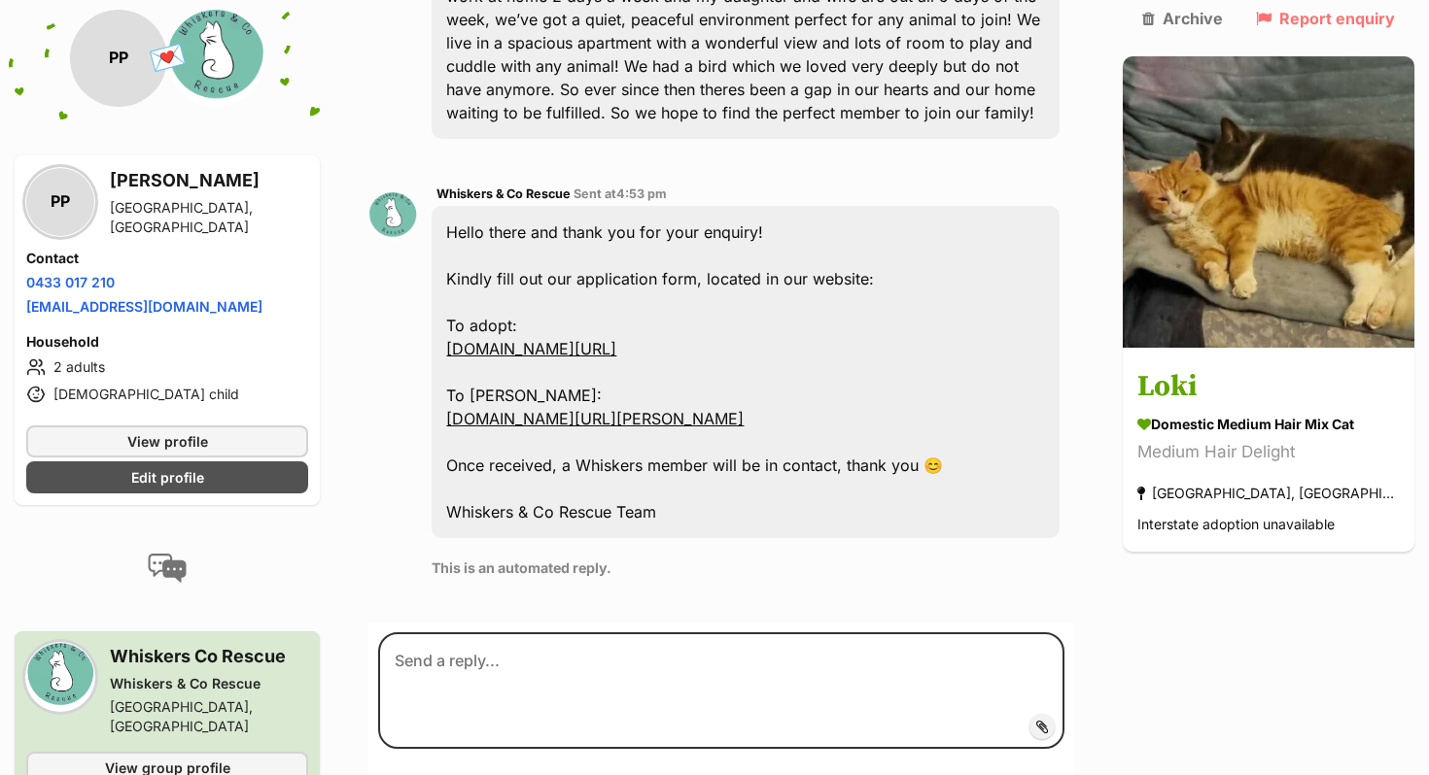
scroll to position [614, 0]
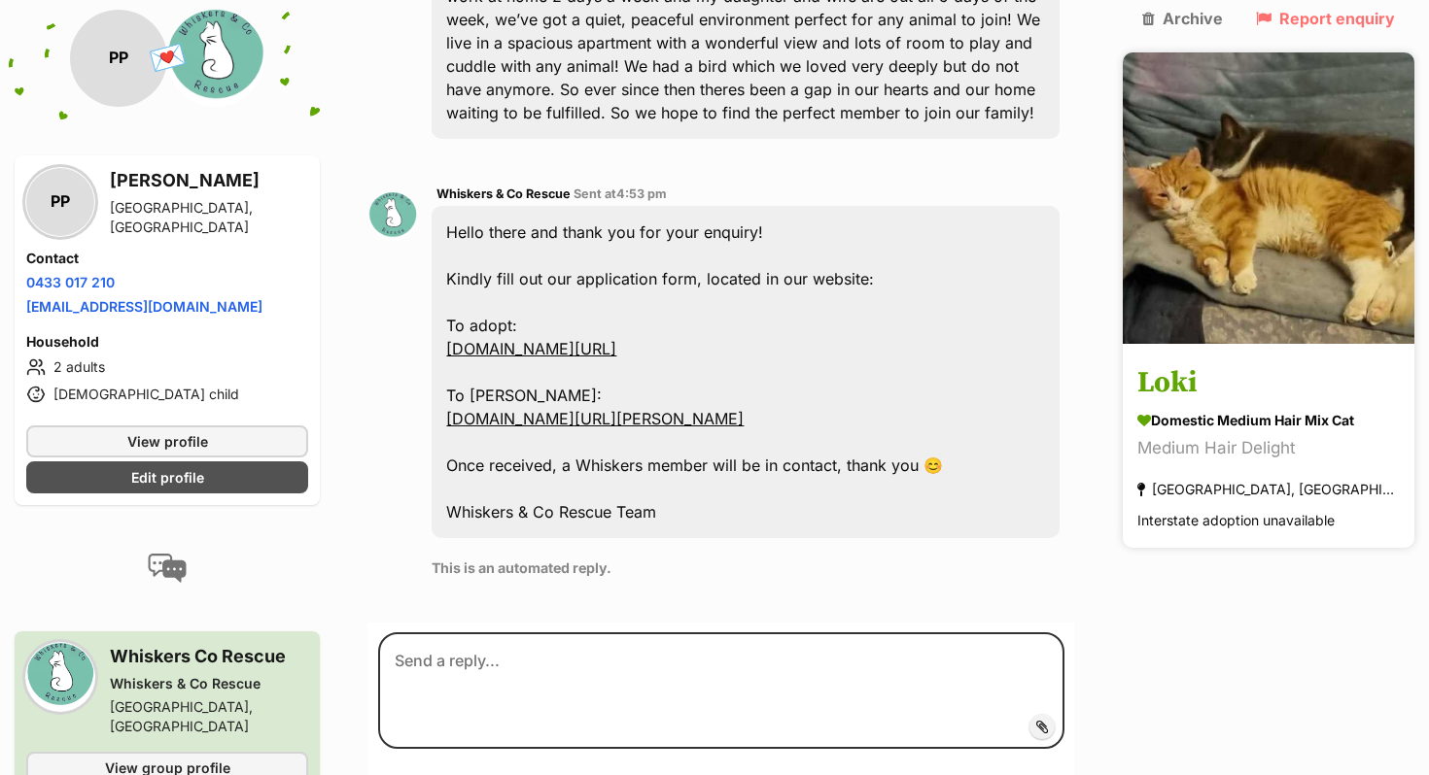
click at [1242, 207] on img at bounding box center [1268, 198] width 292 height 292
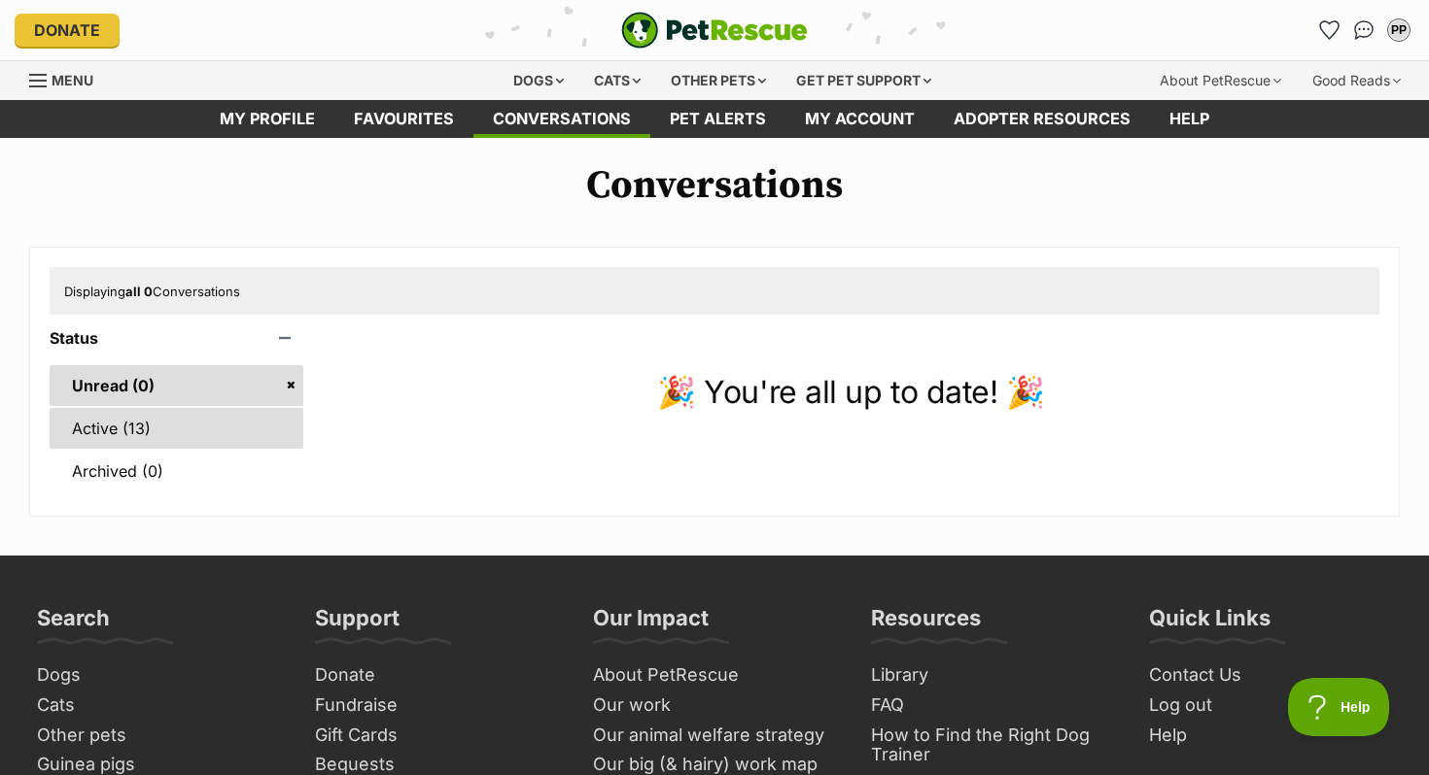
click at [206, 439] on link "Active (13)" at bounding box center [177, 428] width 254 height 41
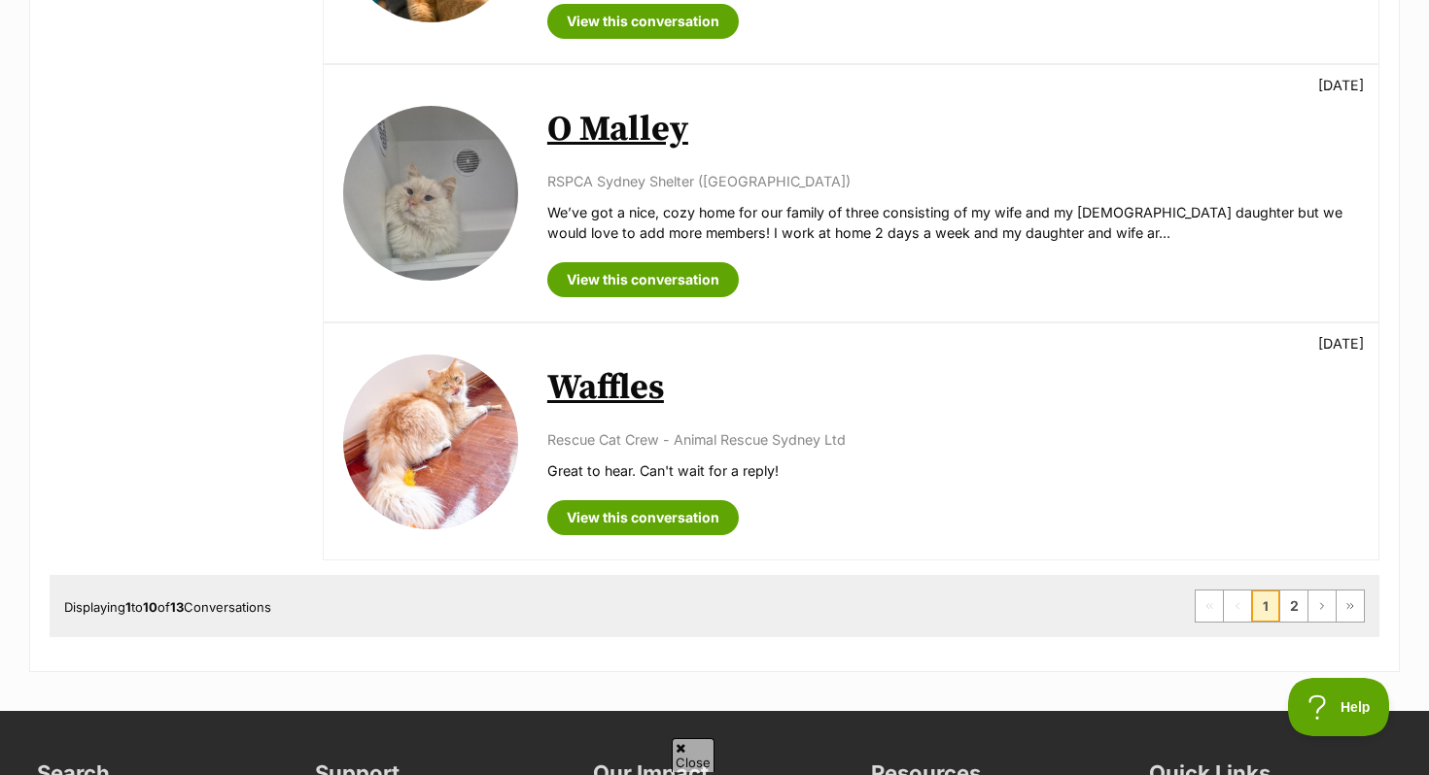
scroll to position [2343, 0]
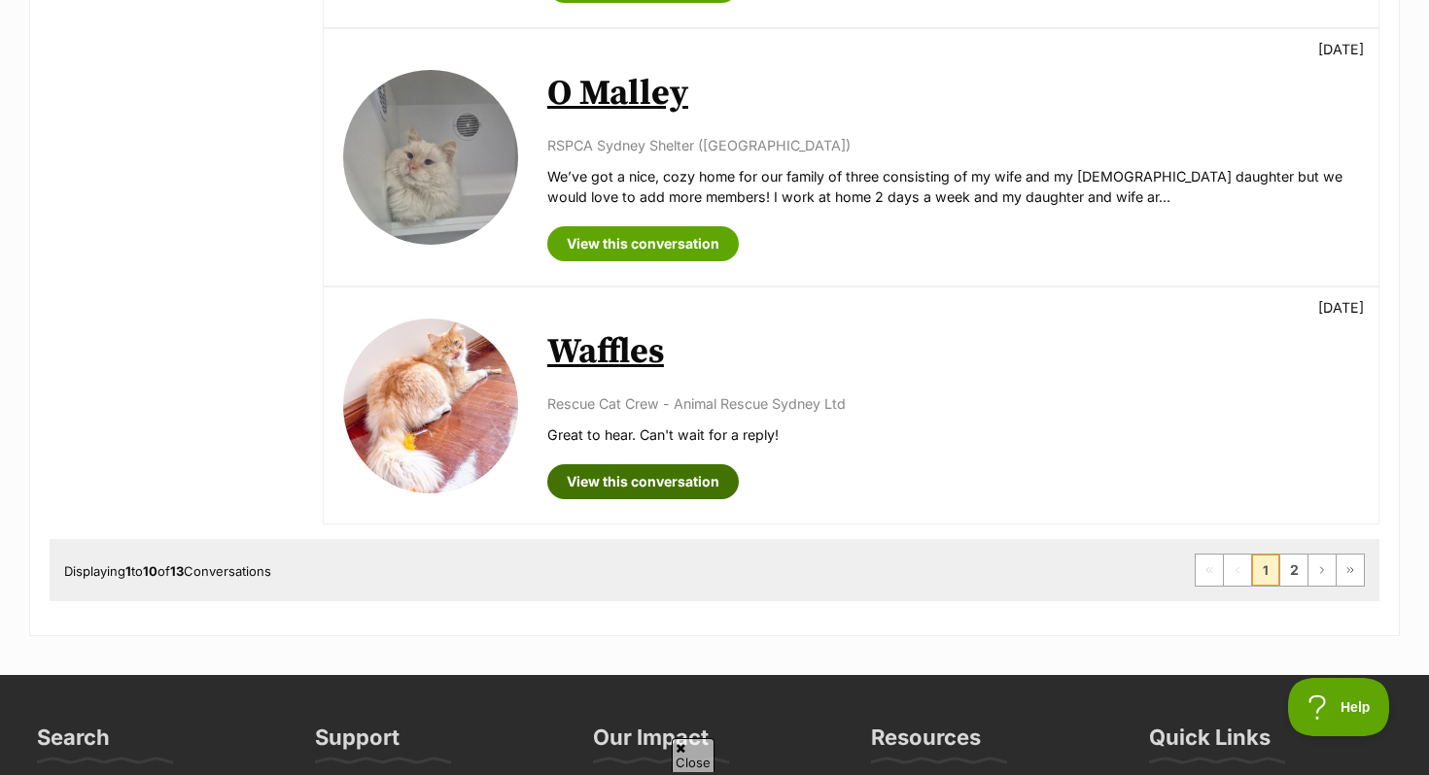
click at [618, 487] on link "View this conversation" at bounding box center [642, 482] width 191 height 35
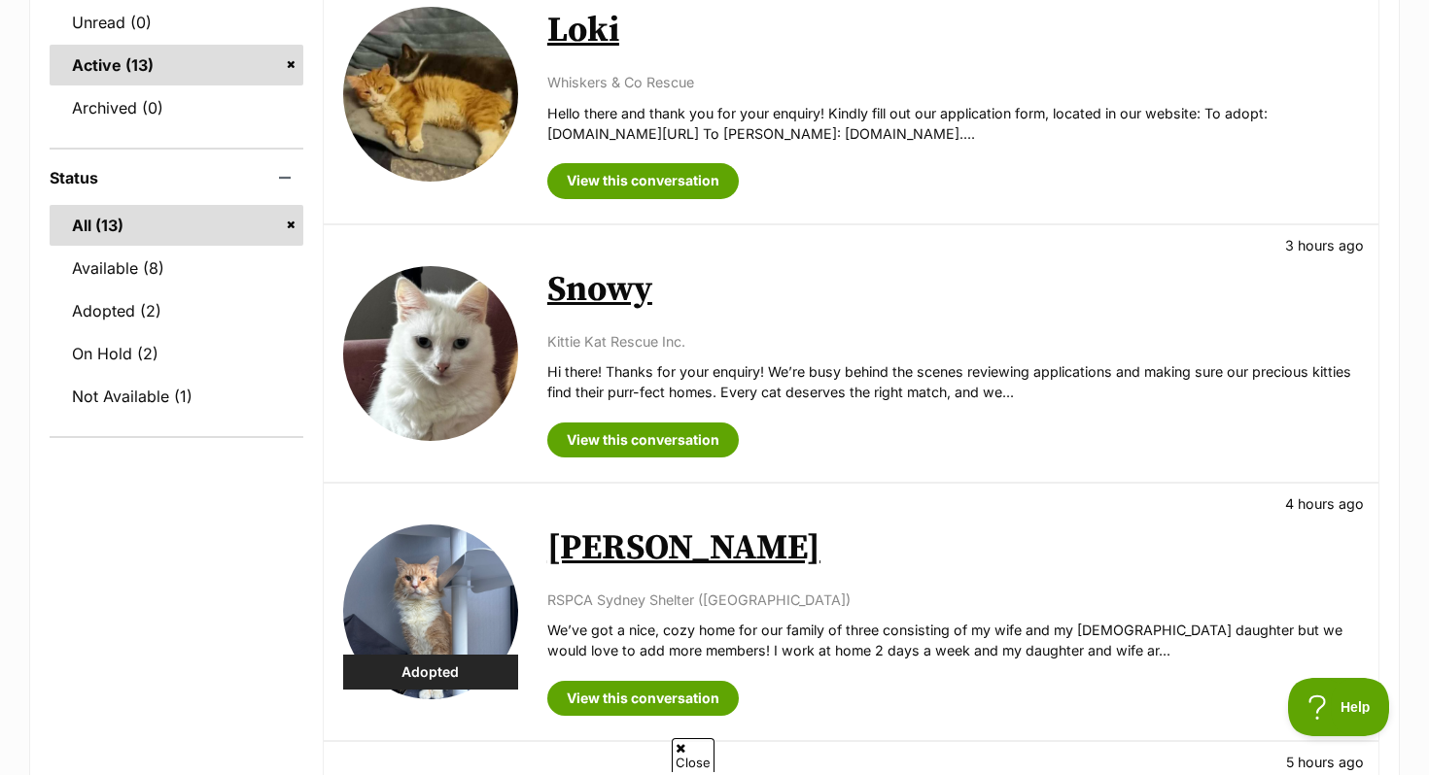
scroll to position [374, 0]
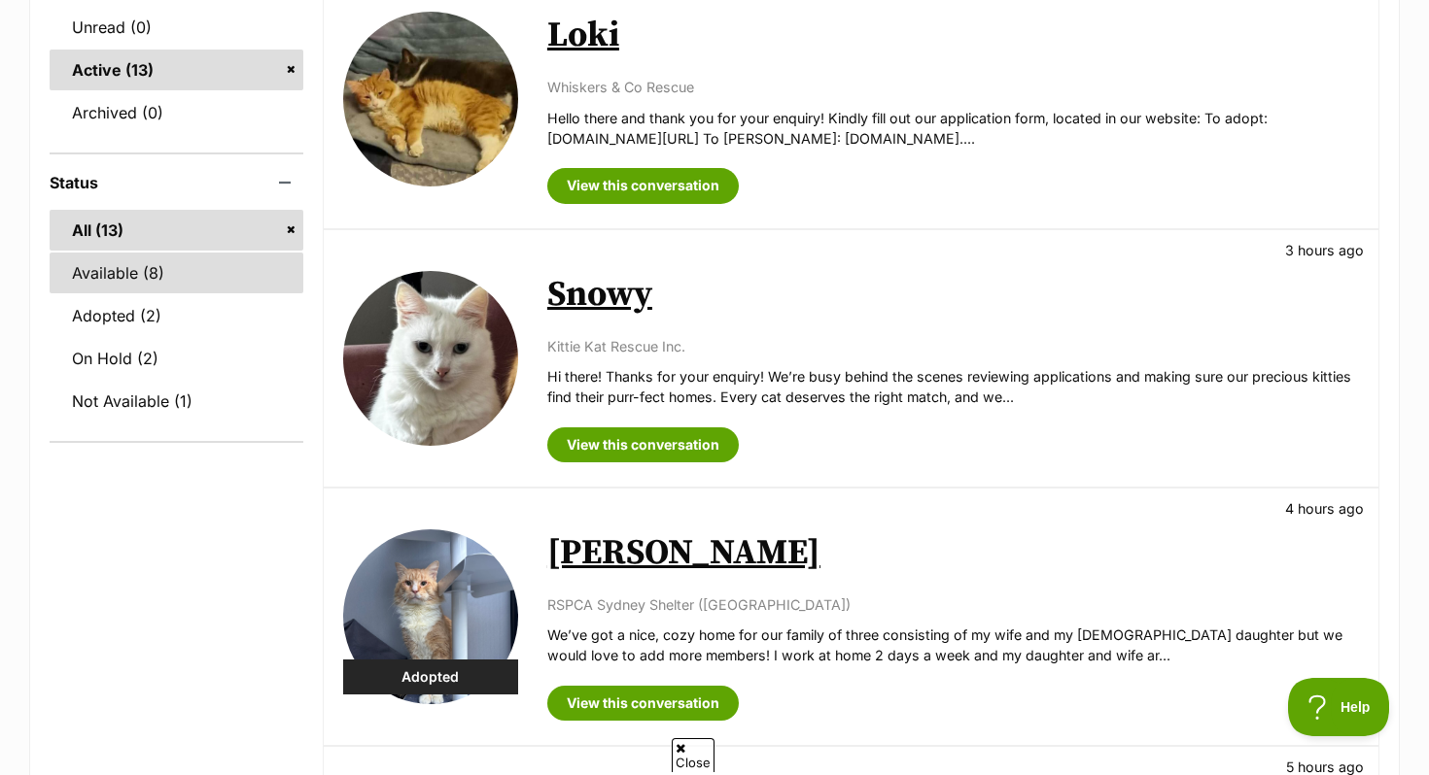
click at [159, 266] on link "Available (8)" at bounding box center [177, 273] width 254 height 41
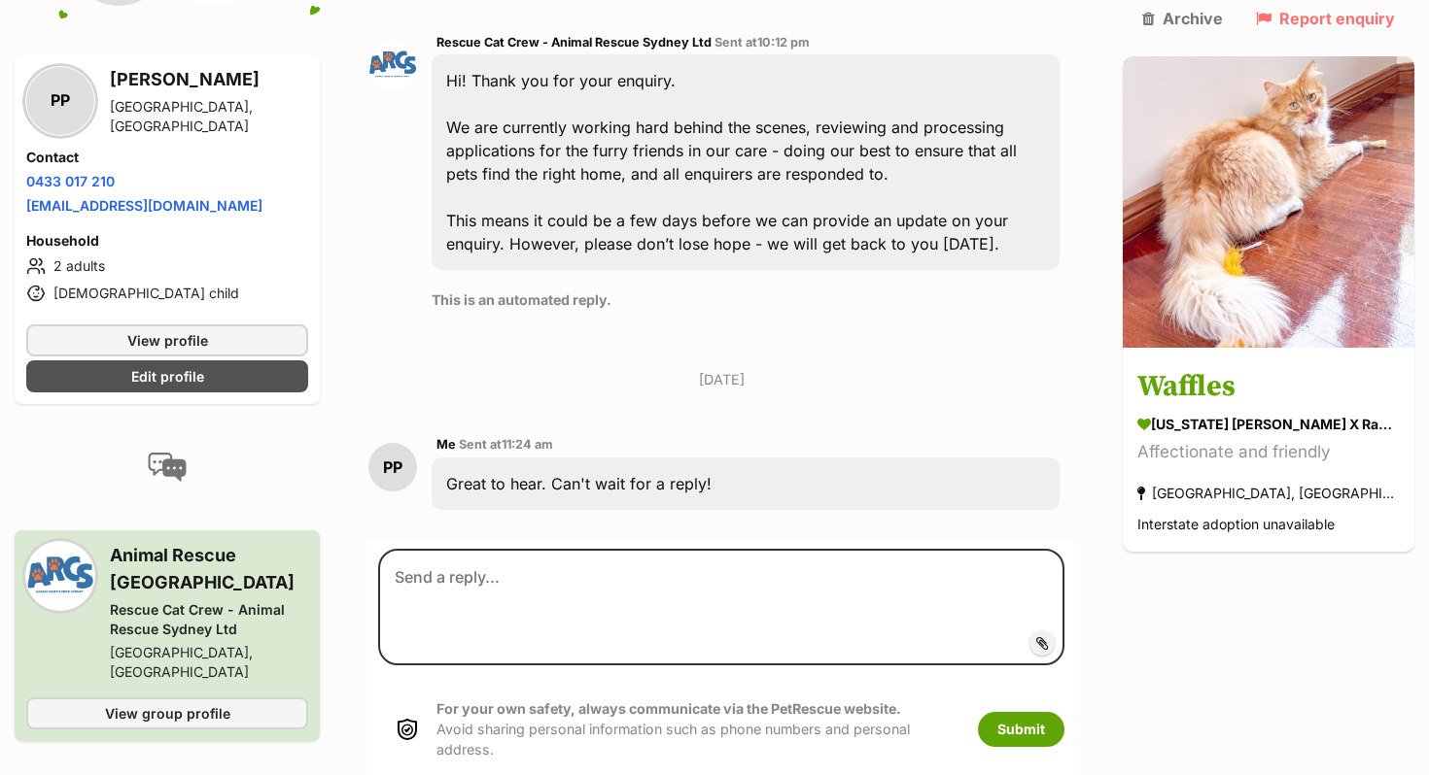
scroll to position [840, 0]
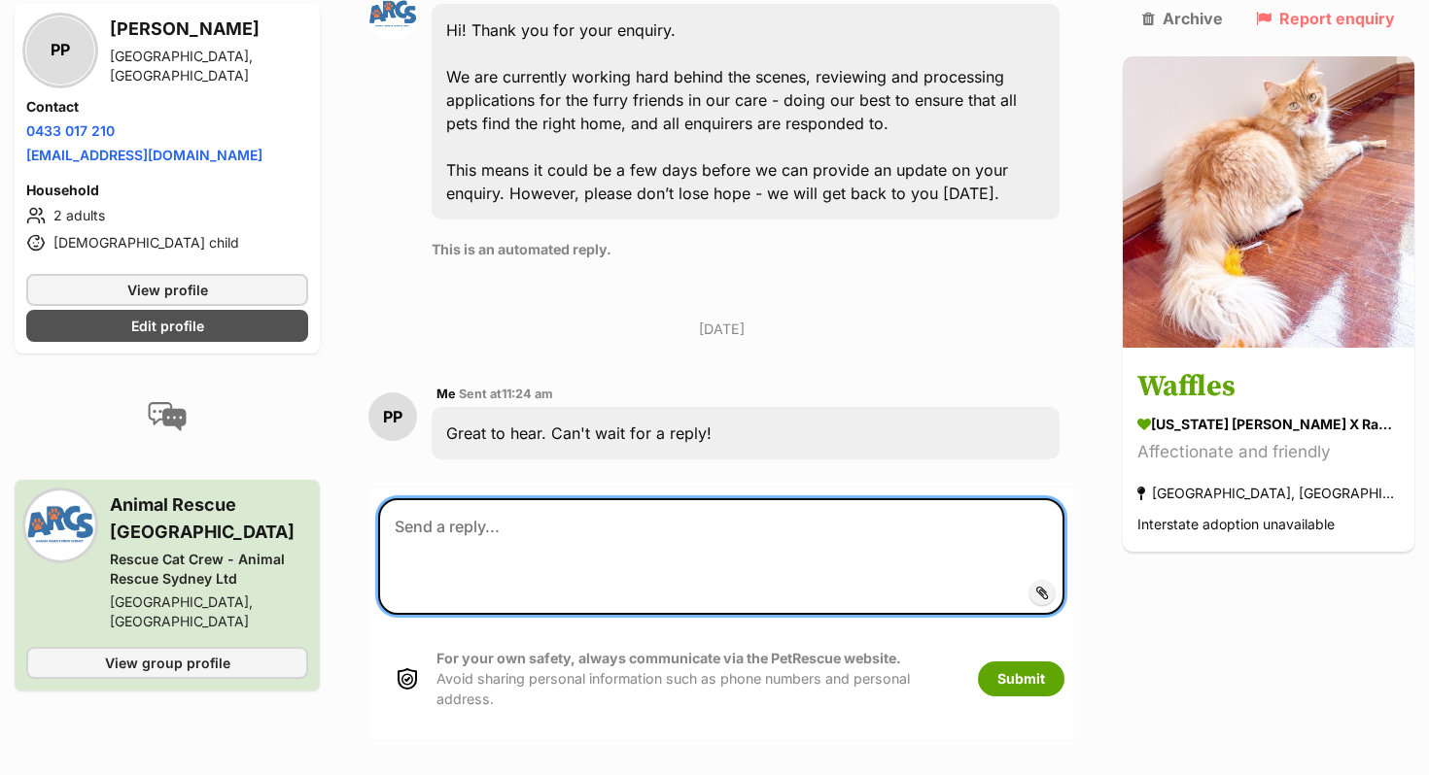
click at [584, 513] on textarea at bounding box center [721, 557] width 686 height 117
type textarea "Hi! Is he still available?"
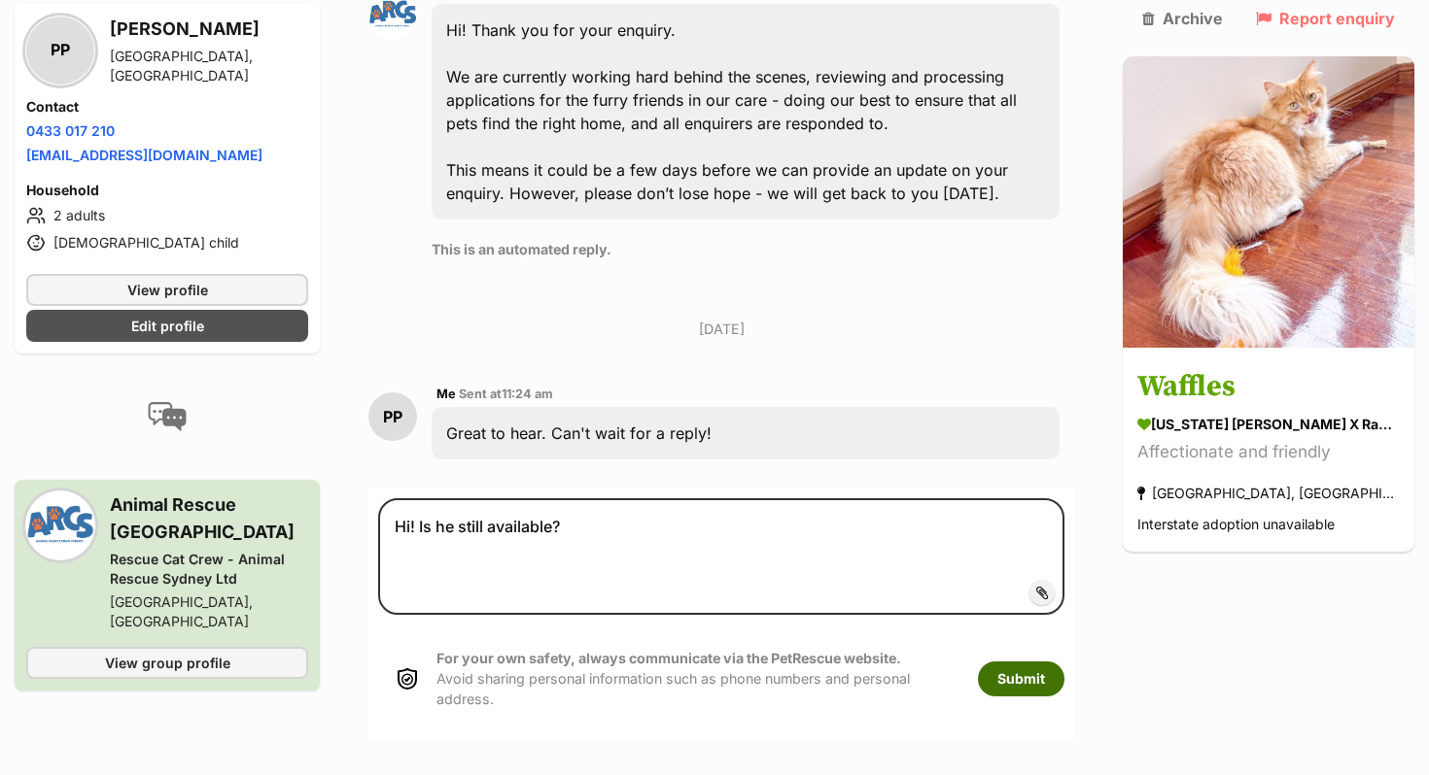
click at [1047, 662] on button "Submit" at bounding box center [1021, 679] width 86 height 35
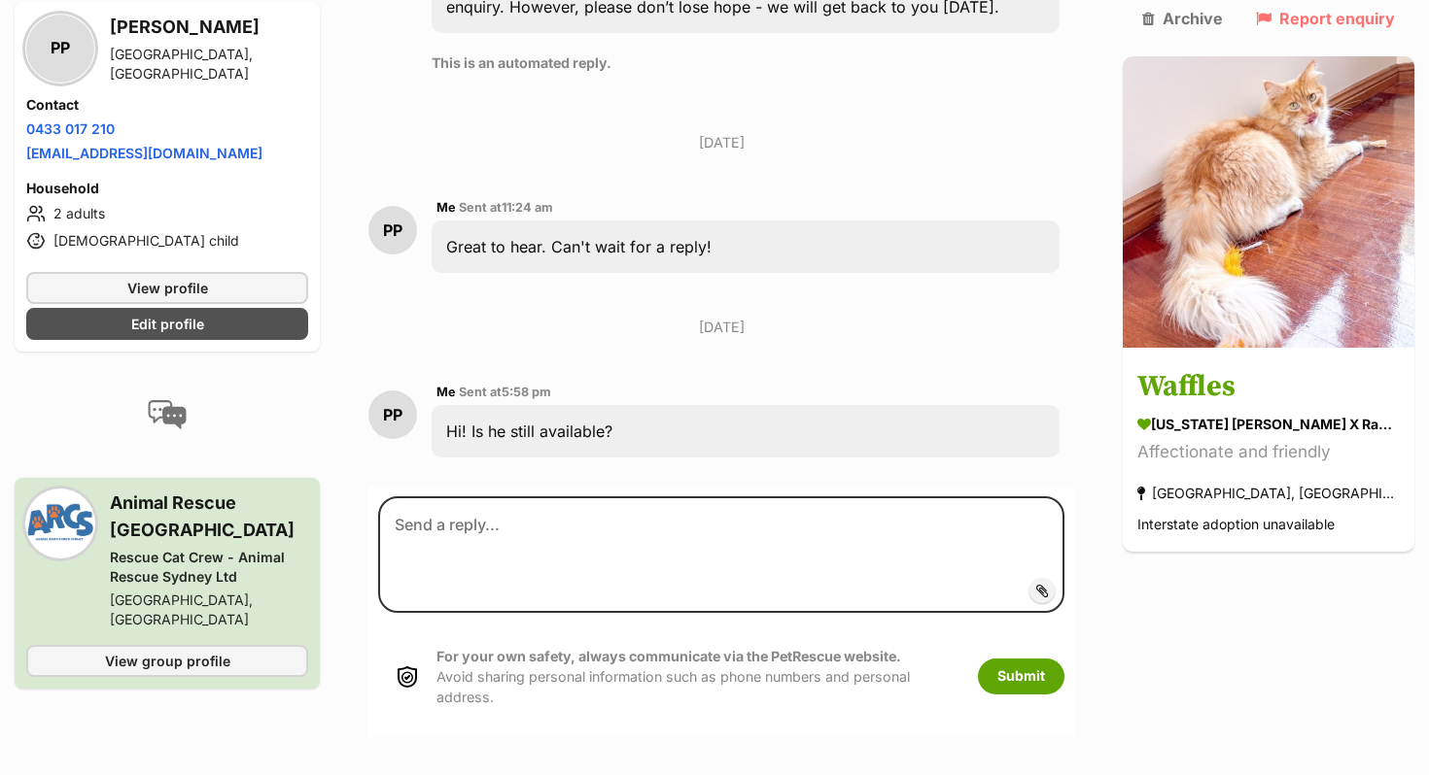
scroll to position [1034, 0]
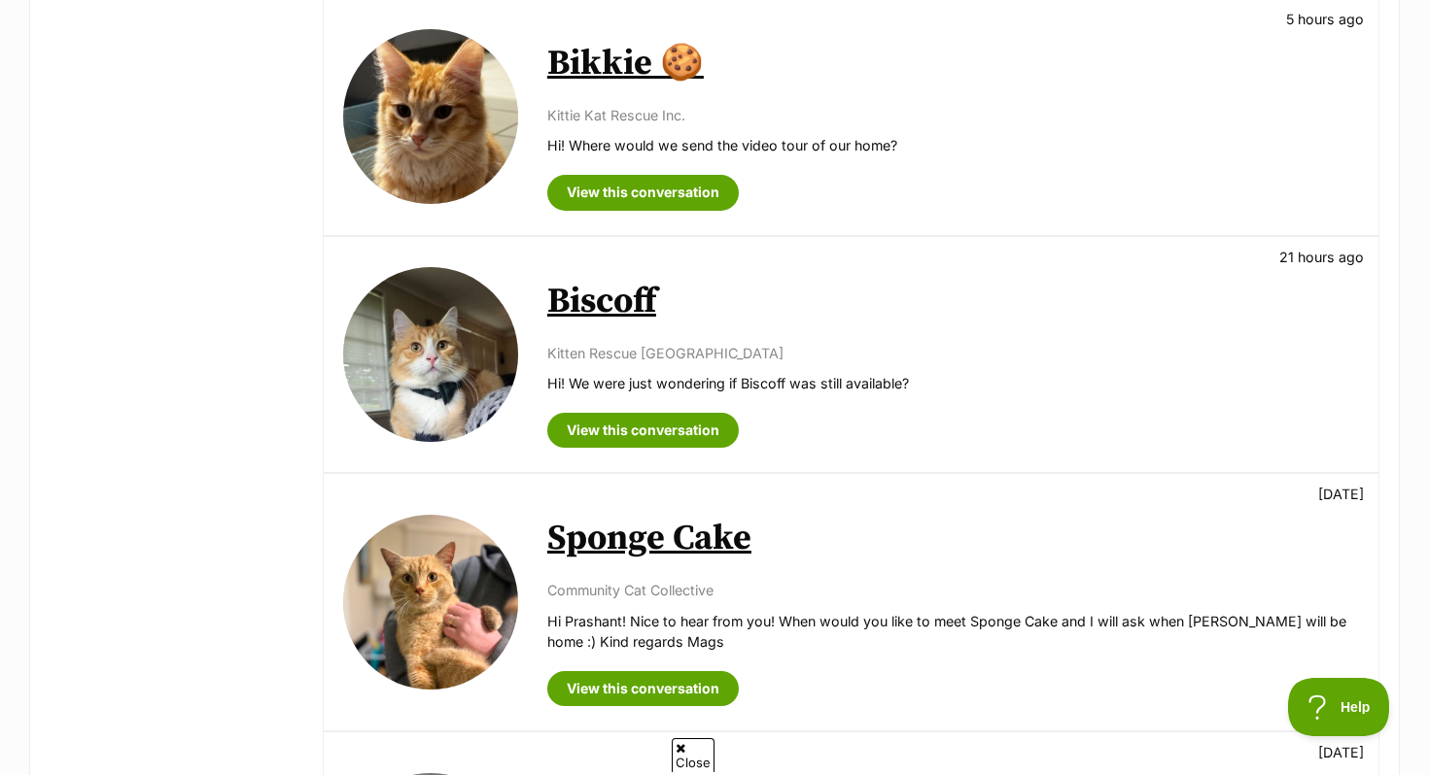
scroll to position [1349, 0]
